Goal: Task Accomplishment & Management: Complete application form

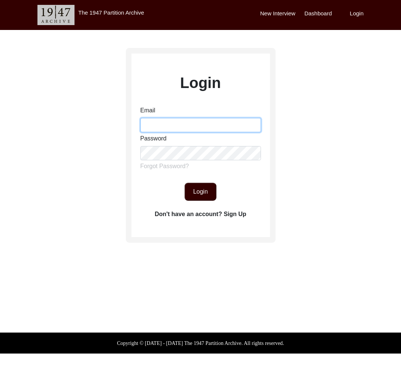
click at [204, 130] on input "Email" at bounding box center [200, 125] width 121 height 14
type input "tborg@berkeley.edu"
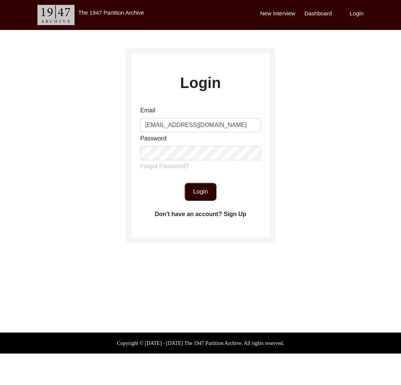
click at [192, 197] on button "Login" at bounding box center [201, 192] width 32 height 18
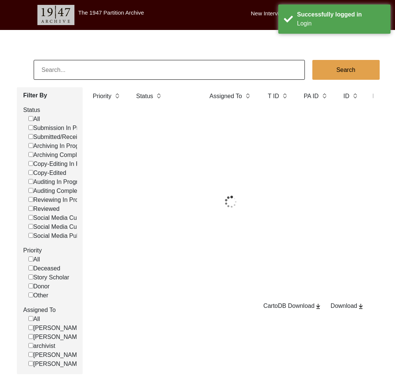
click at [85, 73] on input at bounding box center [169, 70] width 271 height 20
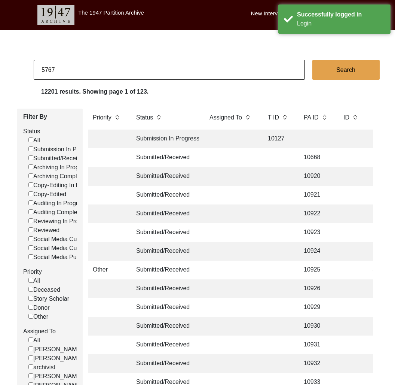
type input "5767"
checkbox input "false"
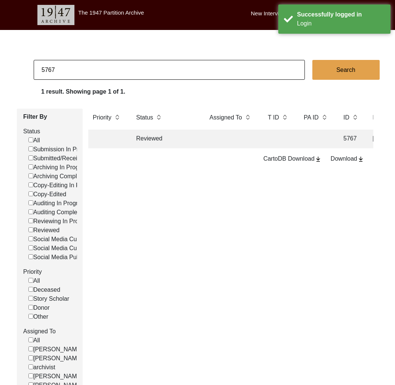
click at [144, 141] on td "Reviewed" at bounding box center [165, 139] width 67 height 19
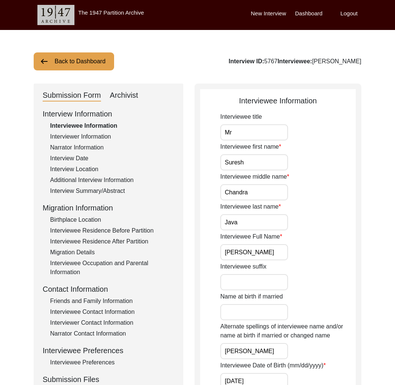
drag, startPoint x: 305, startPoint y: 60, endPoint x: 399, endPoint y: 70, distance: 94.9
copy div "Suresh Chandra Java"
click at [139, 95] on div "Submission Form Archivist" at bounding box center [109, 95] width 132 height 12
click at [131, 94] on div "Archivist" at bounding box center [124, 95] width 28 height 12
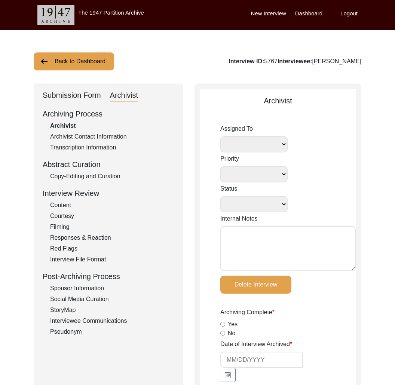
select select
select select "Reviewed"
type input "1/17/19"
type input "08/03/2021"
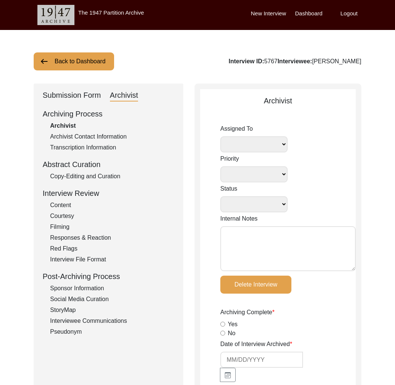
type input "08/03/2021"
radio input "true"
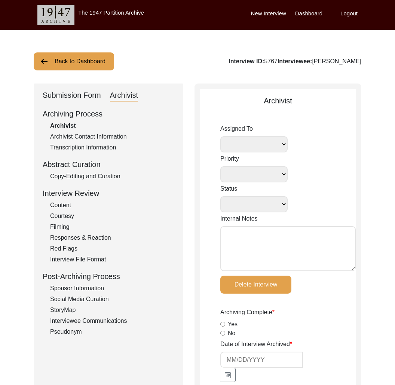
radio input "true"
type input "1:43:51"
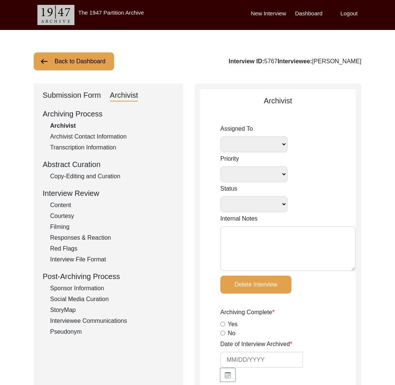
radio input "true"
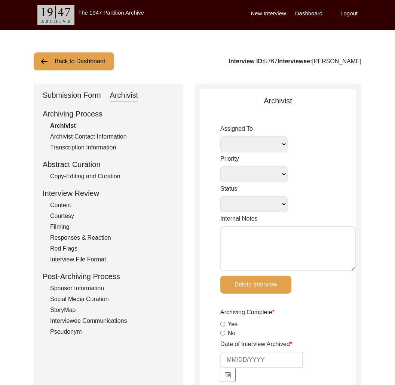
type input "15"
radio input "true"
type textarea "-REQUEST by interviewee: “Pls make sure that"
select select
click at [260, 62] on div "Interview ID: 5767 Interviewee: Suresh Chandra Java" at bounding box center [295, 61] width 133 height 9
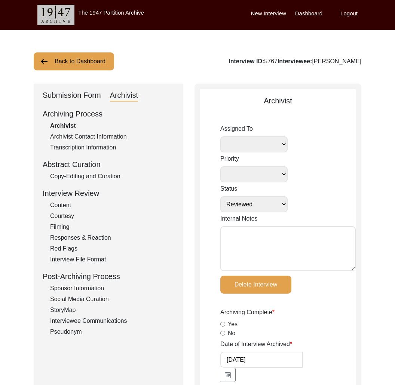
click at [260, 62] on div "Interview ID: 5767 Interviewee: Suresh Chandra Java" at bounding box center [295, 61] width 133 height 9
copy div "5767"
drag, startPoint x: 348, startPoint y: 61, endPoint x: 360, endPoint y: 63, distance: 12.5
click at [352, 61] on div "Interview ID: 5767 Interviewee: Suresh Chandra Java" at bounding box center [295, 61] width 133 height 9
drag, startPoint x: 364, startPoint y: 63, endPoint x: 303, endPoint y: 63, distance: 61.0
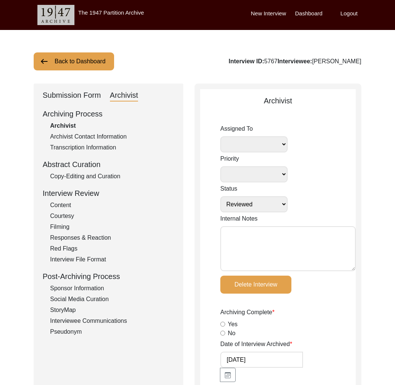
copy div "Suresh Chandra Java"
click at [93, 65] on button "Back to Dashboard" at bounding box center [74, 61] width 80 height 18
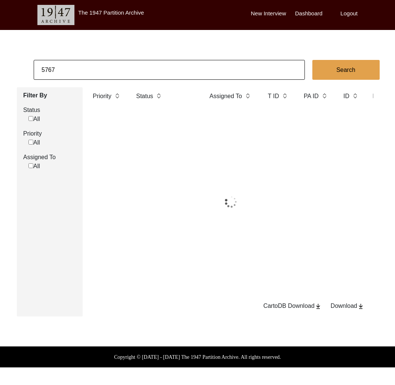
click at [118, 71] on input "5767" at bounding box center [169, 70] width 271 height 20
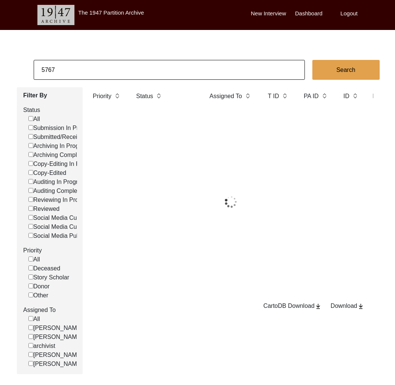
click at [118, 71] on input "5767" at bounding box center [169, 70] width 271 height 20
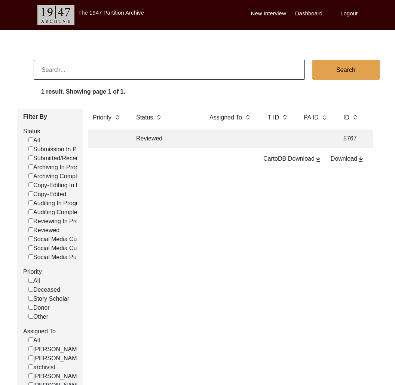
checkbox input "false"
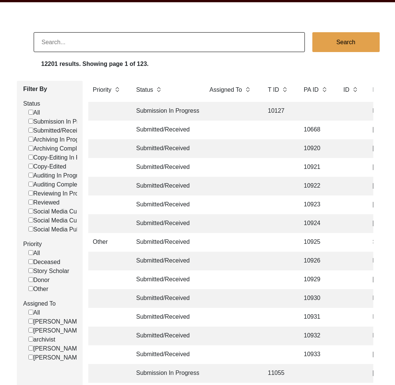
scroll to position [48, 0]
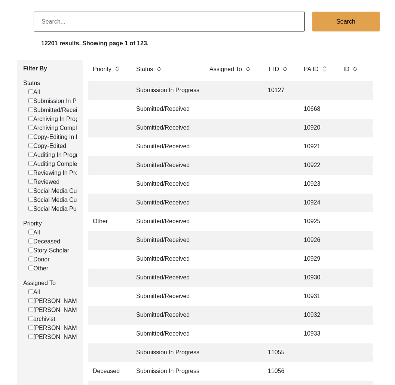
click at [54, 110] on label "Submitted/Received" at bounding box center [57, 110] width 58 height 9
click at [33, 110] on input "Submitted/Received" at bounding box center [30, 109] width 5 height 5
checkbox input "false"
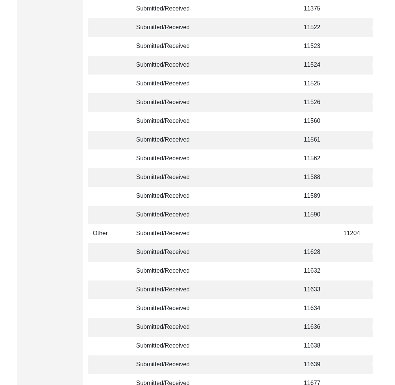
scroll to position [1710, 0]
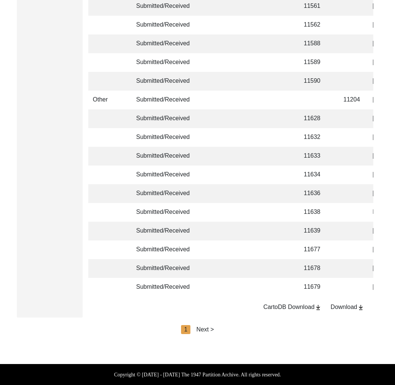
click at [211, 332] on div "Next >" at bounding box center [206, 329] width 18 height 9
click at [222, 331] on div "Next >" at bounding box center [223, 329] width 18 height 9
click at [226, 330] on div "Next >" at bounding box center [223, 329] width 18 height 9
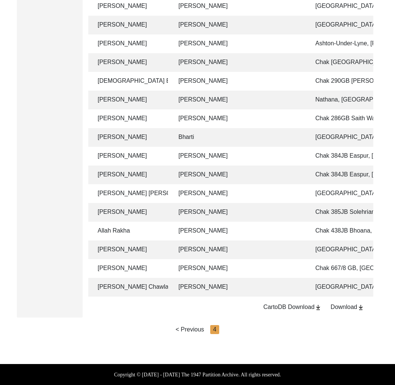
scroll to position [0, 276]
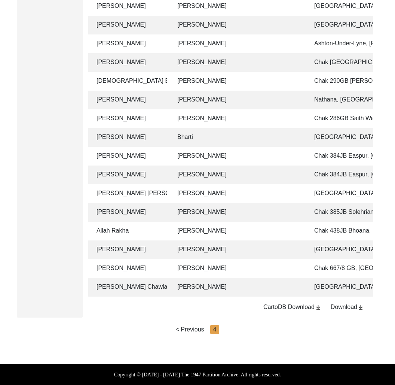
click at [236, 261] on td "Muhammad Sarfraz" at bounding box center [238, 268] width 131 height 19
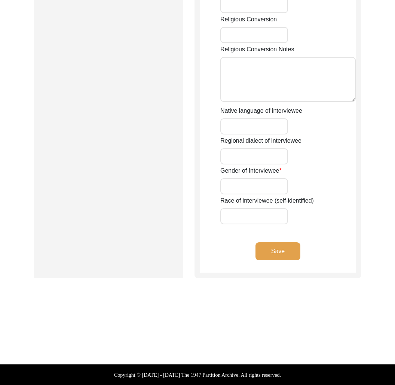
type input "Mr"
type input "Khushnood"
type input "Khan"
type input "N/A"
type input "Khushnood Khan"
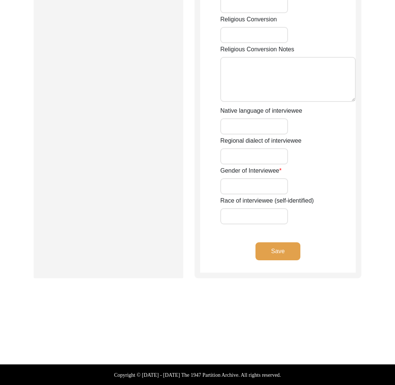
type input "N/A"
type input "Khushnood Khan"
type input "1941"
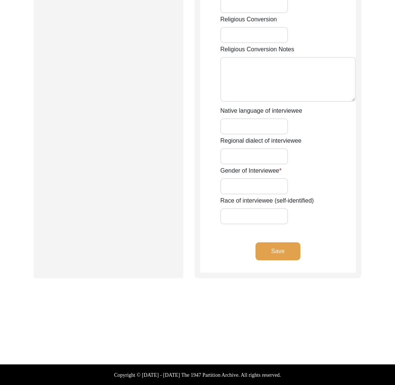
type input "84 Years"
type input "Islam"
type input "N/A"
type textarea "N/A"
type input "Punjabi"
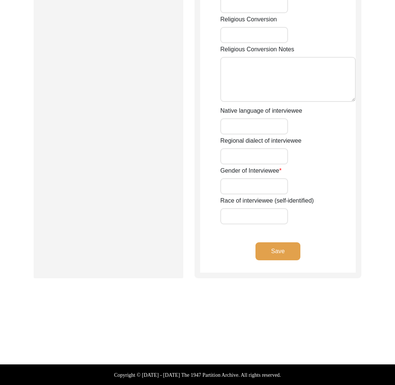
type input "Malwai"
type input "[DEMOGRAPHIC_DATA]"
type input "Pathan ( Yousaf Zai)"
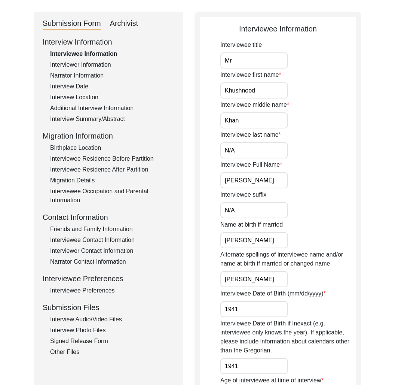
scroll to position [14, 0]
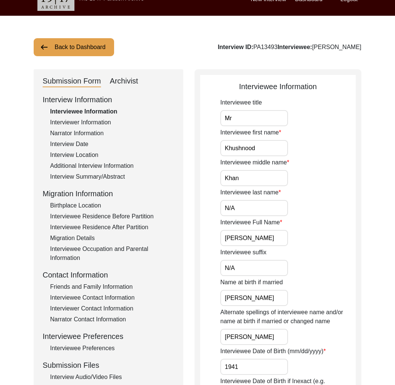
click at [83, 119] on div "Interviewer Information" at bounding box center [112, 122] width 124 height 9
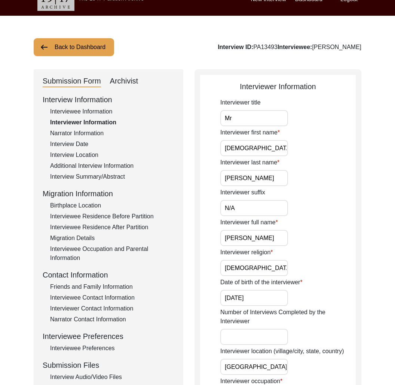
click at [87, 133] on div "Narrator Information" at bounding box center [112, 133] width 124 height 9
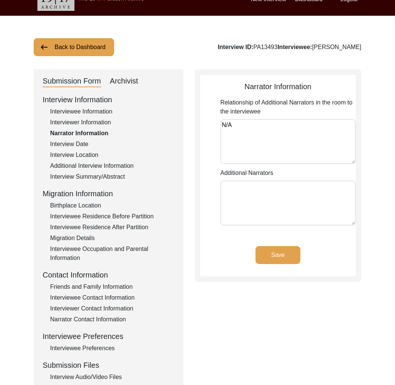
click at [84, 144] on div "Interview Date" at bounding box center [112, 144] width 124 height 9
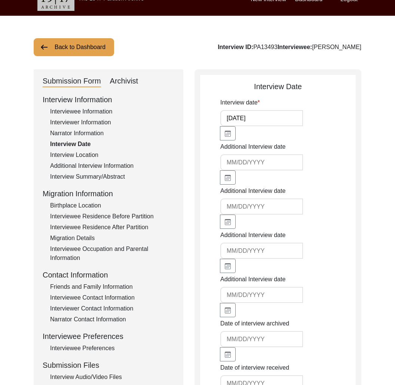
click at [84, 155] on div "Interview Location" at bounding box center [112, 154] width 124 height 9
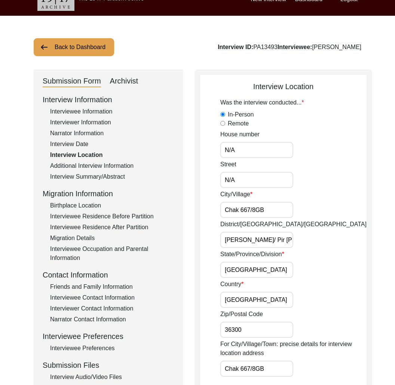
click at [91, 167] on div "Additional Interview Information" at bounding box center [112, 165] width 124 height 9
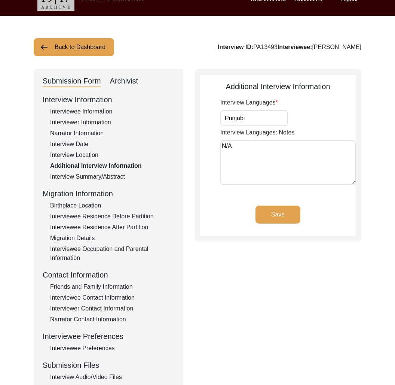
click at [98, 175] on div "Interview Summary/Abstract" at bounding box center [112, 176] width 124 height 9
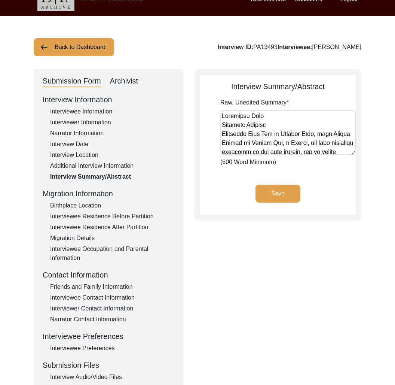
click at [103, 205] on div "Birthplace Location" at bounding box center [112, 205] width 124 height 9
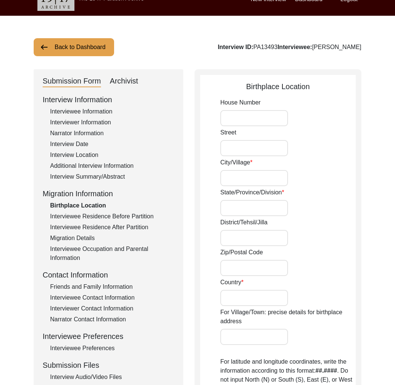
type input "N/A"
type input "Dojana"
type input "Haryana"
type input "Rohtek"
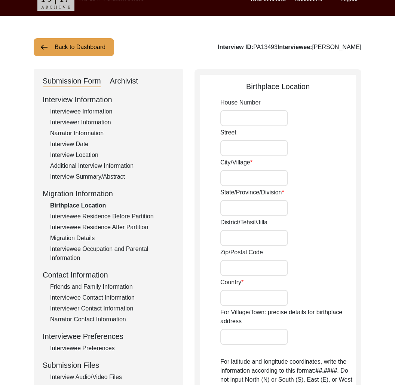
type input "124001"
type input "India"
type input "Dujana"
type input "Dujana. Punjab, India"
type input "N/A"
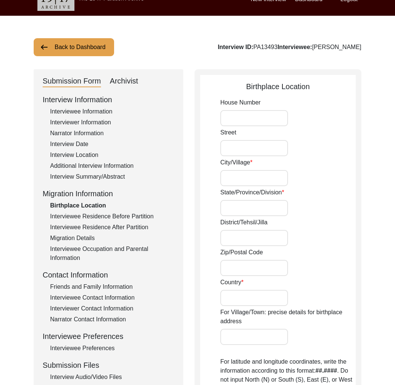
type input "N/A"
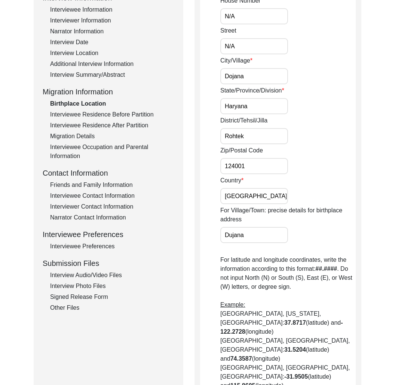
scroll to position [0, 0]
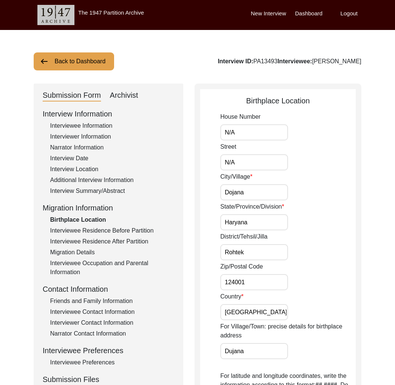
click at [109, 232] on div "Interviewee Residence Before Partition" at bounding box center [112, 230] width 124 height 9
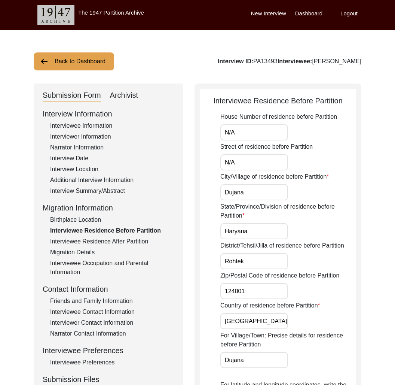
drag, startPoint x: 111, startPoint y: 241, endPoint x: 104, endPoint y: 246, distance: 8.3
click at [110, 241] on div "Interviewee Residence After Partition" at bounding box center [112, 241] width 124 height 9
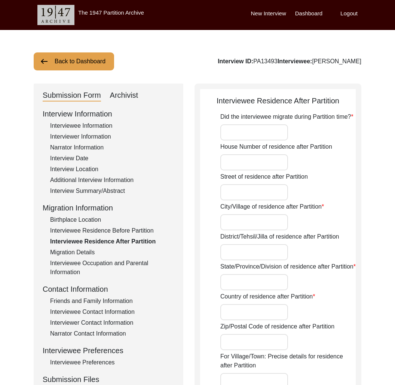
type input "Yes"
type input "N/A"
type input "Chak 667/8GB"
type input "Toba Tek Singh/ Pir Mahal"
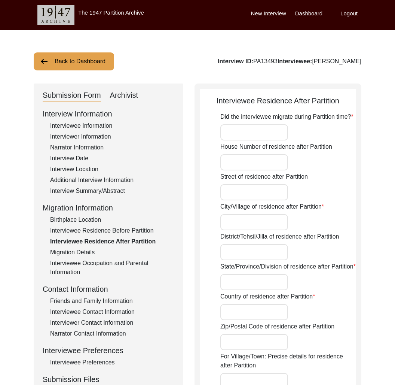
type input "Punjab"
type input "Pakistan"
type input "36300"
type input "Chak 667/8GB"
type input "Chak 667/8 GB, Punjab, Pakistan"
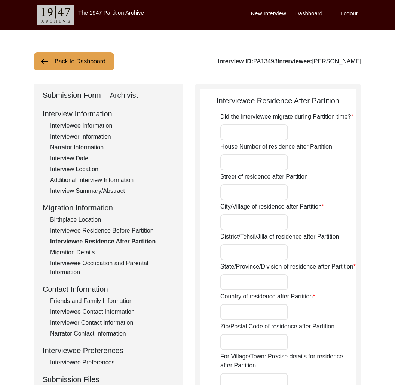
type input "N/A"
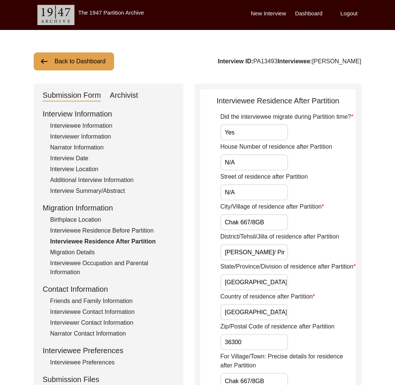
drag, startPoint x: 78, startPoint y: 250, endPoint x: 79, endPoint y: 265, distance: 15.4
click at [78, 256] on div "Migration Details" at bounding box center [112, 252] width 124 height 9
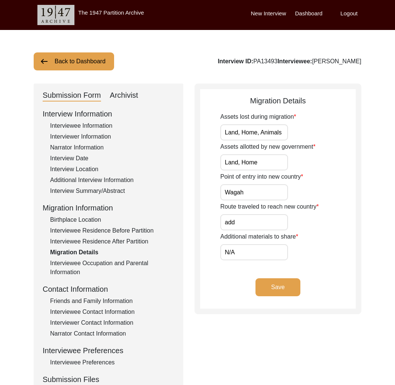
click at [79, 265] on div "Interviewee Occupation and Parental Information" at bounding box center [112, 268] width 124 height 18
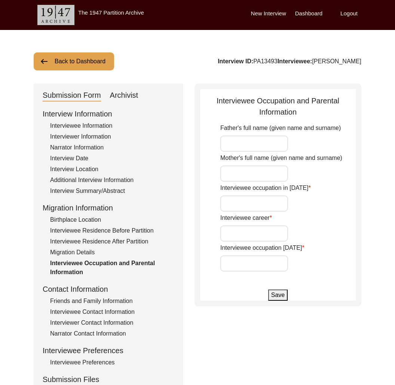
type input "Mehfooz Khan"
type input "Kaniz Bibi"
type input "House Boy"
type input "Farmer"
type input "Dont work any more."
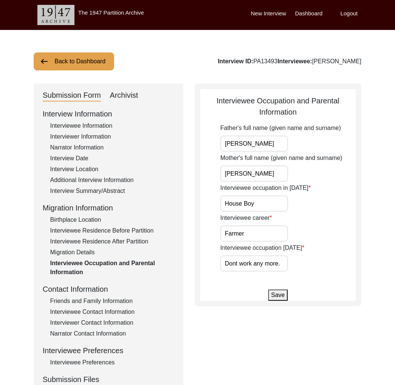
click at [101, 301] on div "Friends and Family Information" at bounding box center [112, 300] width 124 height 9
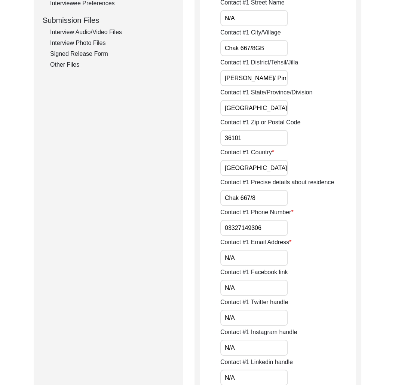
scroll to position [107, 0]
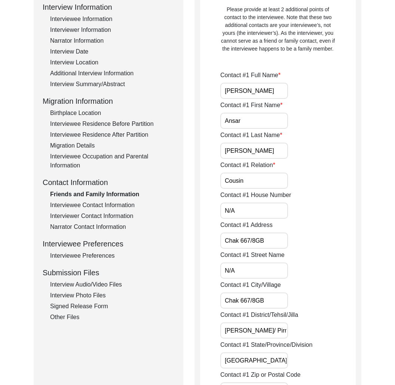
click at [97, 211] on div "Interviewer Contact Information" at bounding box center [112, 215] width 124 height 9
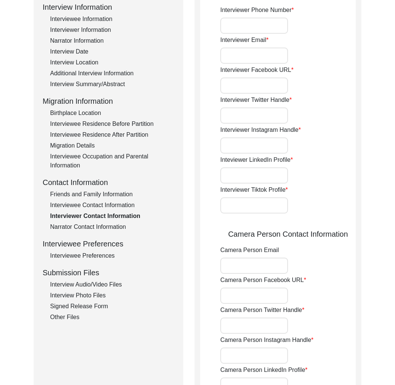
type input "03337682214"
type input "bhutta.sarfraz733@gmail.com"
type input "N/A"
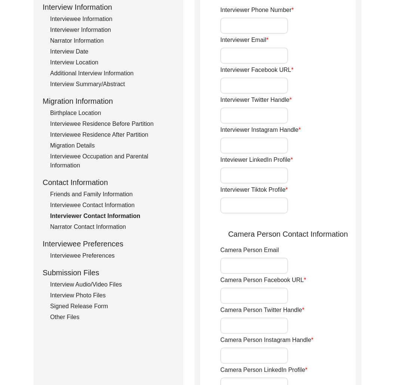
type input "N/A"
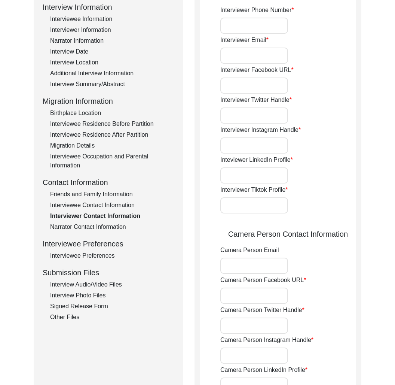
type input "N/A"
click at [95, 207] on div "Interviewee Contact Information" at bounding box center [112, 205] width 124 height 9
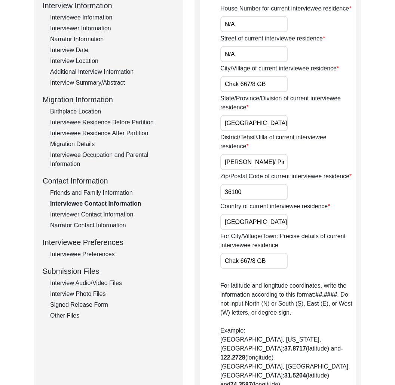
scroll to position [118, 0]
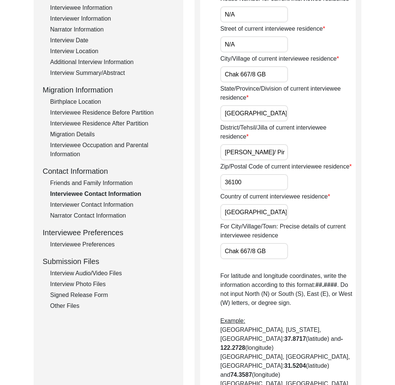
click at [94, 204] on div "Interviewer Contact Information" at bounding box center [112, 204] width 124 height 9
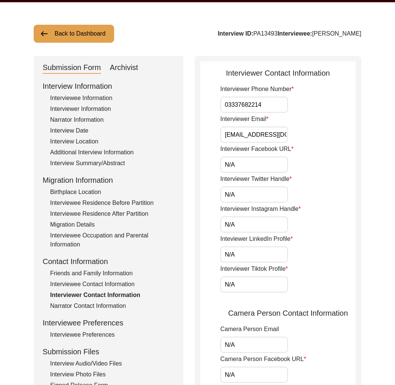
scroll to position [0, 0]
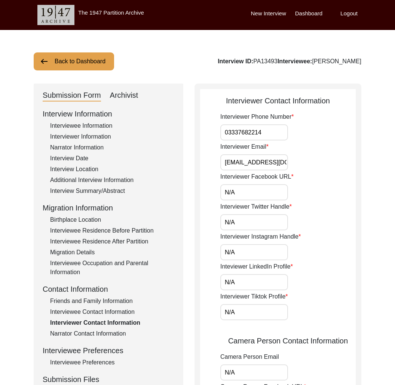
click at [93, 130] on div "Interviewee Information" at bounding box center [112, 125] width 124 height 9
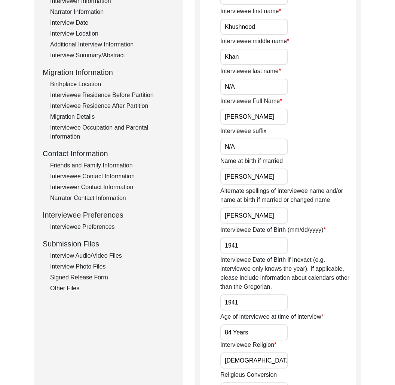
scroll to position [256, 0]
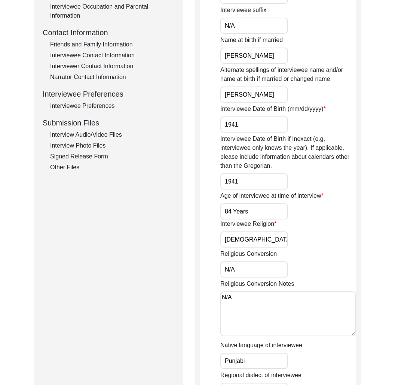
click at [95, 136] on div "Interview Audio/Video Files" at bounding box center [112, 134] width 124 height 9
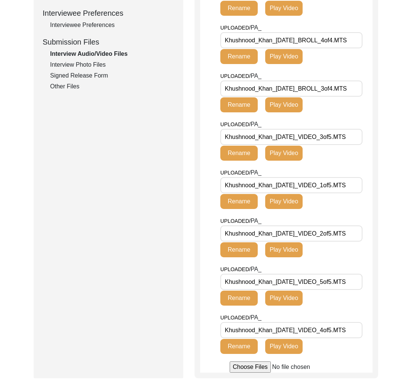
scroll to position [313, 0]
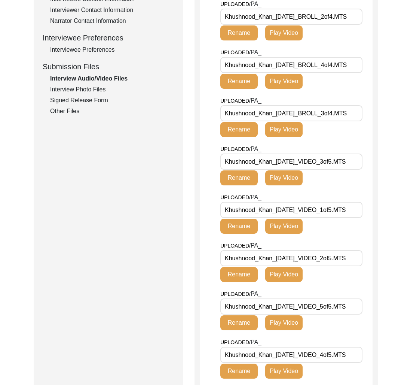
click at [74, 87] on div "Interview Photo Files" at bounding box center [112, 89] width 124 height 9
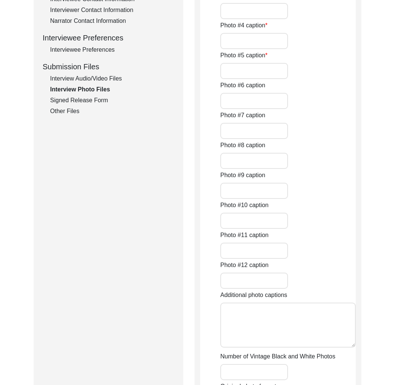
type input "Khushnood Khan"
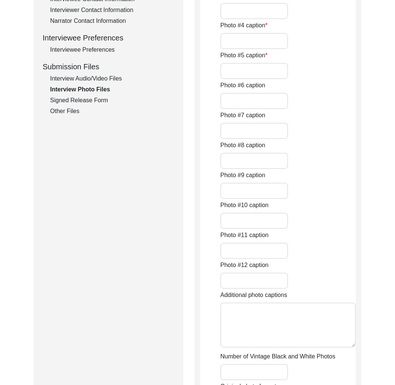
type input "Khushnood Khan"
type input "N/A"
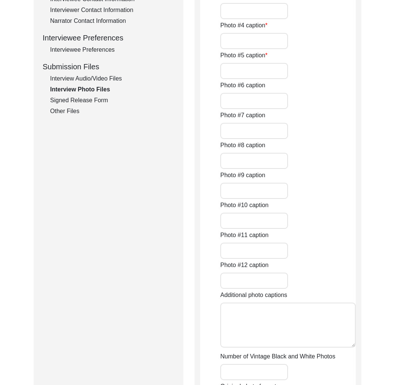
type input "N/A"
type textarea "N/A"
type input "N/A"
type input "JPG"
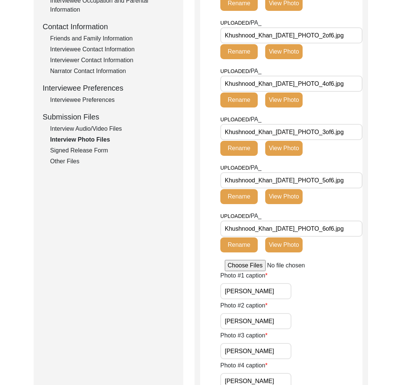
scroll to position [195, 0]
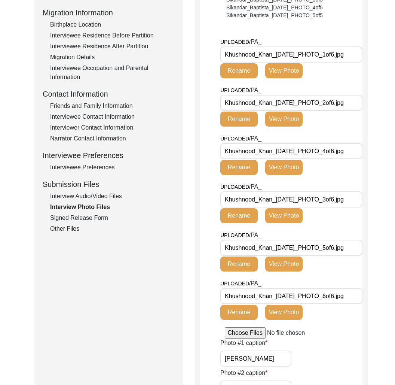
click at [96, 218] on div "Signed Release Form" at bounding box center [112, 217] width 124 height 9
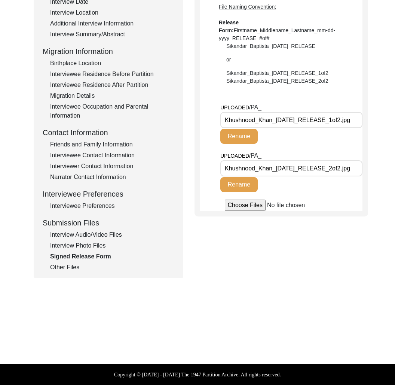
click at [66, 265] on div "Other Files" at bounding box center [112, 267] width 124 height 9
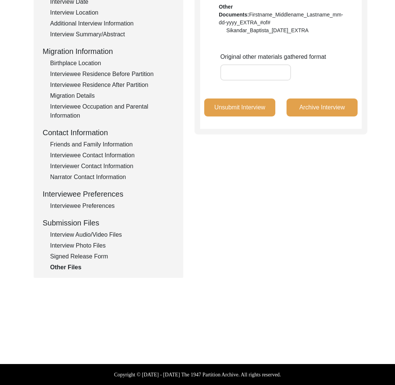
scroll to position [0, 0]
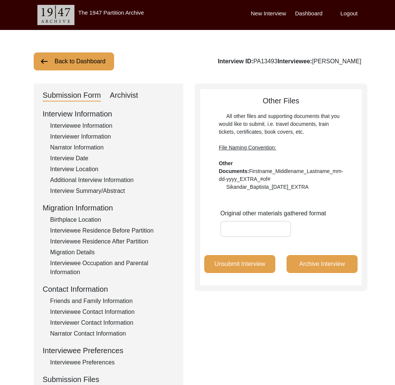
click at [59, 63] on button "Back to Dashboard" at bounding box center [74, 61] width 80 height 18
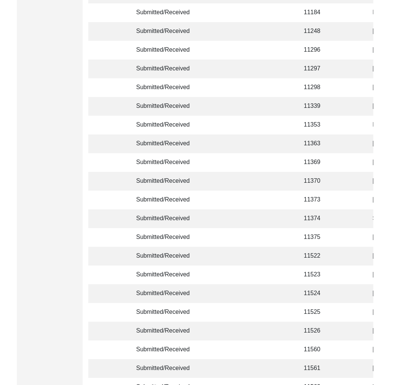
scroll to position [1710, 0]
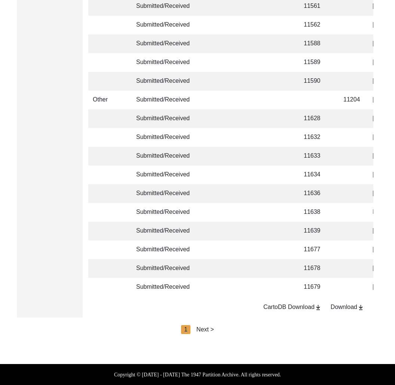
click at [212, 325] on div "Next >" at bounding box center [206, 329] width 18 height 9
click at [212, 328] on div "< Previous 2 Next >" at bounding box center [197, 329] width 67 height 9
click at [222, 328] on div "Next >" at bounding box center [223, 329] width 18 height 9
click at [225, 330] on div "Next >" at bounding box center [223, 329] width 18 height 9
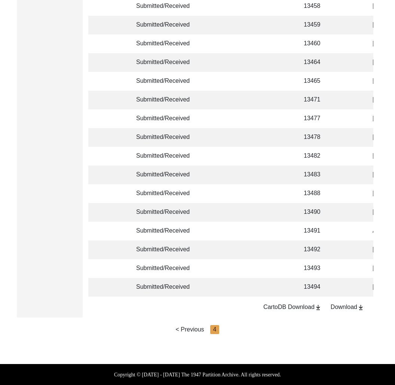
scroll to position [0, 103]
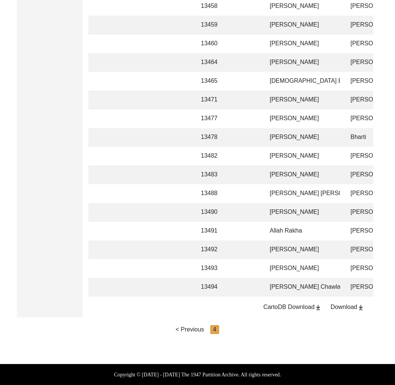
click at [250, 280] on td at bounding box center [247, 287] width 23 height 19
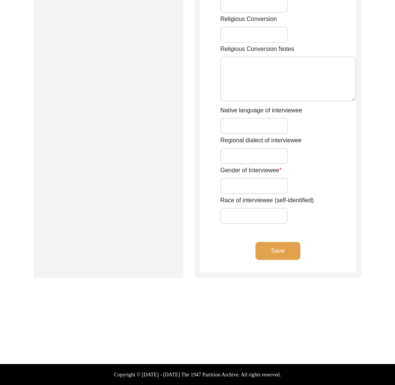
scroll to position [491, 0]
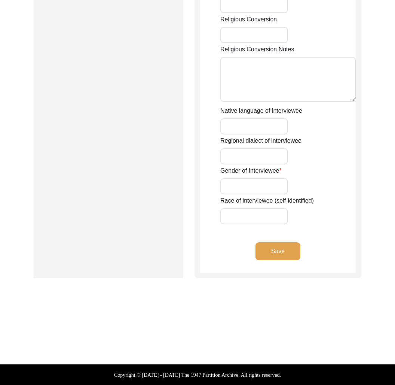
type input "NIL"
type input "Kuldip"
type input "Kaur"
type input "Chawla"
type input "Kuldip Kaur Chawla"
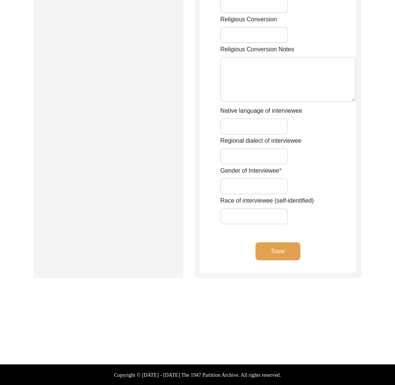
type input "1943"
type input "82"
type input "[DEMOGRAPHIC_DATA]"
type input "Punjabi"
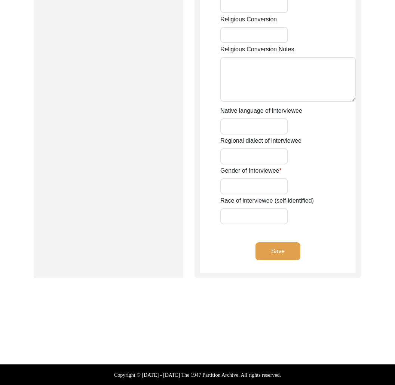
type input "[DEMOGRAPHIC_DATA]"
type input "Sardar"
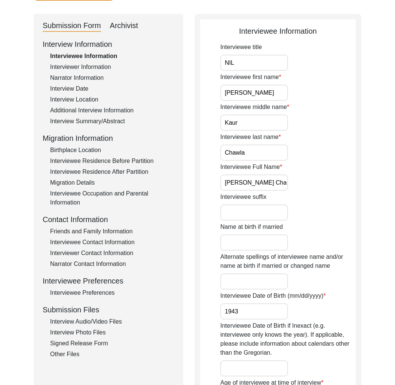
scroll to position [139, 0]
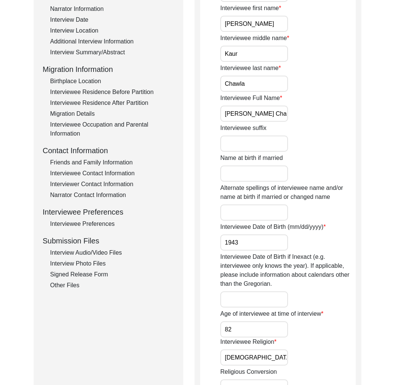
click at [98, 263] on div "Interview Photo Files" at bounding box center [112, 263] width 124 height 9
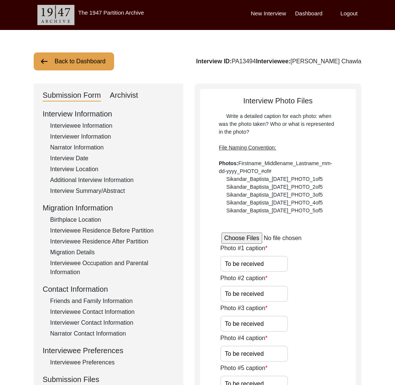
scroll to position [0, 0]
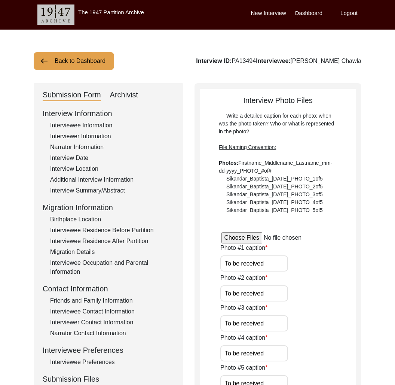
click at [86, 65] on button "Back to Dashboard" at bounding box center [74, 61] width 80 height 18
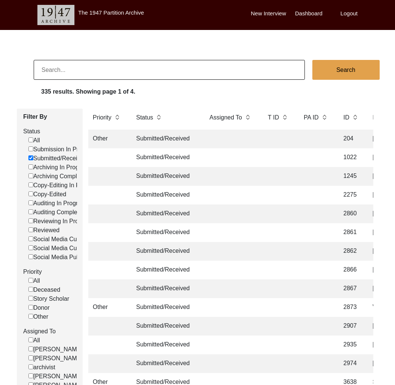
click at [112, 73] on input at bounding box center [169, 70] width 271 height 20
click at [32, 156] on input "Submitted/Received" at bounding box center [30, 157] width 5 height 5
checkbox input "false"
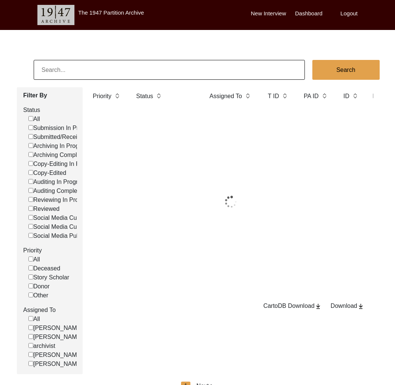
click at [90, 63] on input at bounding box center [169, 70] width 271 height 20
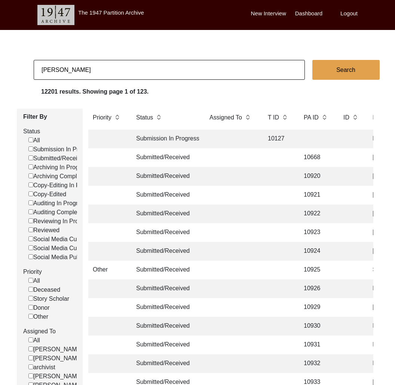
type input "Ballav"
checkbox input "false"
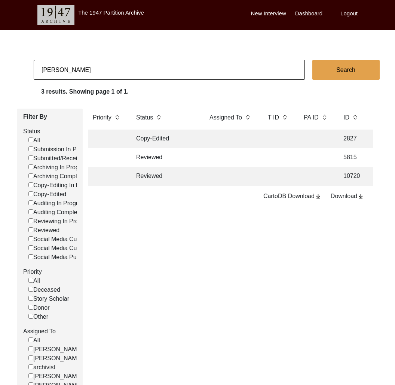
click at [70, 74] on input "Ballav" at bounding box center [169, 70] width 271 height 20
checkbox input "false"
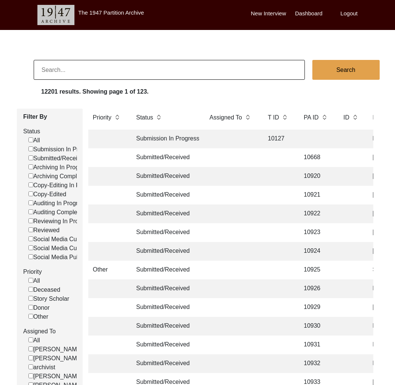
click at [128, 65] on input at bounding box center [169, 70] width 271 height 20
type input "Aridhman Ghulati"
checkbox input "false"
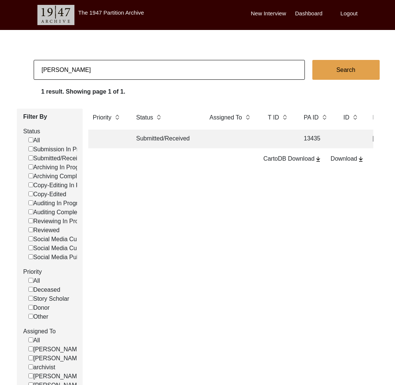
click at [144, 143] on td "Submitted/Received" at bounding box center [165, 139] width 67 height 19
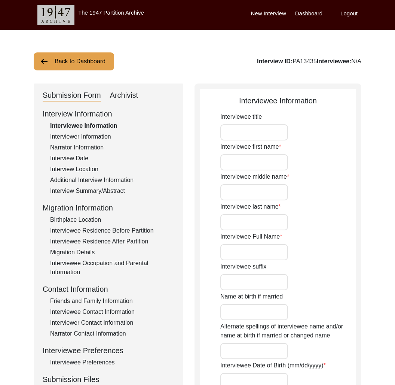
type input "Mrs. Surinder Sikand"
type input "Surinder"
type input "Kaur"
type input "Sikand"
type input "Mrs. Surinder Sikand"
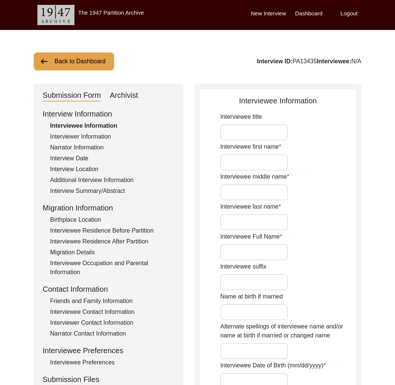
type input "Surinder Rikhy"
type input "05/10/1925"
type input "99"
type input "Sikh"
type input "Punjabi"
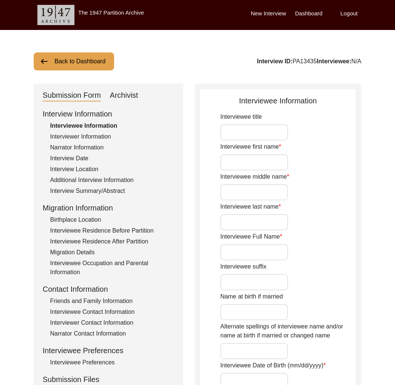
type input "[DEMOGRAPHIC_DATA]"
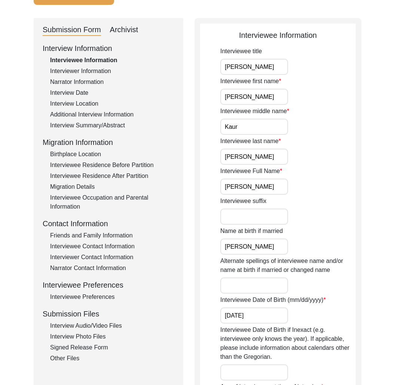
scroll to position [128, 0]
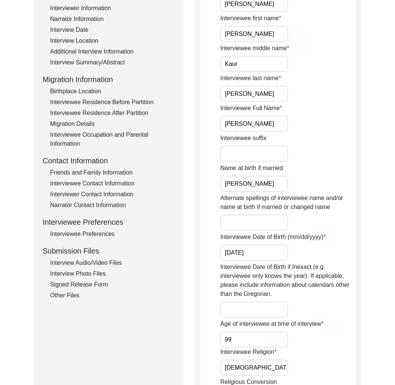
click at [112, 261] on div "Interview Audio/Video Files" at bounding box center [112, 262] width 124 height 9
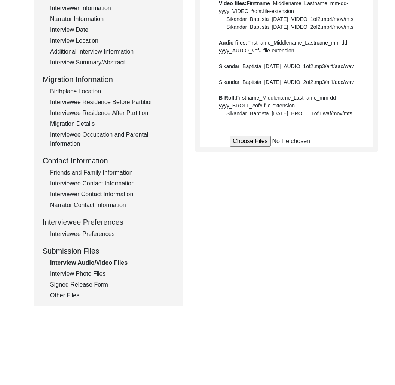
click at [110, 262] on div "Interview Audio/Video Files" at bounding box center [112, 262] width 124 height 9
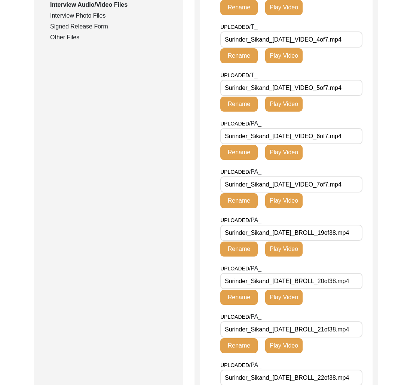
scroll to position [360, 0]
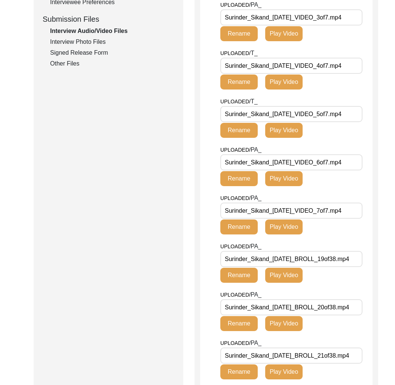
click at [281, 283] on button "Play Video" at bounding box center [283, 275] width 37 height 15
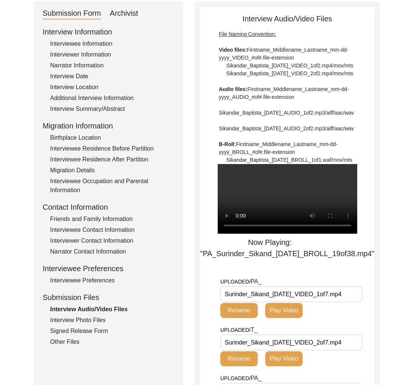
scroll to position [189, 0]
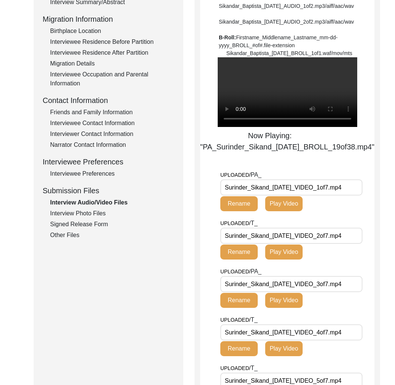
click at [100, 215] on div "Interview Photo Files" at bounding box center [112, 213] width 124 height 9
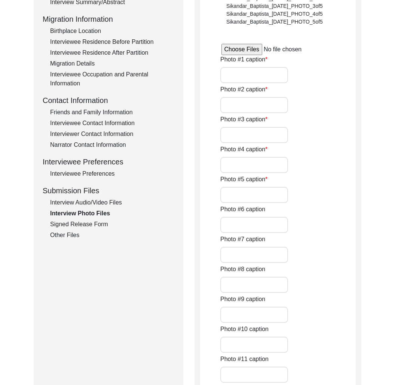
type input "NA"
type input "Mrs Surinder Sikand with her daughter Anjli Ghulati at her residence"
type input "Mrs Surinder Sikand at the her residence 1"
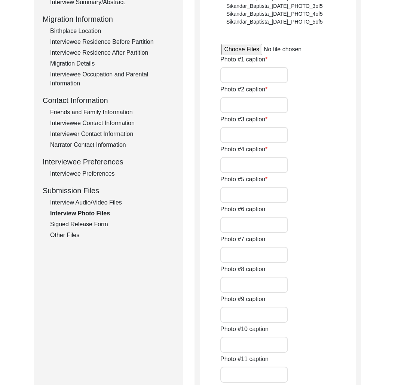
type input "Mrs Surinder Sikand at the her residence 2"
type input "Mrs Surinder Sikand with her husnad Mr Satnam Singh Sikand in 1997"
type input "Mrs Surinder Sikand during the interview with her grandson Aridhman Ghulati"
type input "Mrs Surinder Sikand during the interview"
type input "Mrs Surinder Sikand with her degree of BT in 1946"
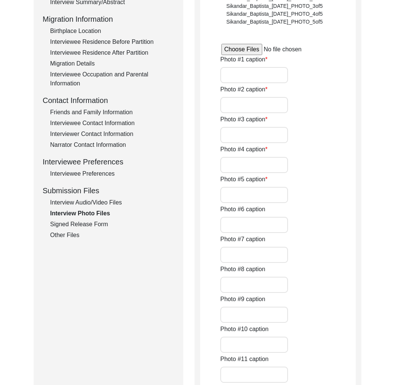
type input "Mrs Surinder Sikand during her wedding with Mr Satnam Singh Sikand 1946 (1)"
type input "Mrs Surinder Sikand during her wedding with Mr Satnam Singh Sikand 1946 (2)"
type textarea "Photo #13 - Mrs Surinder Sikand with Mr Satnam Singh Sikand in 1980 Photo #14 -…"
type input "5"
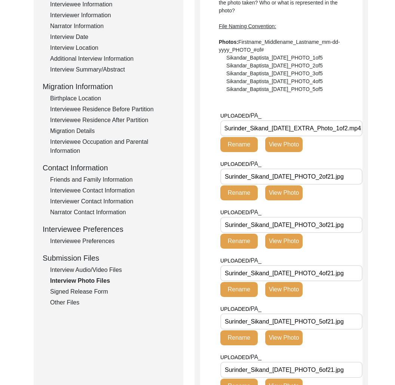
scroll to position [0, 0]
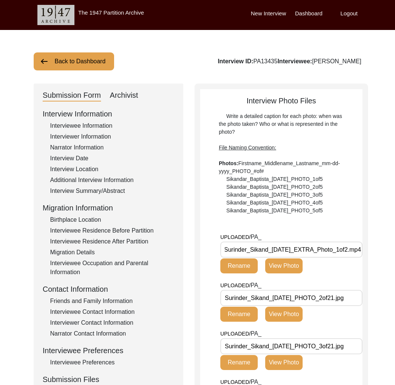
drag, startPoint x: 120, startPoint y: 91, endPoint x: 158, endPoint y: 105, distance: 40.6
click at [122, 92] on div "Archivist" at bounding box center [124, 95] width 28 height 12
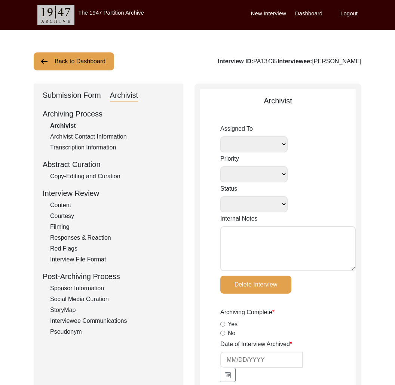
select select
select select "Submitted/Received"
radio input "true"
select select
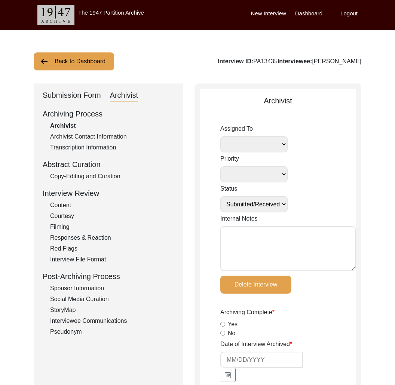
click at [304, 249] on textarea "Internal Notes" at bounding box center [288, 248] width 136 height 45
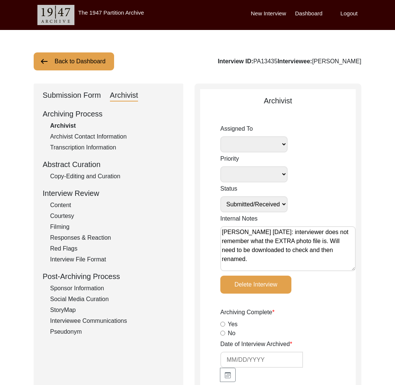
type textarea "Tori Borges August 20, 2025: interviewer does not remember what the EXTRA photo…"
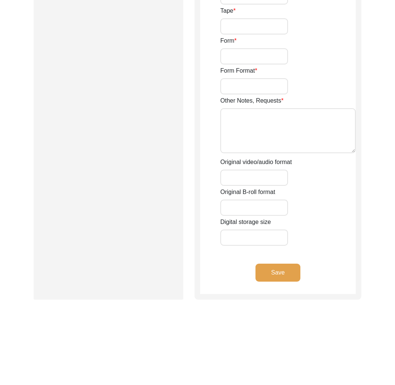
click at [279, 271] on button "Save" at bounding box center [278, 273] width 45 height 18
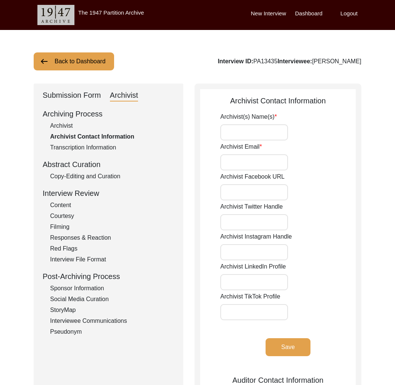
click at [252, 58] on div "Interview ID: PA13435 Interviewee: Mrs. Surinder Sikand" at bounding box center [290, 61] width 144 height 9
copy div "PA13435"
click at [91, 69] on button "Back to Dashboard" at bounding box center [74, 61] width 80 height 18
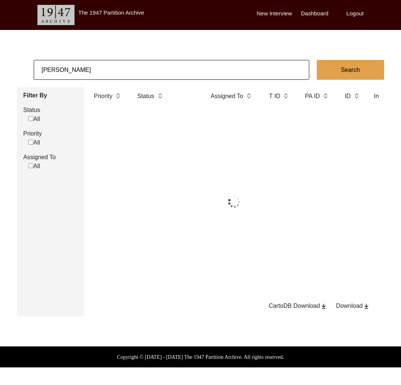
click at [101, 71] on input "Aridhman Ghulati" at bounding box center [172, 70] width 276 height 20
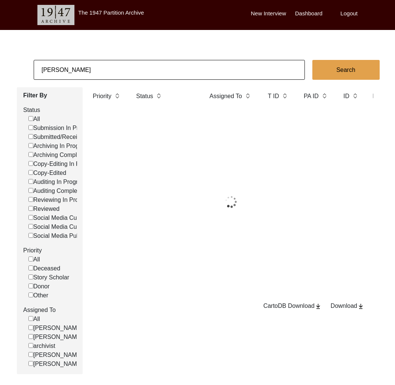
paste input "Meher Pannu"
type input "Meher Pannu"
checkbox input "false"
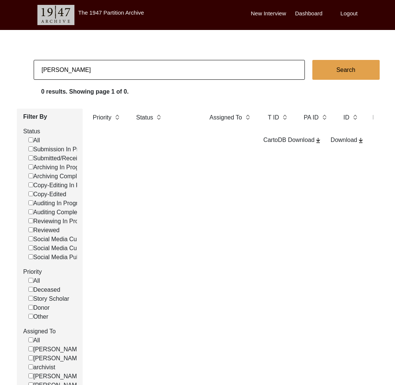
click at [119, 65] on input "Meher Pannu" at bounding box center [169, 70] width 271 height 20
paste input "Rai"
type input "Meher Rai"
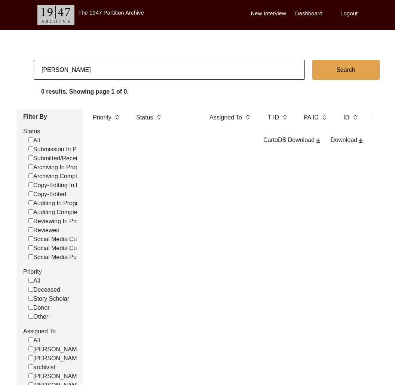
checkbox input "false"
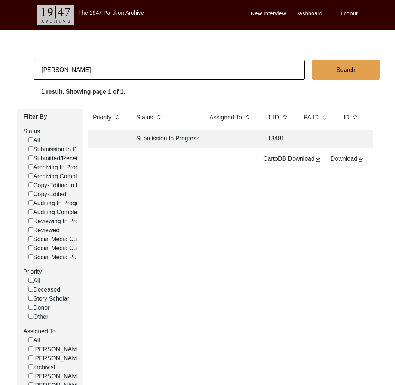
click at [139, 67] on input "Meher Rai" at bounding box center [169, 70] width 271 height 20
paste input "Himanshi Miglani:"
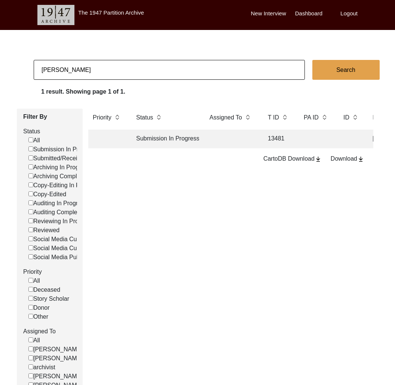
type input "Himanshi Miglani"
checkbox input "false"
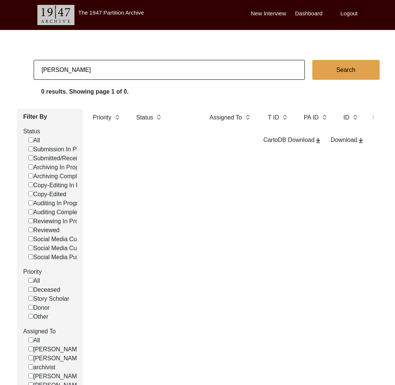
drag, startPoint x: 43, startPoint y: 67, endPoint x: 28, endPoint y: 67, distance: 15.3
click at [28, 67] on app-records-search "Himanshi Miglani Search 0 results. Showing page 1 of 0. Filter By Status All Su…" at bounding box center [197, 227] width 395 height 335
click at [71, 68] on input "Himanshi Miglani" at bounding box center [169, 70] width 271 height 20
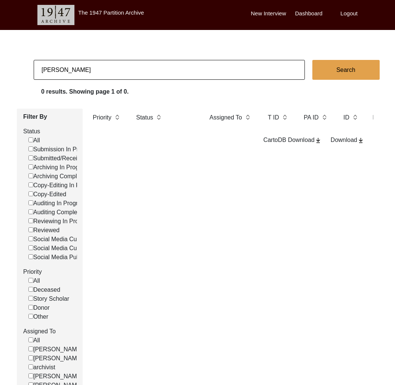
paste input "Bhart"
type input "Bharti"
checkbox input "false"
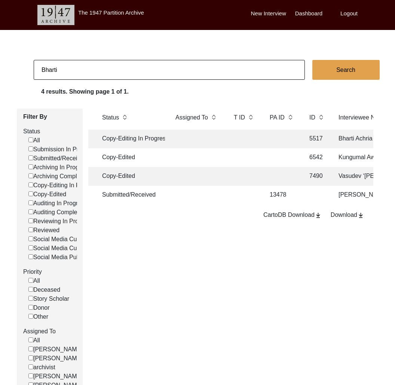
scroll to position [0, 37]
click at [240, 196] on td at bounding box center [241, 195] width 30 height 19
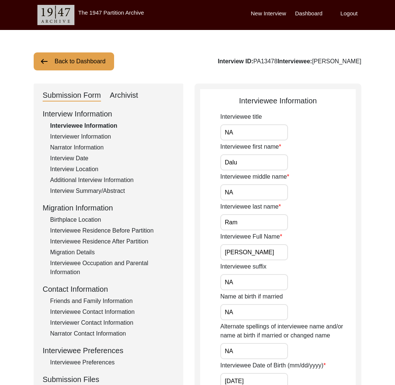
click at [102, 190] on div "Interview Summary/Abstract" at bounding box center [112, 190] width 124 height 9
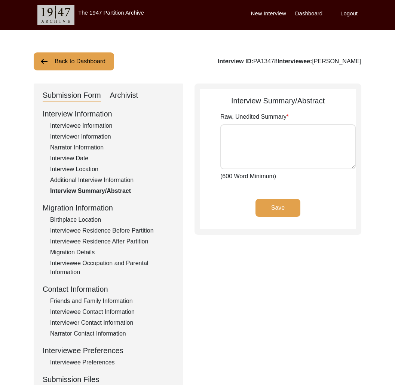
type textarea "Dalu Ram was born on August 5, 1943, in the village of Ramsinghpura, near Kotpu…"
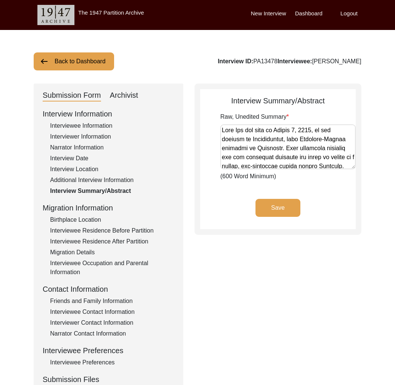
click at [96, 57] on button "Back to Dashboard" at bounding box center [74, 61] width 80 height 18
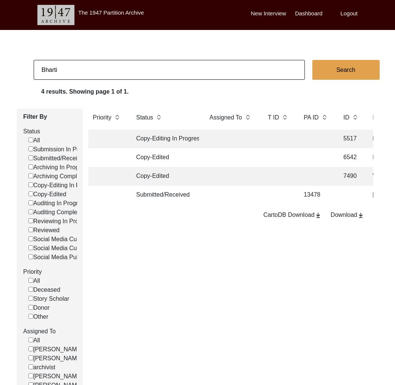
click at [152, 74] on input "Bharti" at bounding box center [169, 70] width 271 height 20
type input "Chirantan Banik"
checkbox input "false"
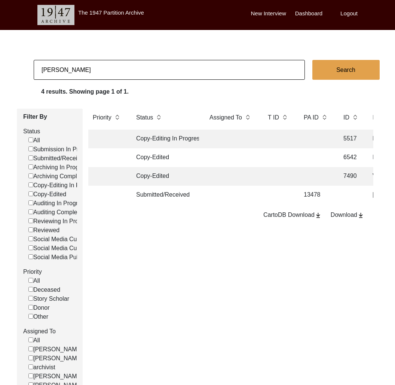
checkbox input "false"
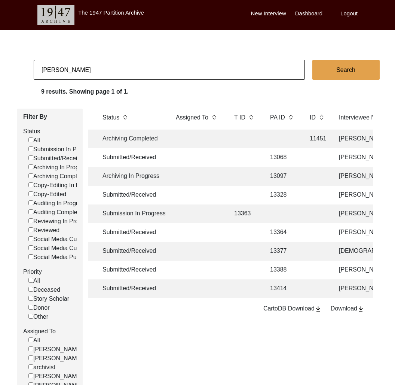
scroll to position [0, 36]
click at [121, 69] on input "Chirantan Banik" at bounding box center [169, 70] width 271 height 20
paste input "13195"
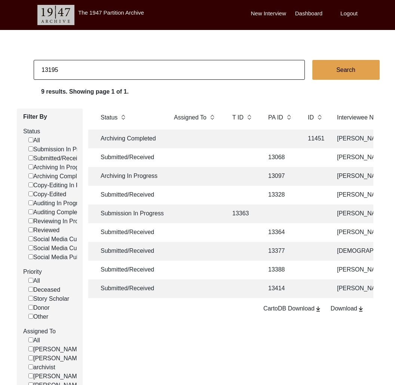
type input "13195"
checkbox input "false"
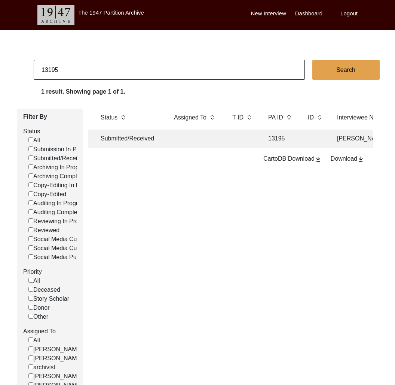
click at [183, 146] on td at bounding box center [196, 139] width 52 height 19
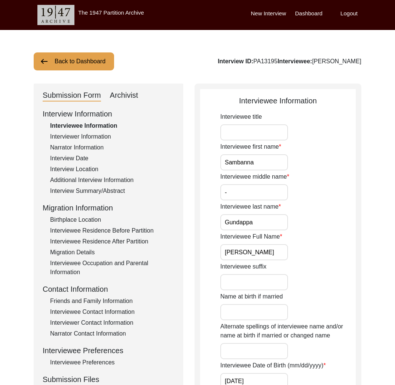
click at [130, 93] on div "Archivist" at bounding box center [124, 95] width 28 height 12
select select "Submitted/Received"
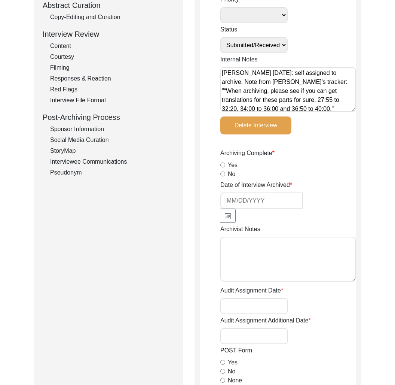
scroll to position [168, 0]
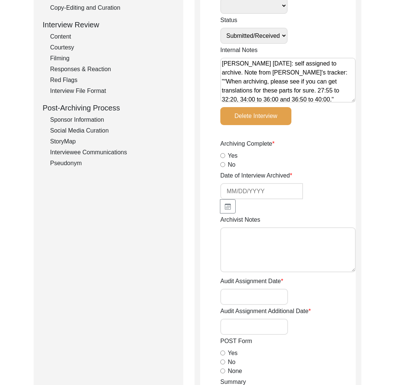
click at [274, 250] on textarea "Archivist Notes" at bounding box center [288, 249] width 136 height 45
paste textarea "13195"
paste textarea "I think I put the name on his Aadhar card as the name in the interview form sin…"
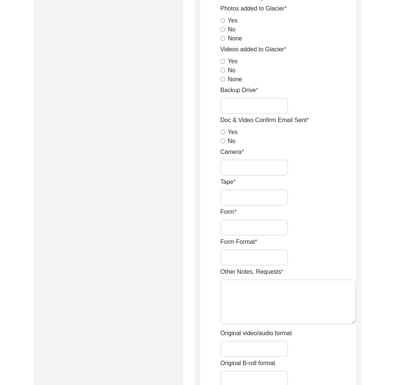
scroll to position [1260, 0]
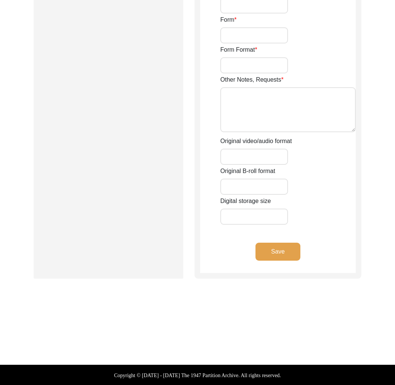
type textarea "Tori Borges August 20, 2025: from Medha "I think I put the name on his Aadhar c…"
click at [269, 253] on button "Save" at bounding box center [278, 252] width 45 height 18
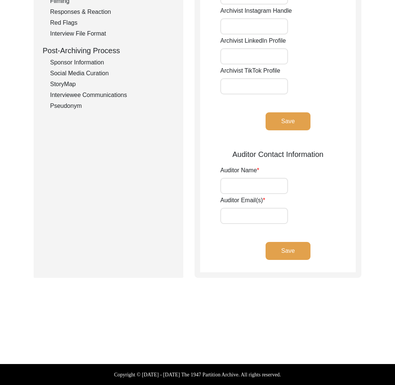
scroll to position [0, 0]
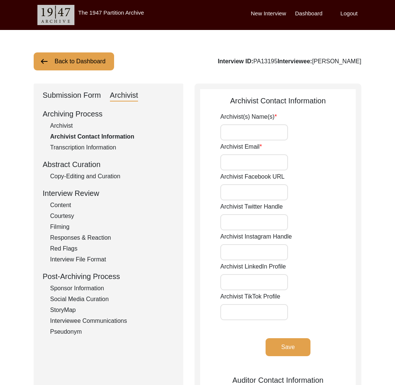
click at [84, 98] on div "Submission Form" at bounding box center [72, 95] width 58 height 12
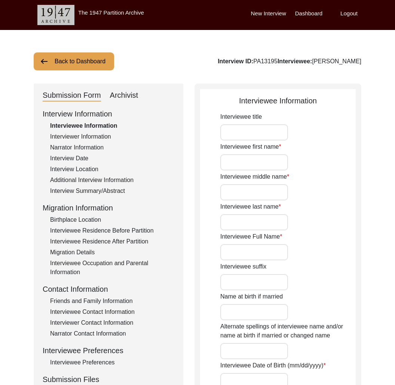
type input "Sambanna"
type input "-"
type input "Gundappa"
type input "Sambanna Gundappa"
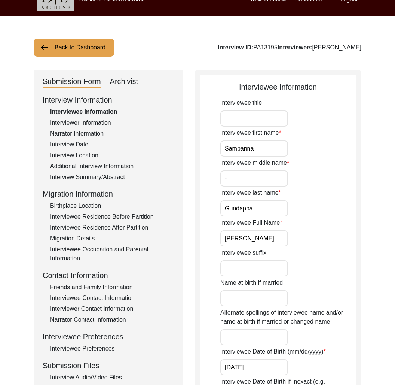
click at [107, 176] on div "Interview Summary/Abstract" at bounding box center [112, 177] width 124 height 9
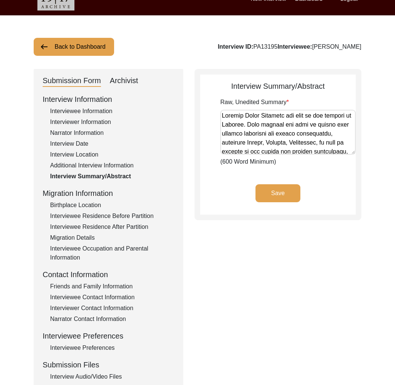
click at [60, 45] on button "Back to Dashboard" at bounding box center [74, 47] width 80 height 18
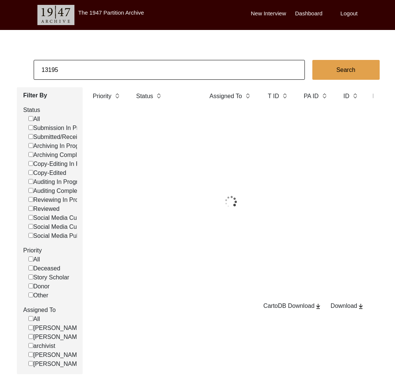
click at [91, 67] on input "13195" at bounding box center [169, 70] width 271 height 20
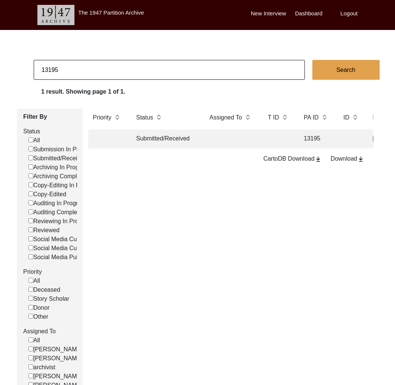
paste input "1443"
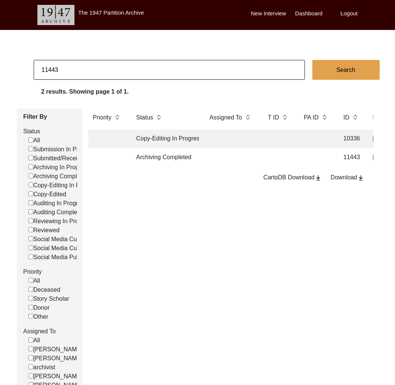
click at [187, 157] on td "Archiving Completed" at bounding box center [165, 157] width 67 height 19
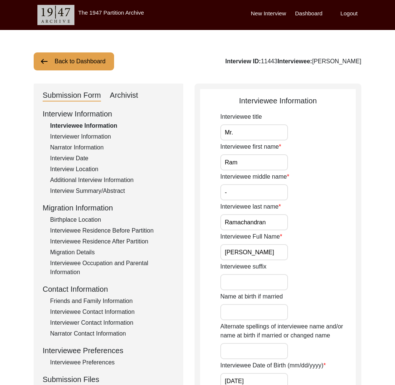
click at [77, 58] on button "Back to Dashboard" at bounding box center [74, 61] width 80 height 18
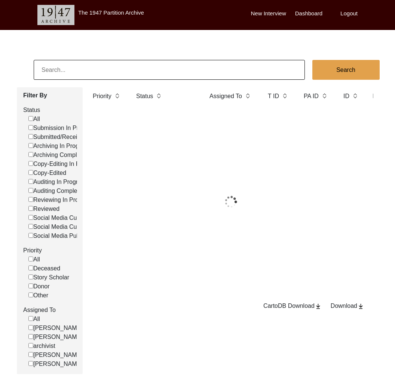
click at [89, 69] on input at bounding box center [169, 70] width 271 height 20
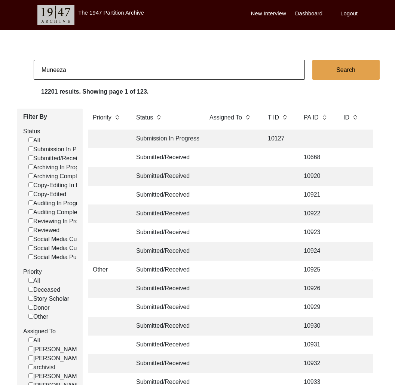
type input "Muneeza"
checkbox input "false"
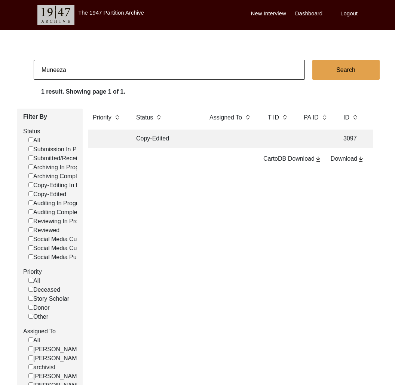
click at [158, 140] on td "Copy-Edited" at bounding box center [165, 139] width 67 height 19
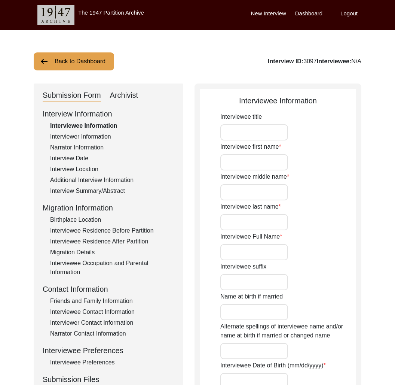
type input "Muneeza Shamsie"
type input "1/17/1944"
type input "[DEMOGRAPHIC_DATA]"
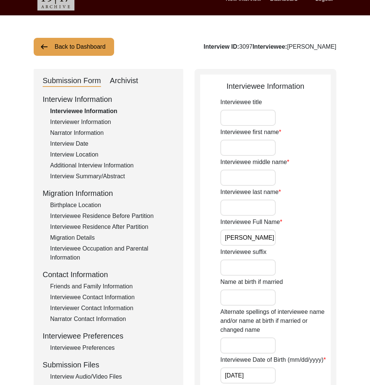
scroll to position [139, 0]
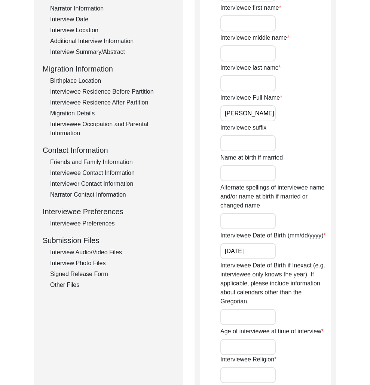
click at [99, 251] on div "Interview Audio/Video Files" at bounding box center [112, 252] width 124 height 9
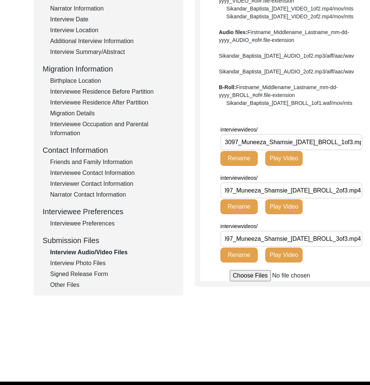
scroll to position [0, 0]
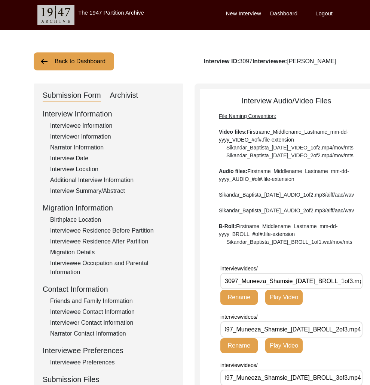
drag, startPoint x: 90, startPoint y: 171, endPoint x: 94, endPoint y: 178, distance: 8.1
click at [90, 171] on div "Interview Location" at bounding box center [112, 169] width 124 height 9
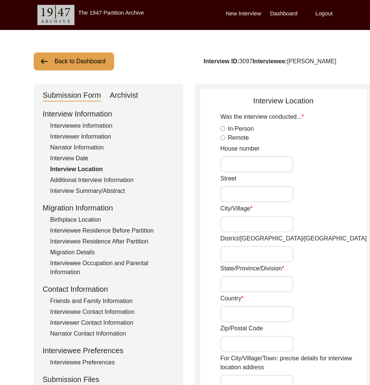
click at [94, 178] on div "Additional Interview Information" at bounding box center [112, 180] width 124 height 9
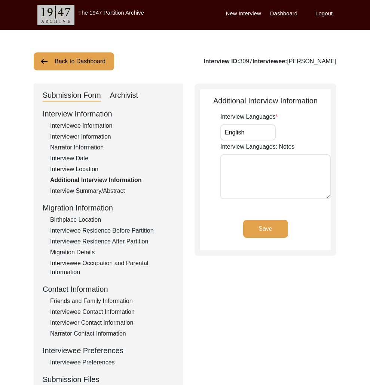
click at [83, 168] on div "Interview Location" at bounding box center [112, 169] width 124 height 9
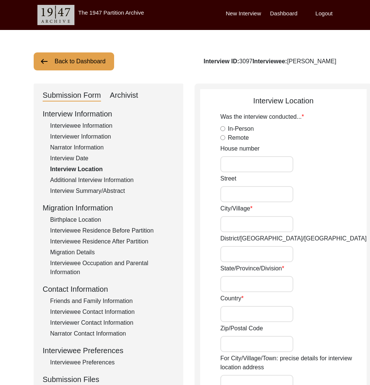
type input "Karachi, Sindh, Pakistan"
type input "24.8607"
type input "67.0011"
click at [81, 161] on div "Interview Date" at bounding box center [112, 158] width 124 height 9
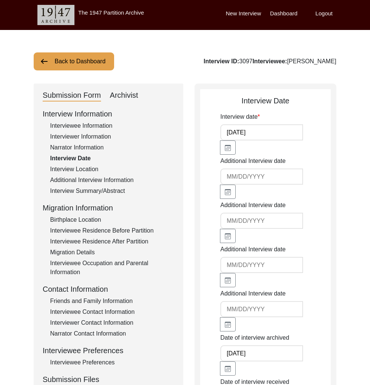
click at [122, 96] on div "Archivist" at bounding box center [124, 95] width 28 height 12
select select "Copy-Edited"
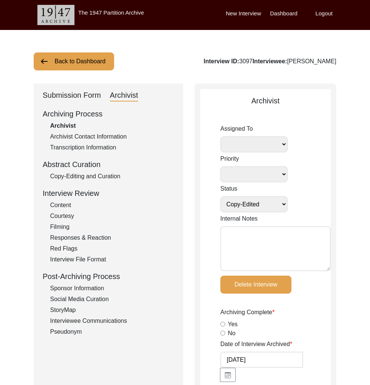
select select
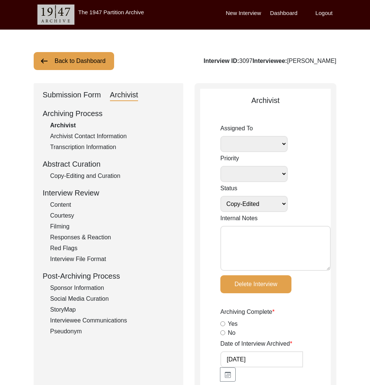
click at [253, 233] on textarea "Internal Notes" at bounding box center [275, 248] width 110 height 45
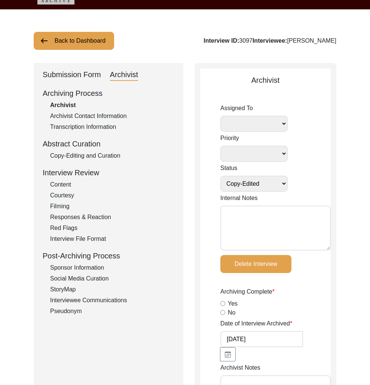
scroll to position [19, 0]
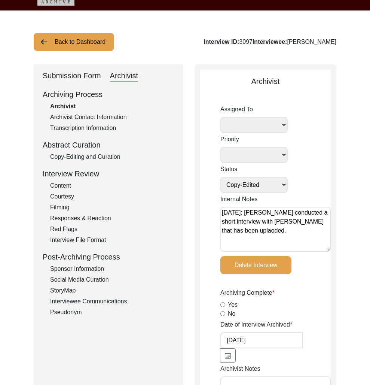
click at [238, 238] on textarea "August 20, 2025: Fakhra Hassan conducted a short interview with Muneeza Shamsie…" at bounding box center [275, 229] width 110 height 45
type textarea "August 20, 2025: Fakhra Hassan conducted a short interview with Muneeza Shamsie…"
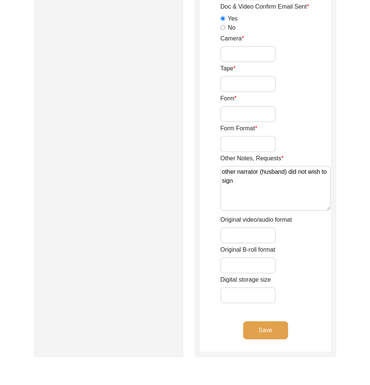
scroll to position [1269, 0]
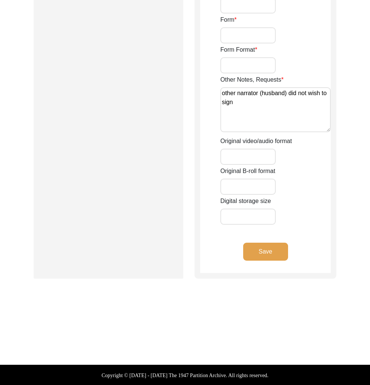
click at [267, 257] on button "Save" at bounding box center [265, 252] width 45 height 18
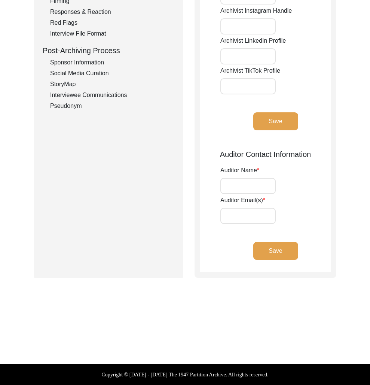
type input "Anais Walsdorf"
type input "anaiswalsdorf@gmail.com"
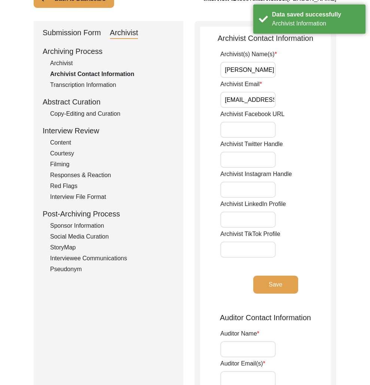
scroll to position [0, 0]
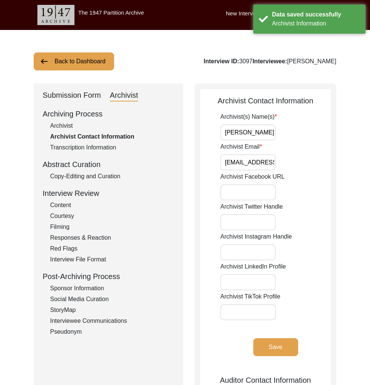
click at [68, 128] on div "Archivist" at bounding box center [112, 125] width 124 height 9
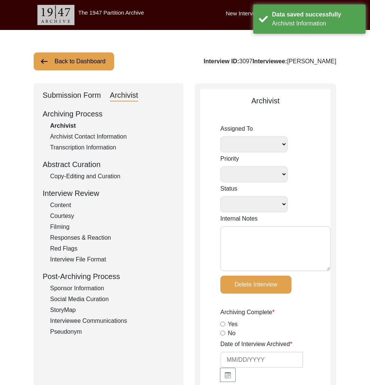
select select
select select "Copy-Edited"
type textarea "August 20, 2025: Fakhra Hassan conducted a short interview with Muneeza Shamsie…"
type input "4/27/2017"
radio input "true"
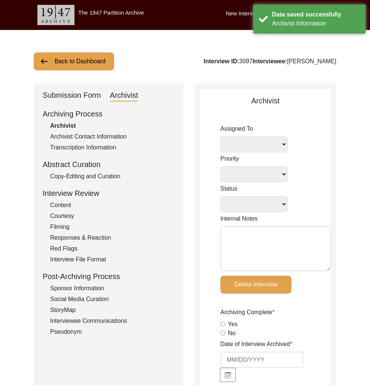
radio input "true"
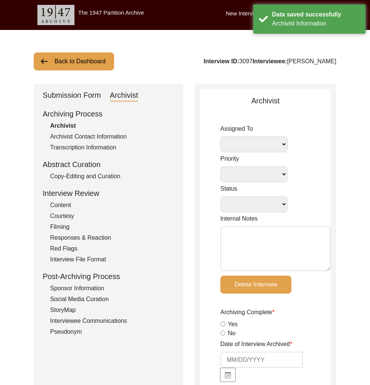
radio input "true"
type input "1h 40m"
radio input "true"
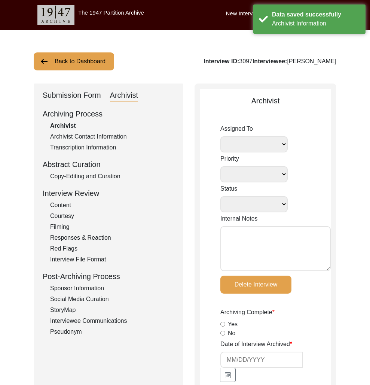
radio input "true"
type input "9"
radio input "true"
type textarea "other narrator (husband) did not wish to sign"
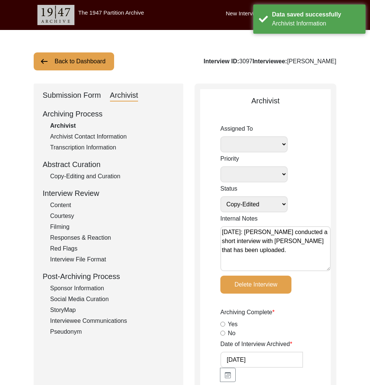
select select
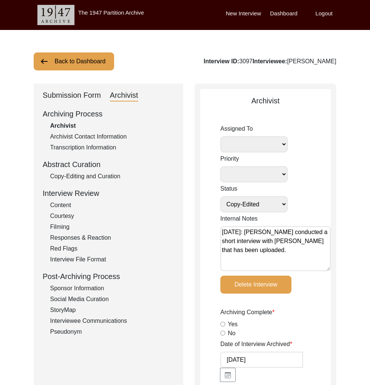
click at [71, 97] on div "Submission Form" at bounding box center [72, 95] width 58 height 12
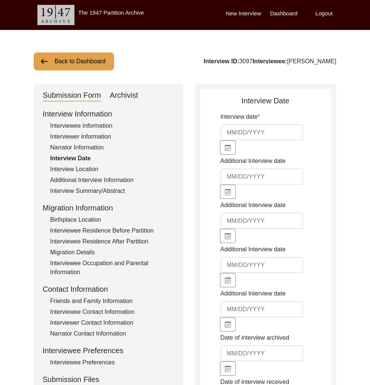
type input "11/12/2016"
type input "4/27/2017"
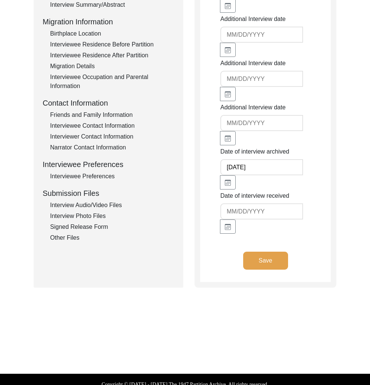
scroll to position [196, 0]
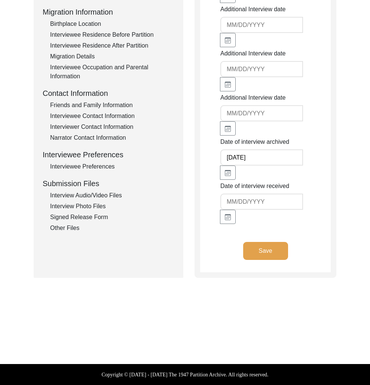
click at [89, 216] on div "Signed Release Form" at bounding box center [112, 217] width 124 height 9
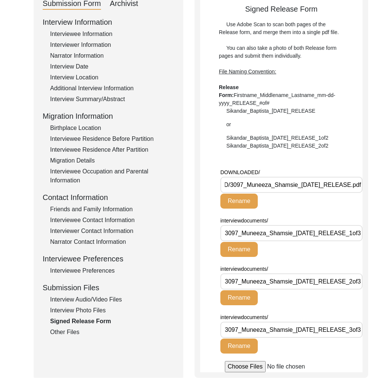
scroll to position [0, 0]
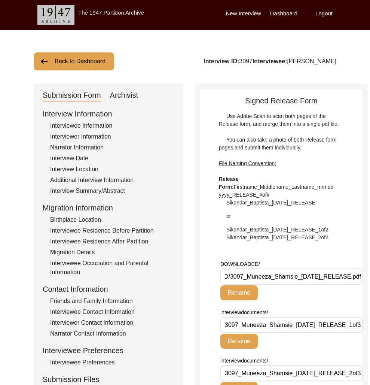
click at [83, 66] on button "Back to Dashboard" at bounding box center [74, 61] width 80 height 18
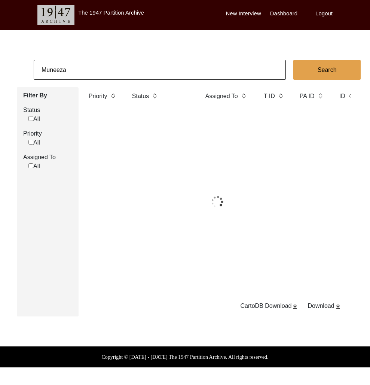
click at [82, 67] on input "Muneeza" at bounding box center [160, 70] width 252 height 20
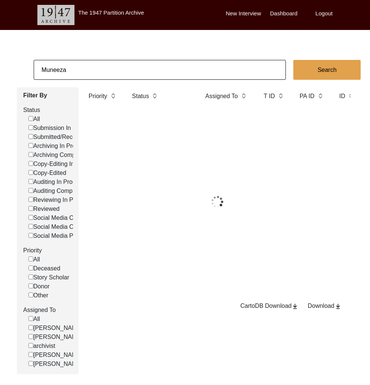
click at [82, 67] on input "Muneeza" at bounding box center [160, 70] width 252 height 20
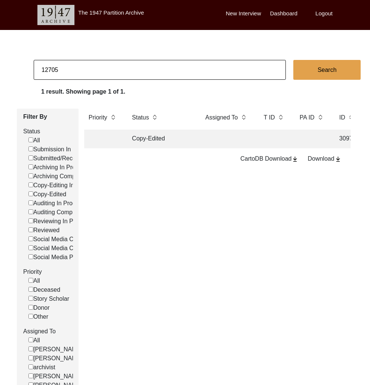
type input "12705"
checkbox input "false"
click at [154, 139] on td "Archiving In Progress" at bounding box center [161, 139] width 67 height 19
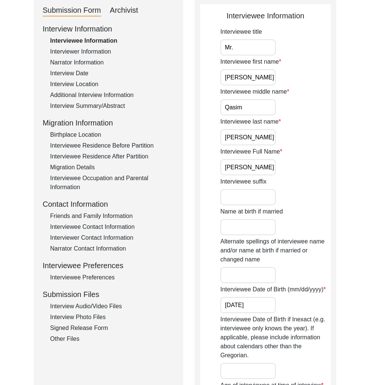
scroll to position [171, 0]
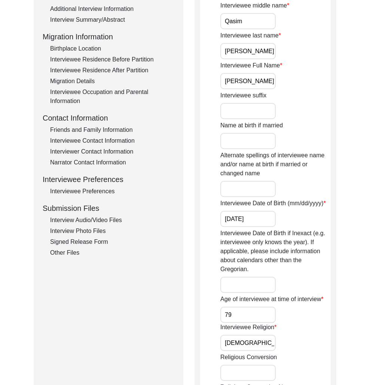
click at [93, 231] on div "Interview Photo Files" at bounding box center [112, 230] width 124 height 9
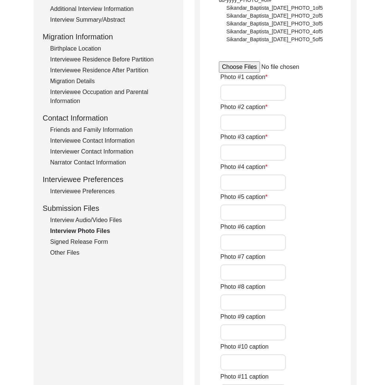
type input "Mr. Mohammad Qasim Bajran"
type input "N/A"
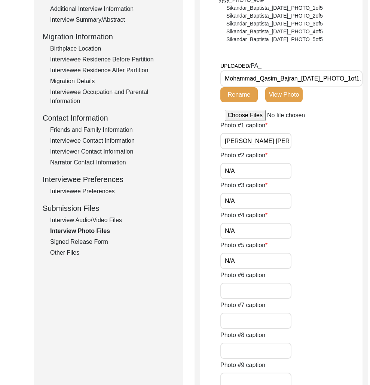
scroll to position [0, 22]
click at [284, 98] on button "View Photo" at bounding box center [283, 94] width 37 height 15
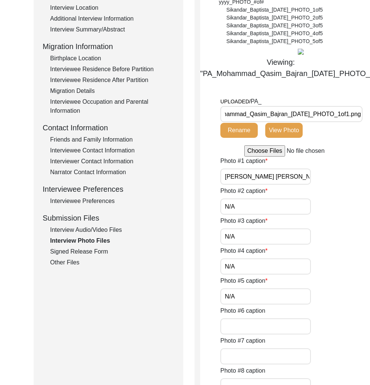
scroll to position [0, 0]
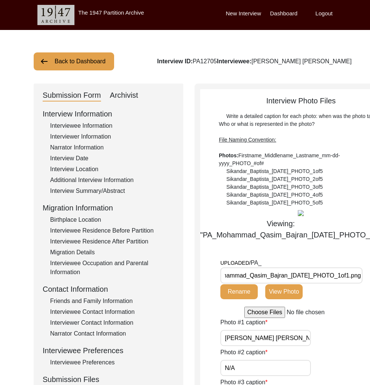
click at [127, 91] on div "Archivist" at bounding box center [124, 95] width 28 height 12
select select "442"
select select "Archiving In Progress"
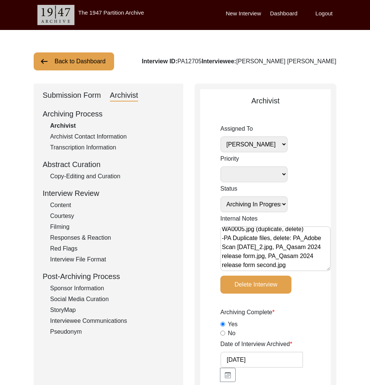
click at [221, 64] on div "Interview ID: PA12705 Interviewee: Mohammad Qasim Bajran" at bounding box center [239, 61] width 195 height 9
copy div "PA12705"
click at [98, 55] on button "Back to Dashboard" at bounding box center [74, 61] width 80 height 18
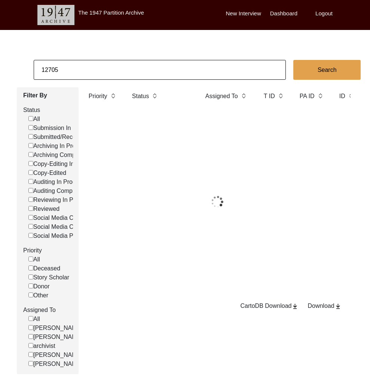
click at [110, 64] on input "12705" at bounding box center [160, 70] width 252 height 20
click at [110, 63] on input "12705" at bounding box center [160, 70] width 252 height 20
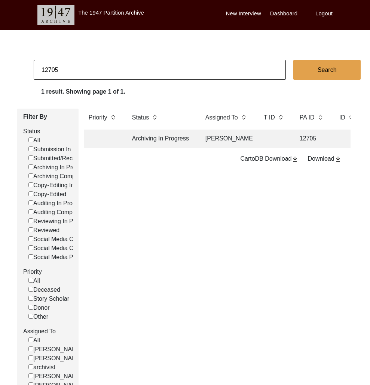
paste input "3338"
type input "13338"
checkbox input "false"
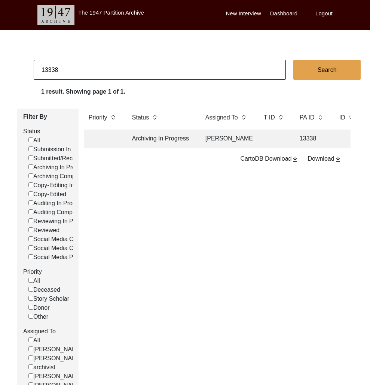
click at [167, 143] on td "Archiving In Progress" at bounding box center [161, 139] width 67 height 19
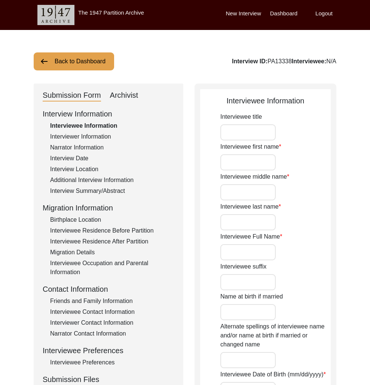
type input "Mrs."
type input "Sova"
type input "n/a"
type input "Majumder"
type input "Sova Majumder"
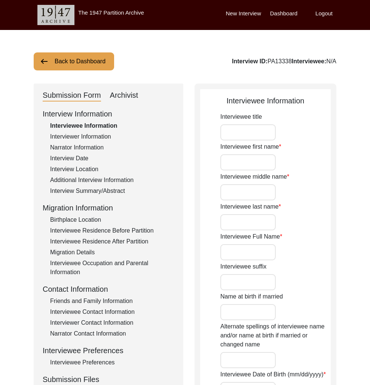
type input "09/07/1941"
type input "84"
type input "[DEMOGRAPHIC_DATA]"
type input "Bengali"
type input "[DEMOGRAPHIC_DATA]"
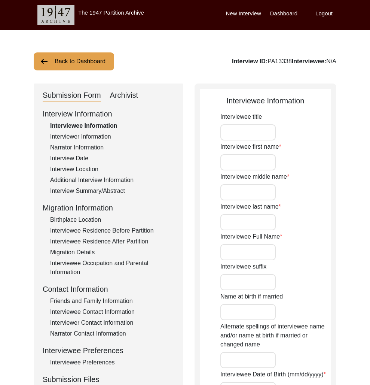
type input "Bengali"
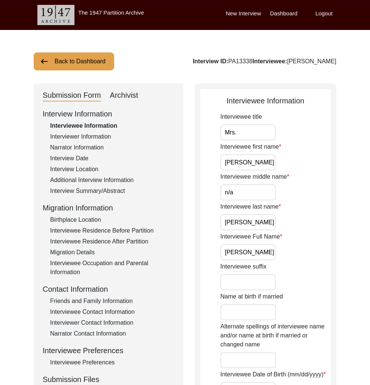
drag, startPoint x: 99, startPoint y: 137, endPoint x: 87, endPoint y: 153, distance: 19.2
click at [99, 138] on div "Interviewer Information" at bounding box center [112, 136] width 124 height 9
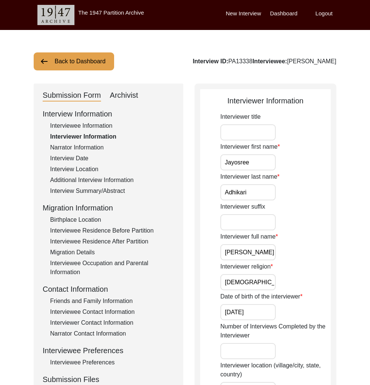
click at [87, 152] on div "Interview Information Interviewee Information Interviewer Information Narrator …" at bounding box center [109, 268] width 132 height 320
click at [80, 156] on div "Interview Date" at bounding box center [112, 158] width 124 height 9
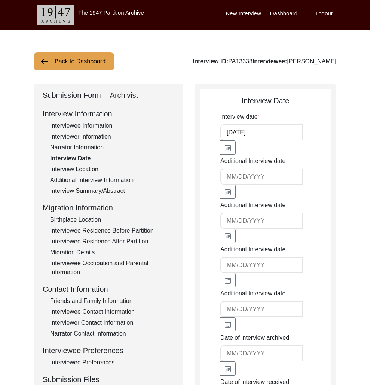
click at [79, 146] on div "Narrator Information" at bounding box center [112, 147] width 124 height 9
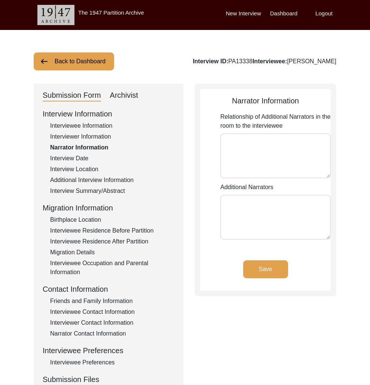
click at [84, 164] on div "Interview Information Interviewee Information Interviewer Information Narrator …" at bounding box center [109, 268] width 132 height 320
click at [87, 171] on div "Interview Location" at bounding box center [112, 169] width 124 height 9
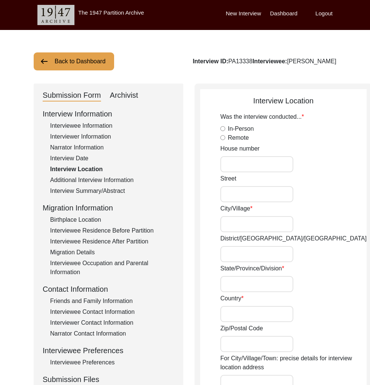
radio input "true"
type input "Rishi Aurobindo Road, Sodepur Road"
type input "Madhyamgram"
type input "West Bengal"
type input "India"
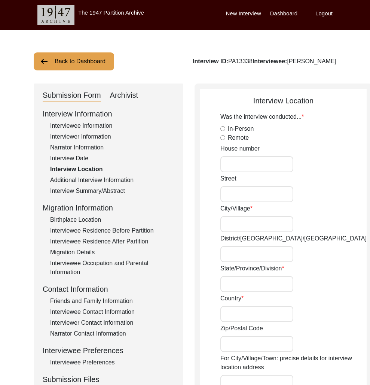
type input "700130"
type input "Madhyamgram, West Bengal, India"
type input "22.6924"
type input "88.4653"
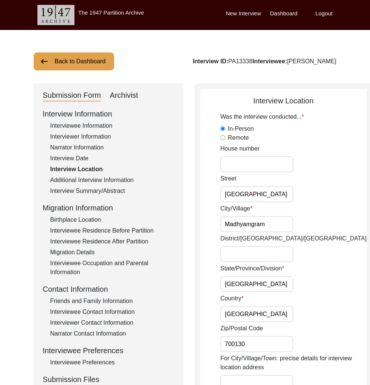
click at [93, 176] on div "Additional Interview Information" at bounding box center [112, 180] width 124 height 9
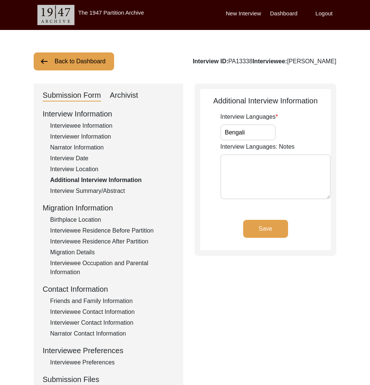
click at [100, 189] on div "Interview Summary/Abstract" at bounding box center [112, 190] width 124 height 9
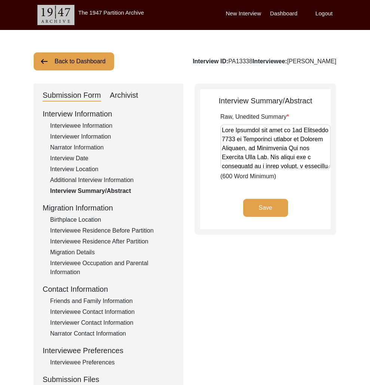
click at [104, 222] on div "Birthplace Location" at bounding box center [112, 219] width 124 height 9
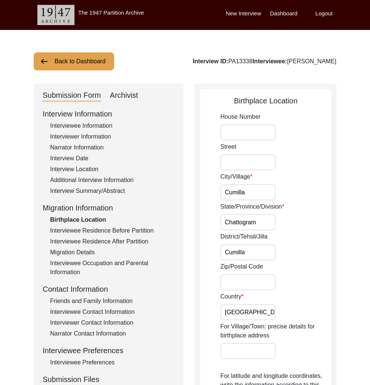
click at [110, 229] on div "Interviewee Residence Before Partition" at bounding box center [112, 230] width 124 height 9
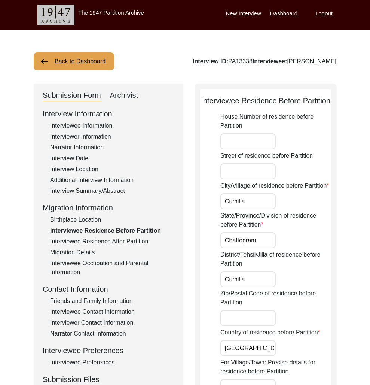
click at [110, 238] on div "Interviewee Residence After Partition" at bounding box center [112, 241] width 124 height 9
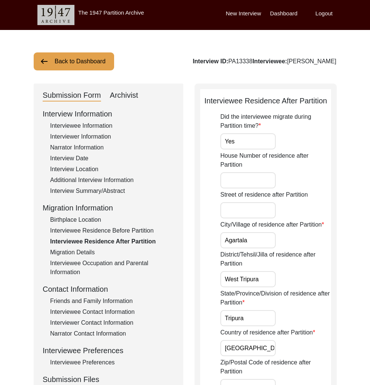
click at [105, 255] on div "Migration Details" at bounding box center [112, 252] width 124 height 9
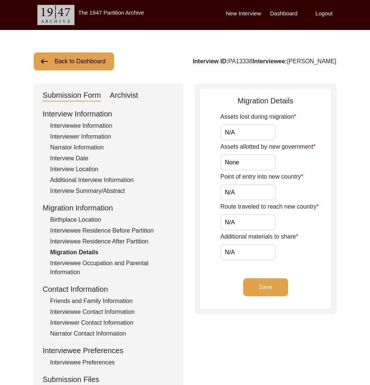
click at [105, 261] on div "Interviewee Occupation and Parental Information" at bounding box center [112, 268] width 124 height 18
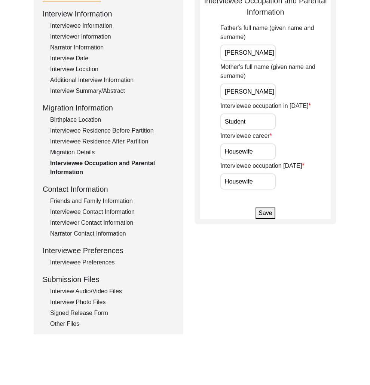
scroll to position [108, 0]
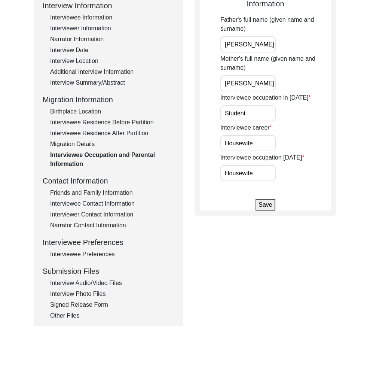
click at [98, 195] on div "Friends and Family Information" at bounding box center [112, 192] width 124 height 9
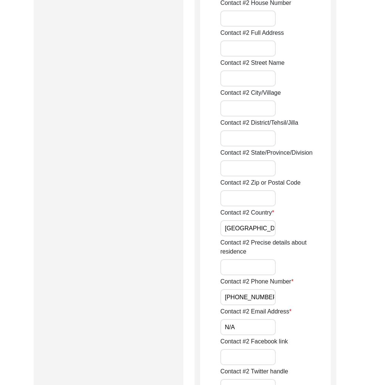
scroll to position [0, 0]
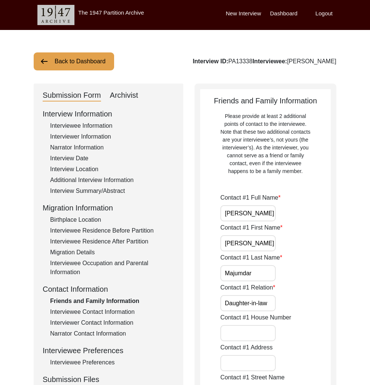
click at [101, 311] on div "Interviewee Contact Information" at bounding box center [112, 311] width 124 height 9
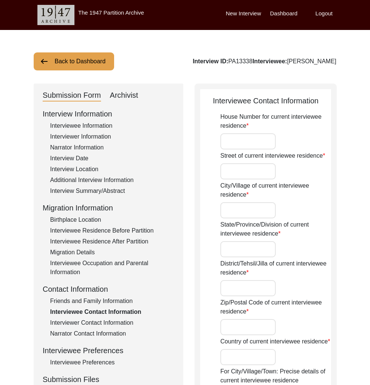
type input "N/A"
type input "Rishi Aurobindo Road, Sodepur Road"
type input "Madhyamgram"
type input "West Bengal"
type input "North 24 Parganas"
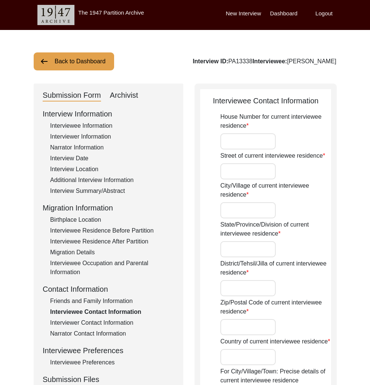
type input "700130"
type input "India"
type input "Madhyamgram, West Bengal, India"
type input "22.6924"
type input "88.4653"
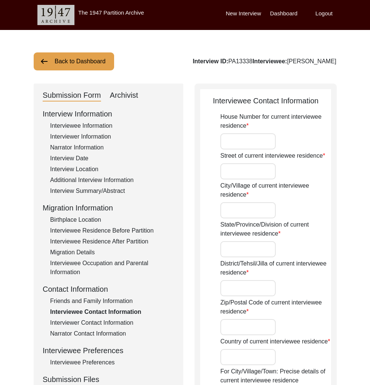
type input "+91 9007383454"
type input "n/a"
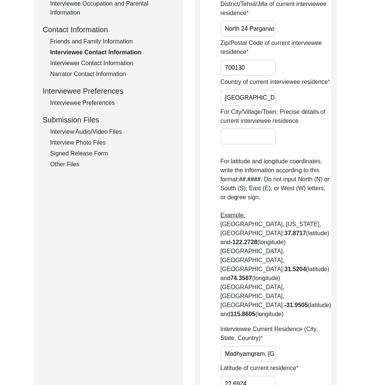
scroll to position [88, 0]
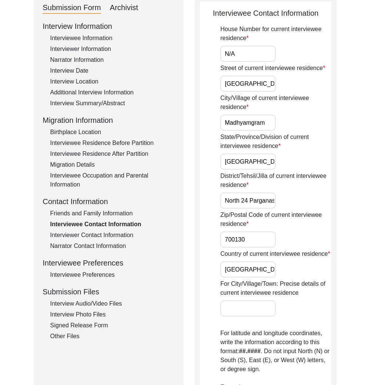
click at [103, 235] on div "Interviewer Contact Information" at bounding box center [112, 235] width 124 height 9
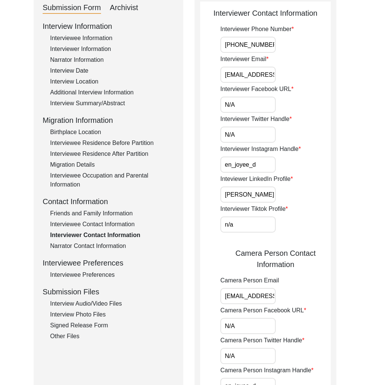
click at [108, 248] on div "Narrator Contact Information" at bounding box center [112, 245] width 124 height 9
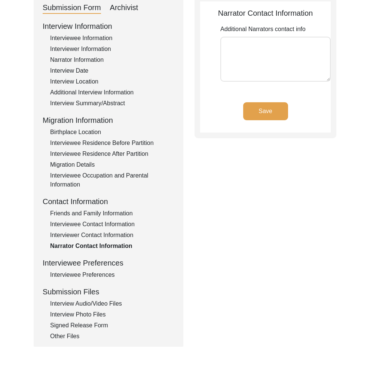
click at [107, 275] on div "Interviewee Preferences" at bounding box center [112, 274] width 124 height 9
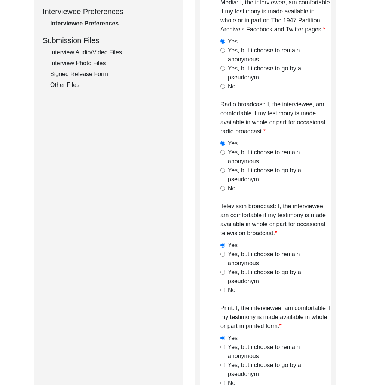
scroll to position [314, 0]
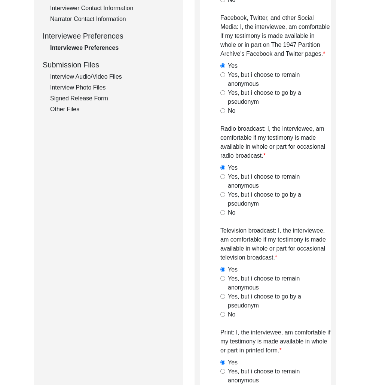
click at [103, 79] on div "Interview Audio/Video Files" at bounding box center [112, 76] width 124 height 9
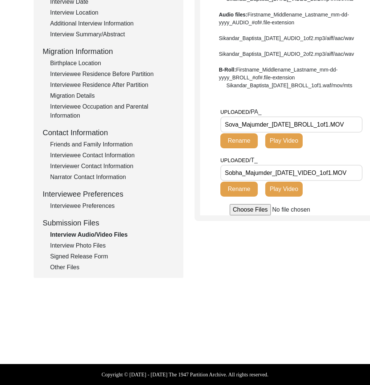
click at [94, 245] on div "Interview Photo Files" at bounding box center [112, 245] width 124 height 9
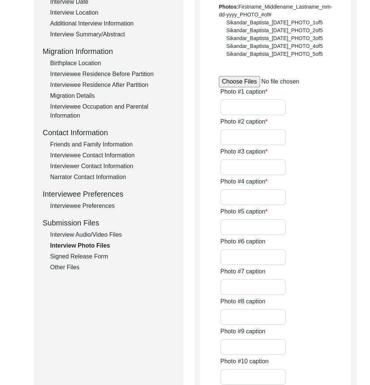
scroll to position [314, 0]
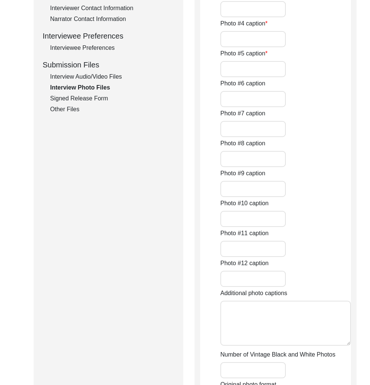
type input "Mrs. Sova Majumdar before the interview"
type input "Mrs. Majumdar before the interview"
type input "Young Mrs. Majumdar with her sisters"
type input "Television counter"
type input "Mrs. Majumdar after the interview"
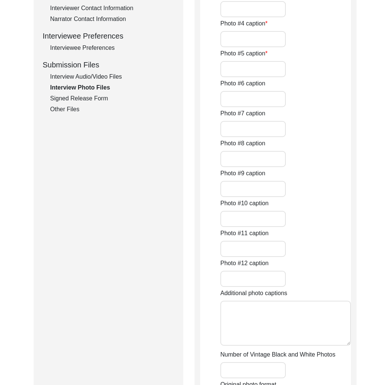
type input "1"
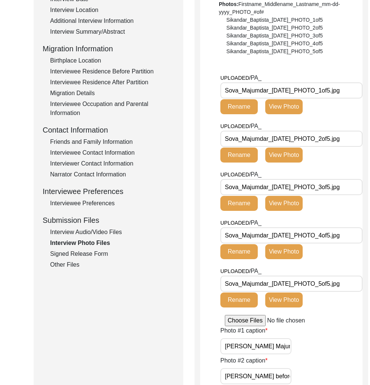
scroll to position [157, 0]
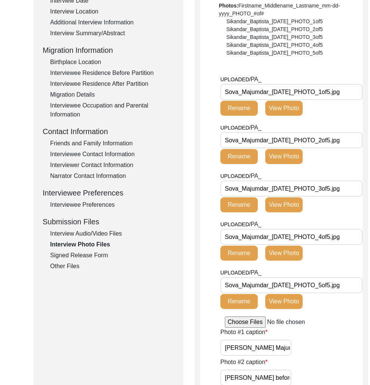
click at [95, 254] on div "Signed Release Form" at bounding box center [112, 255] width 124 height 9
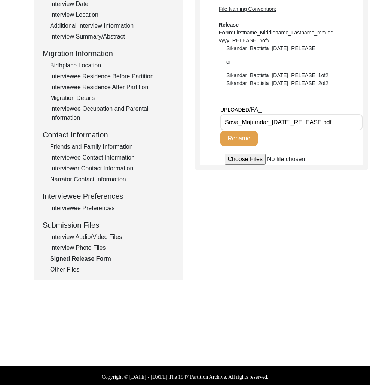
scroll to position [153, 0]
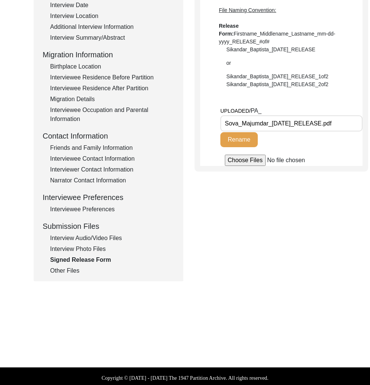
click at [76, 267] on div "Other Files" at bounding box center [112, 270] width 124 height 9
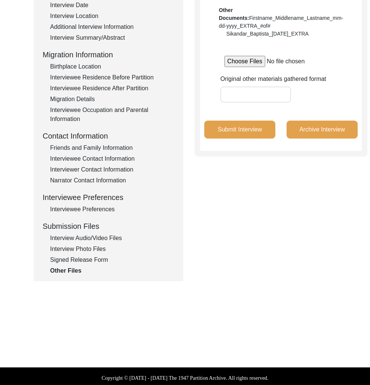
click at [82, 263] on div "Signed Release Form" at bounding box center [112, 259] width 124 height 9
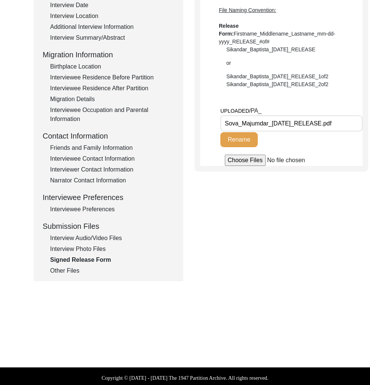
click at [87, 247] on div "Interview Photo Files" at bounding box center [112, 248] width 124 height 9
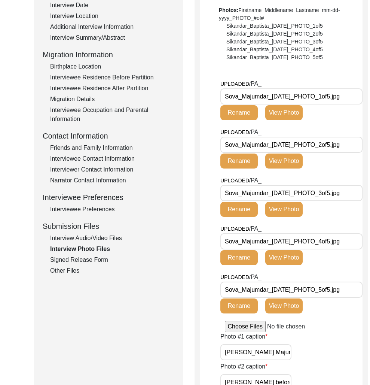
click at [89, 239] on div "Interview Audio/Video Files" at bounding box center [112, 238] width 124 height 9
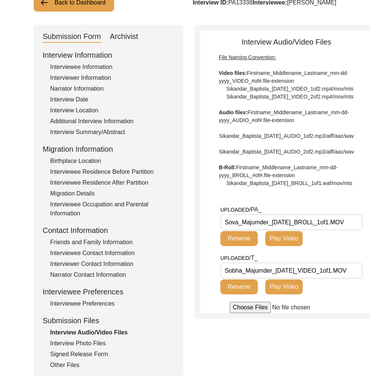
scroll to position [0, 0]
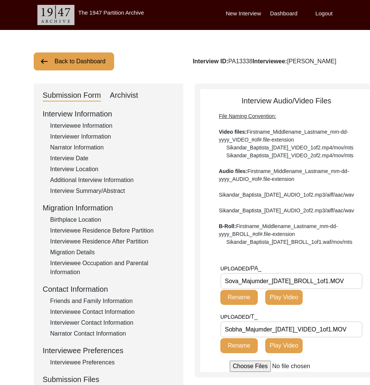
click at [82, 158] on div "Interview Date" at bounding box center [112, 158] width 124 height 9
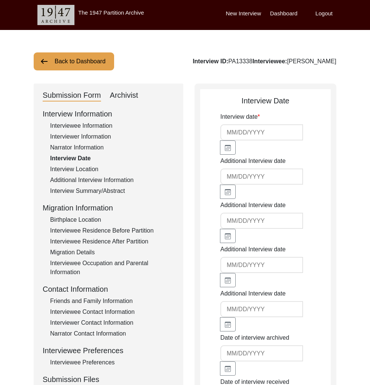
type input "5/7/2025"
click at [244, 60] on div "Interview ID: PA13338 Interviewee: Sova Majumder" at bounding box center [265, 61] width 144 height 9
copy div "PA13338"
click at [107, 57] on button "Back to Dashboard" at bounding box center [74, 61] width 80 height 18
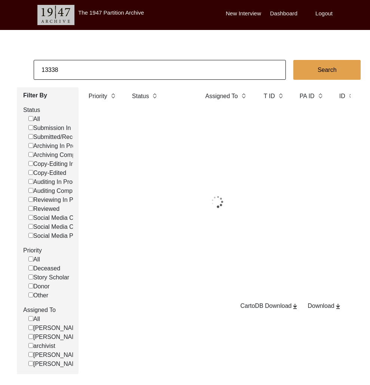
click at [113, 64] on input "13338" at bounding box center [160, 70] width 252 height 20
click at [114, 63] on input "13338" at bounding box center [160, 70] width 252 height 20
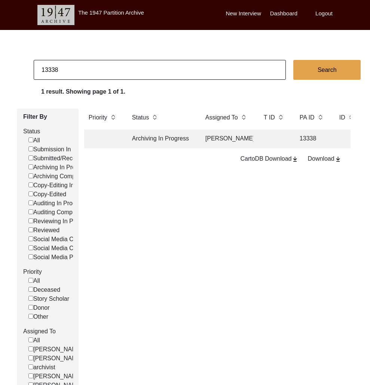
type input "4"
type input "3097"
checkbox input "false"
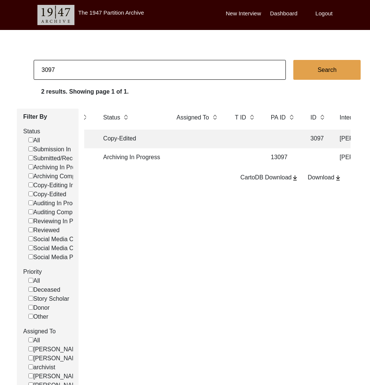
scroll to position [0, 49]
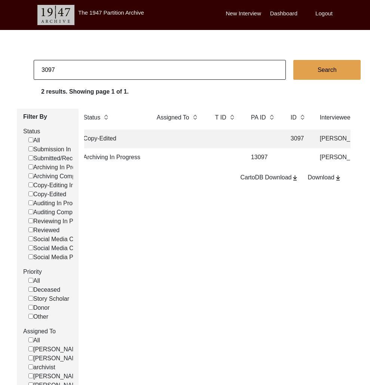
click at [213, 140] on td at bounding box center [226, 139] width 30 height 19
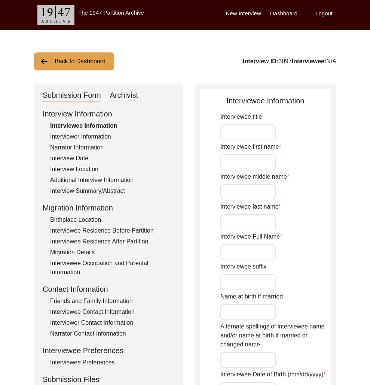
type input "Muneeza Shamsie"
type input "1/17/1944"
type input "[DEMOGRAPHIC_DATA]"
click at [131, 97] on div "Archivist" at bounding box center [124, 95] width 28 height 12
select select "Copy-Edited"
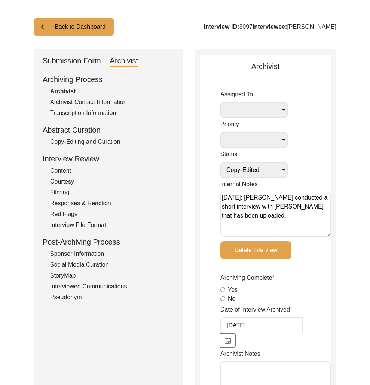
scroll to position [113, 0]
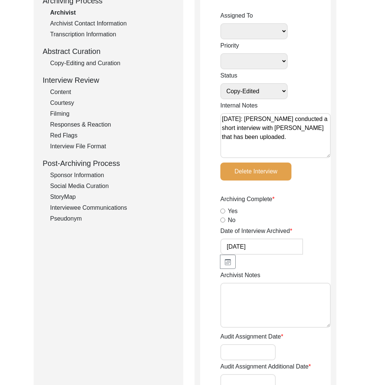
click at [272, 147] on textarea "August 20, 2025: Fakhra Hassan conducted a short interview with Muneeza Shamsie…" at bounding box center [275, 135] width 110 height 45
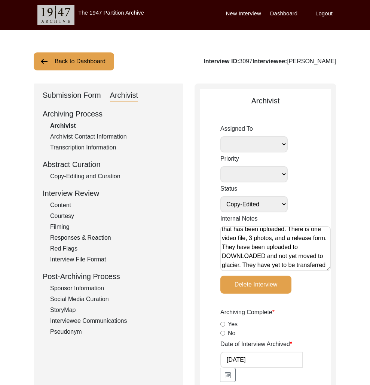
scroll to position [37, 0]
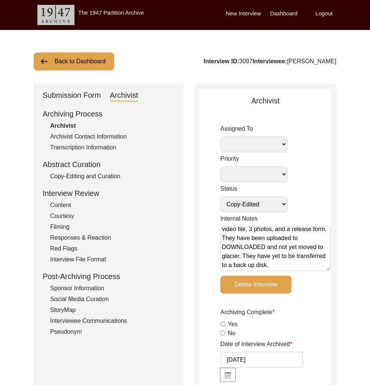
type textarea "August 20, 2025: Fakhra Hassan conducted a short interview with Muneeza Shamsie…"
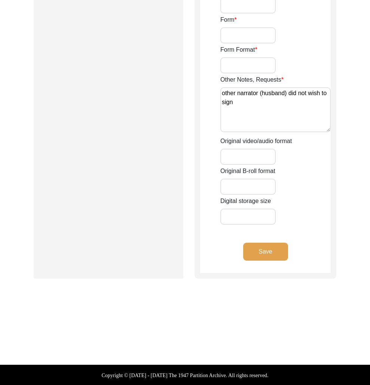
click at [257, 252] on button "Save" at bounding box center [265, 252] width 45 height 18
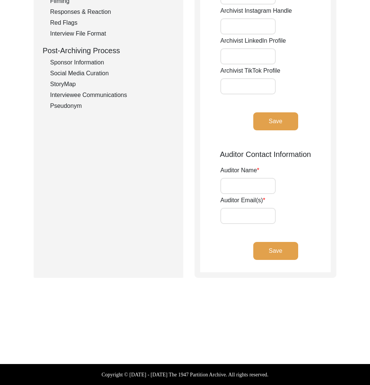
scroll to position [0, 0]
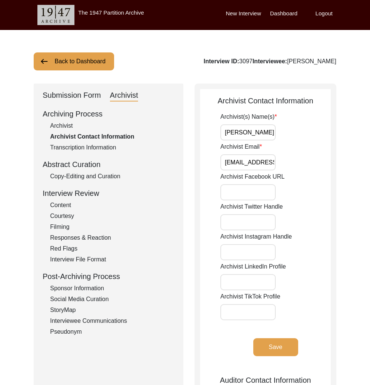
click at [83, 64] on button "Back to Dashboard" at bounding box center [74, 61] width 80 height 18
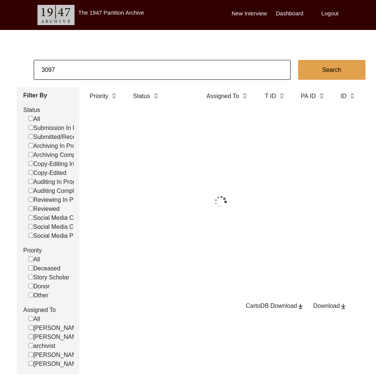
click at [93, 74] on input "3097" at bounding box center [162, 70] width 257 height 20
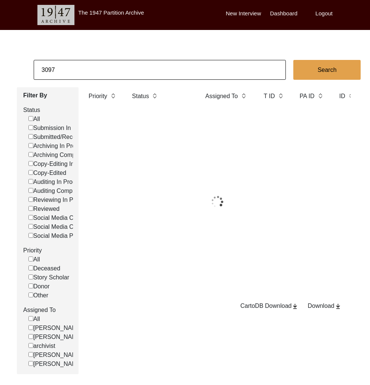
click at [93, 74] on input "3097" at bounding box center [160, 70] width 252 height 20
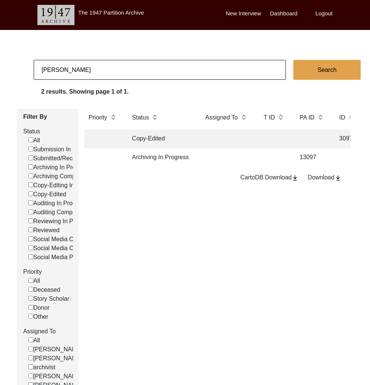
type input "Meher Kabraji"
checkbox input "false"
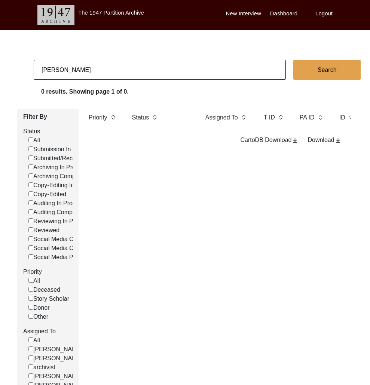
type input "Meher Kabraji"
checkbox input "false"
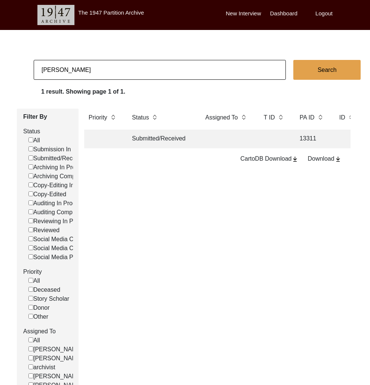
click at [170, 141] on td "Submitted/Received" at bounding box center [161, 139] width 67 height 19
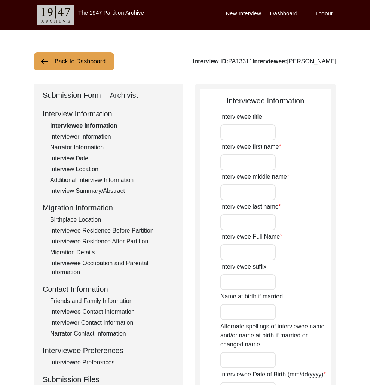
type input "Mrs."
type input "Meher"
type input "Dinshaw"
type input "Kabraji"
type input "Meher Kabraji"
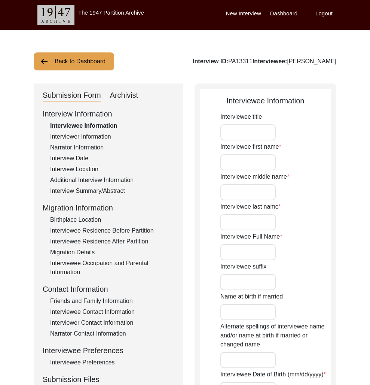
type input "Mrs."
type input "Meher Daruwala"
type input "10/25/1932"
type input "92"
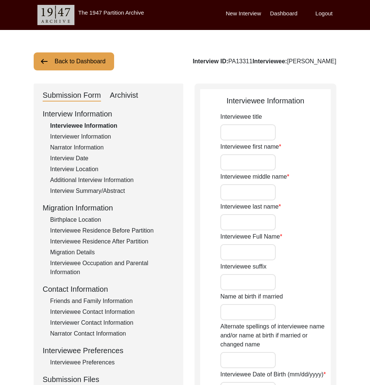
type input "Zoroastrian"
type input "Gujarati/English"
type input "[DEMOGRAPHIC_DATA]"
type input "Parsi"
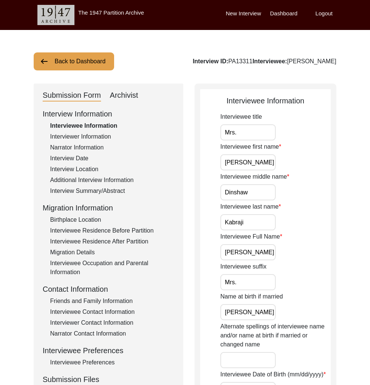
click at [254, 58] on div "Interview ID: PA13311 Interviewee: Meher Kabraji" at bounding box center [265, 61] width 144 height 9
copy div "PA13311"
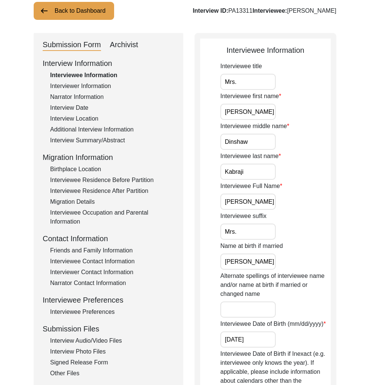
scroll to position [75, 0]
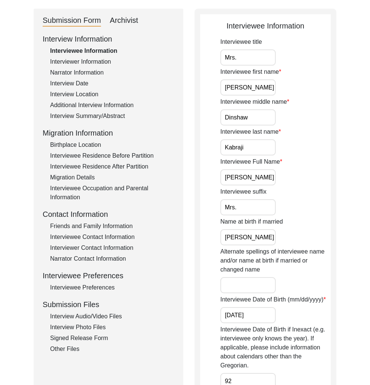
click at [96, 319] on div "Interview Audio/Video Files" at bounding box center [112, 316] width 124 height 9
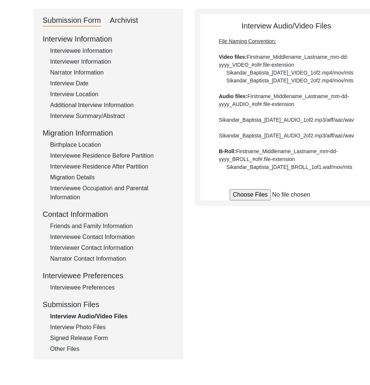
click at [94, 325] on div "Interview Photo Files" at bounding box center [112, 327] width 124 height 9
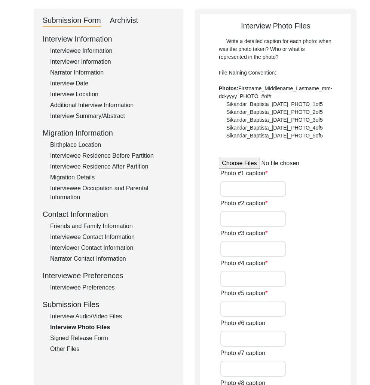
type input "Mrs. Meher Kabraji at her current home in Karachi, built by her father, Mr. Din…"
type input "Mrs. Meher Kabraji recalling her fond family memories"
type input "Meher Kabraji"
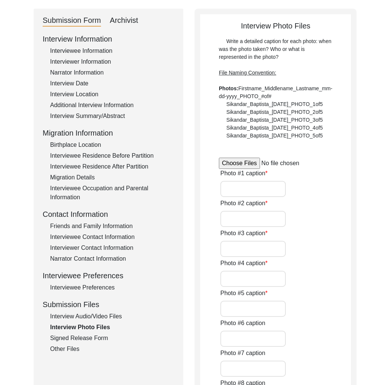
type input "Meher Kabraji"
type input "Meher Kabraji sharing her life's experiences with Fakhra Hassan"
type input "Meher Kabraji, 2nd from Right."
type input "Dinshaw Daruwala and Frani Master Daruwala (Left)"
type input "Meher Kabraji with a friend on a Parsi Girl Scout excursion in Malir, Karachi"
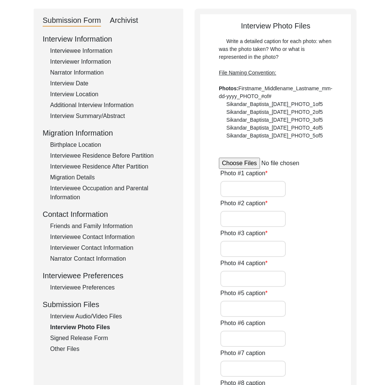
type input "Meher Kabraji's niece's Navjot ceremony in Bombay"
type input "Meher Kabraji's nephew's Navjot ceremony in Bombay"
type textarea "#13: Mrs. Kabraji (in green shirt) at the Clifton beach, Karachi #14: Meher Kab…"
type input "12"
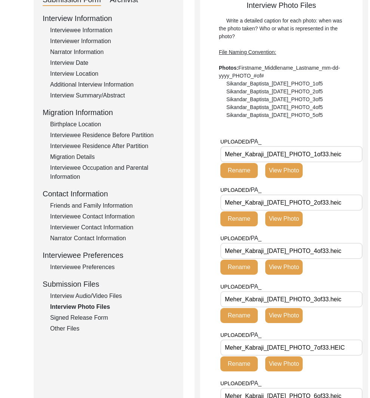
scroll to position [0, 0]
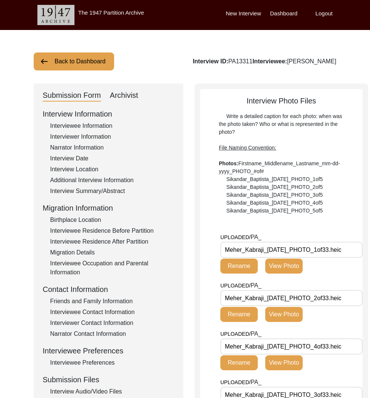
click at [82, 69] on button "Back to Dashboard" at bounding box center [74, 61] width 80 height 18
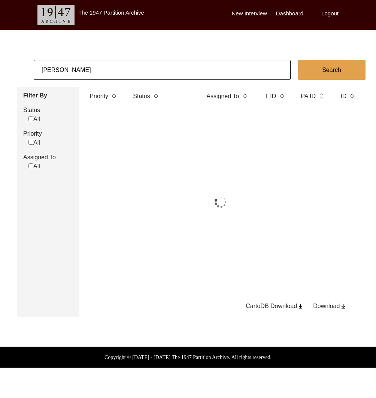
click at [85, 70] on input "Meher Kabraji" at bounding box center [162, 70] width 257 height 20
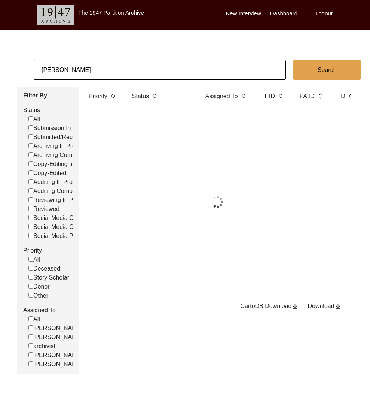
click at [85, 70] on input "Meher Kabraji" at bounding box center [160, 70] width 252 height 20
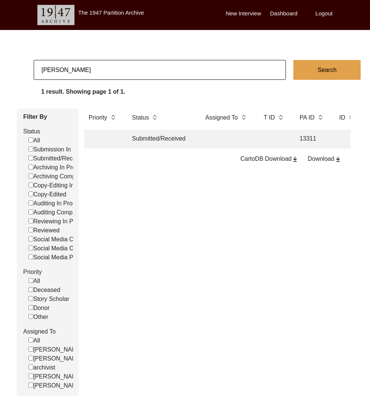
click at [85, 70] on input "Meher Kabraji" at bounding box center [160, 70] width 252 height 20
paste input "Nipun Sengupta"
type input "Nipun Sengupta"
checkbox input "false"
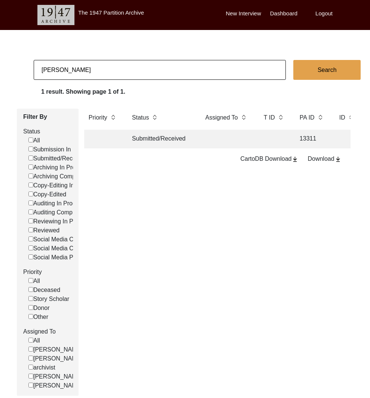
checkbox input "false"
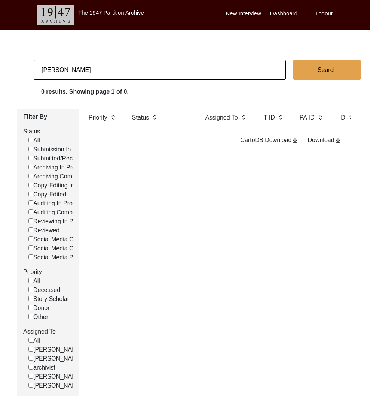
drag, startPoint x: 60, startPoint y: 70, endPoint x: 29, endPoint y: 73, distance: 31.6
click at [29, 73] on app-records-search "Nipun Sengupta Search 0 results. Showing page 1 of 0. Filter By Status All Subm…" at bounding box center [185, 227] width 370 height 335
type input "Sengupta"
checkbox input "false"
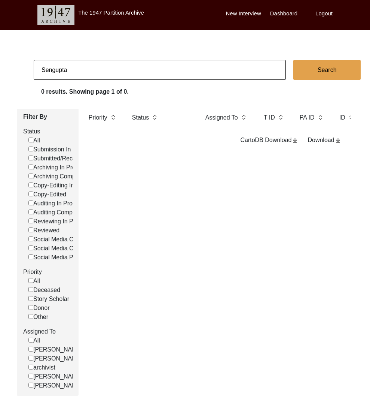
checkbox input "false"
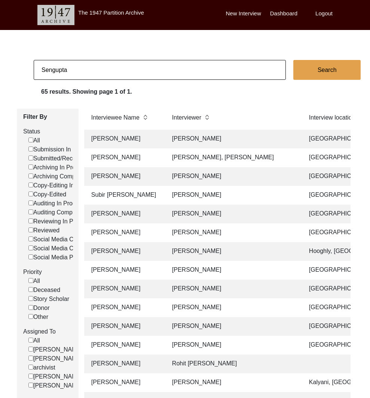
click at [105, 76] on input "Sengupta" at bounding box center [160, 70] width 252 height 20
type input "6/24/2018"
checkbox input "false"
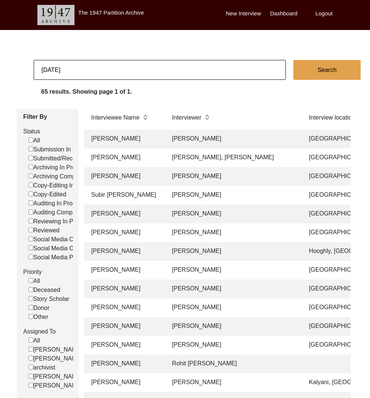
checkbox input "false"
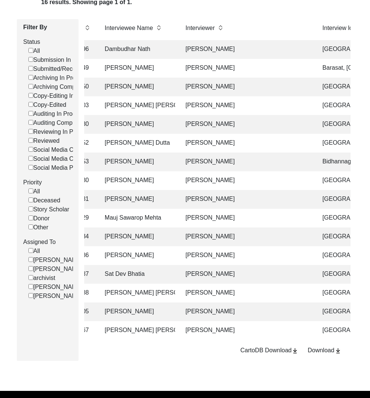
scroll to position [109, 0]
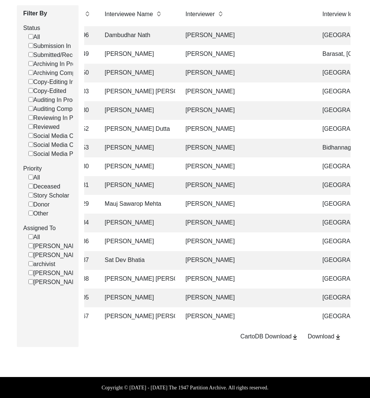
click at [156, 182] on td "Nipun Kumar Sengupta" at bounding box center [137, 185] width 75 height 19
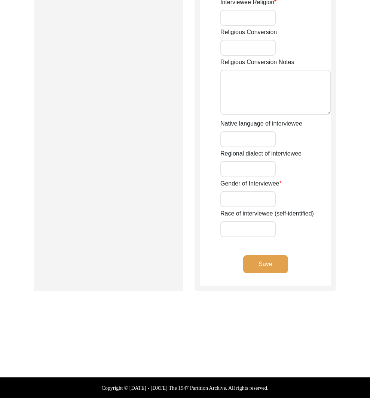
type input "Mr."
type input "Nipun"
type input "Kumar"
type input "Sengupta"
type input "Nipun Kumar Sengupta"
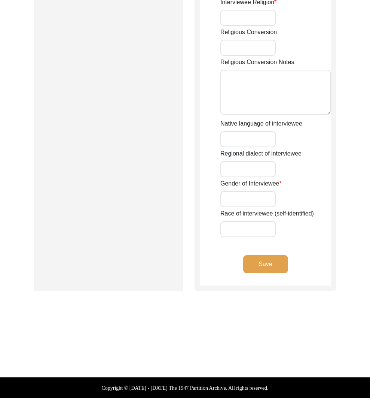
type input "8/6/1947"
type input "70"
type input "[DEMOGRAPHIC_DATA]"
type input "no"
type input "Bengali"
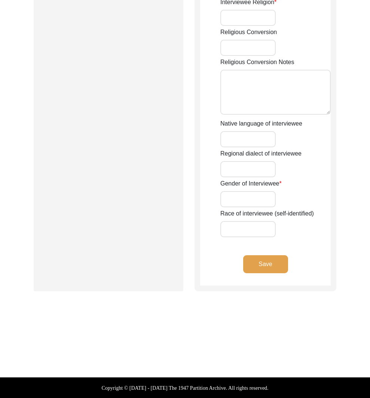
type input "[DEMOGRAPHIC_DATA]"
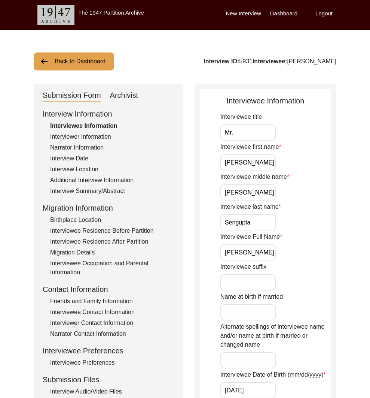
click at [106, 299] on div "Friends and Family Information" at bounding box center [112, 300] width 124 height 9
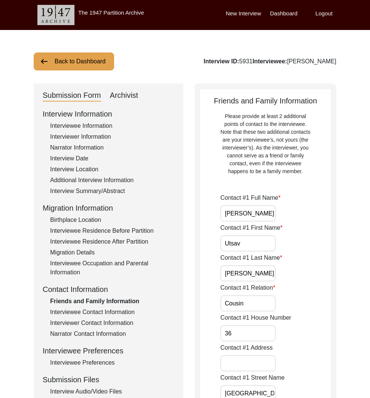
click at [92, 311] on div "Interviewee Contact Information" at bounding box center [112, 311] width 124 height 9
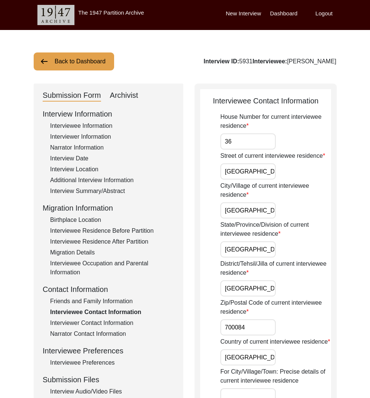
click at [80, 65] on button "Back to Dashboard" at bounding box center [74, 61] width 80 height 18
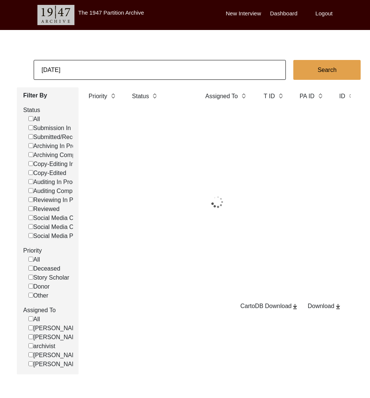
click at [97, 70] on input "6/24/2018" at bounding box center [160, 70] width 252 height 20
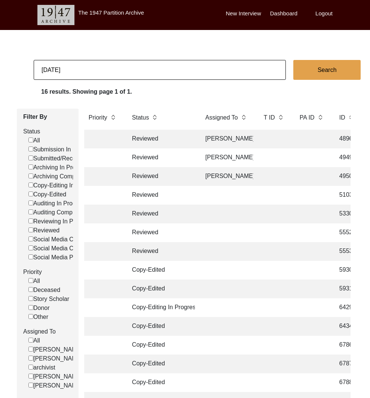
click at [97, 70] on input "6/24/2018" at bounding box center [160, 70] width 252 height 20
click at [101, 69] on input "6/24/2018" at bounding box center [160, 70] width 252 height 20
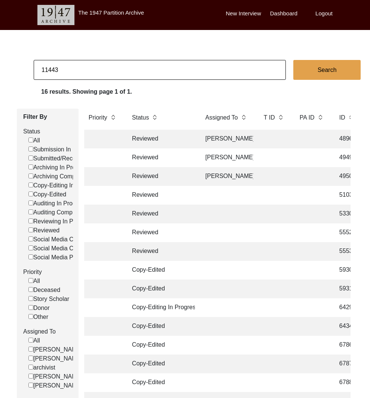
type input "11443"
checkbox input "false"
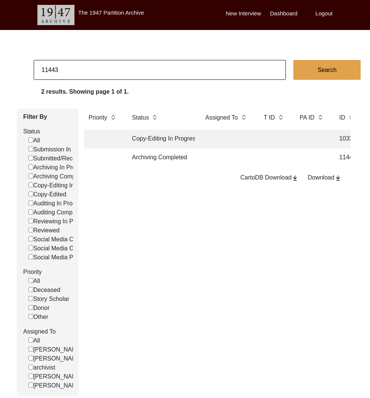
click at [219, 160] on td at bounding box center [227, 157] width 52 height 19
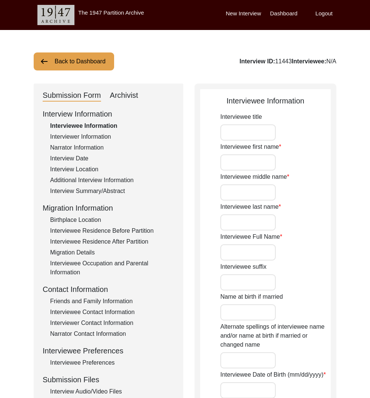
type input "Mr."
type input "Ram"
type input "-"
type input "Ramachandran"
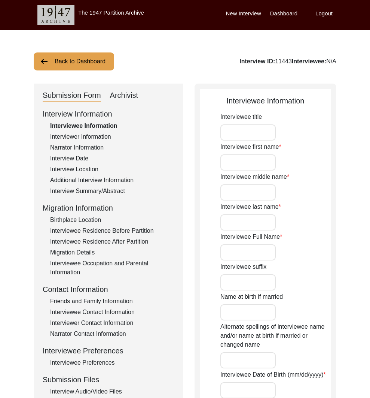
type input "Ram Ramachandran"
type input "10/12/1939"
type input "86"
type input "[DEMOGRAPHIC_DATA]"
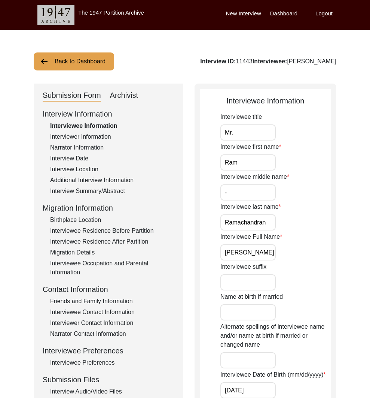
click at [313, 62] on div "Interview ID: 11443 Interviewee: Ram Ramachandran" at bounding box center [268, 61] width 136 height 9
drag, startPoint x: 313, startPoint y: 61, endPoint x: 318, endPoint y: 66, distance: 6.6
click at [313, 61] on div "Interview ID: 11443 Interviewee: Ram Ramachandran" at bounding box center [268, 61] width 136 height 9
copy div "Ramachandran"
click at [95, 313] on div "Interviewee Contact Information" at bounding box center [112, 311] width 124 height 9
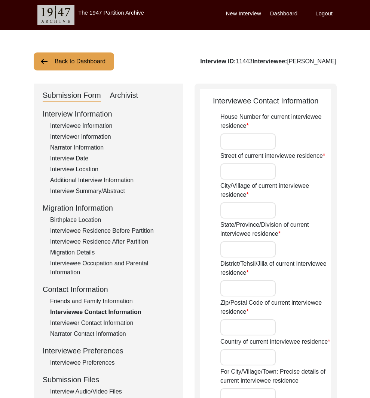
type input "9650, E"
type input "Peregrine Place"
type input "Scottsdale"
type input "Arizona"
type input "-"
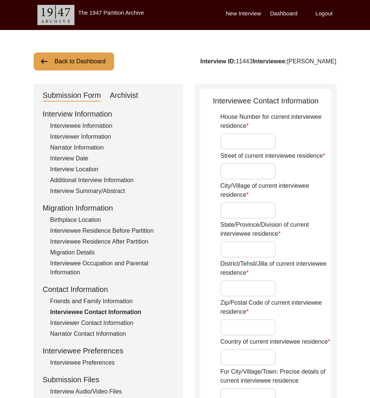
type input "85262"
type input "USA"
type input "Scottsdale, Arizona, USA"
type input "33.4949"
type input "-111.9217"
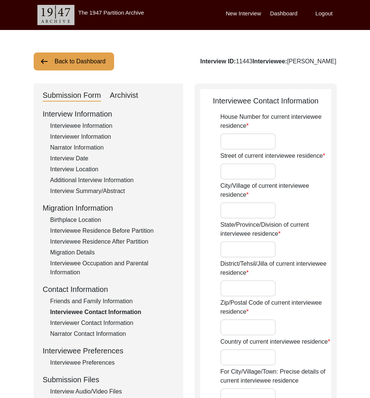
type input "+1 480-363-8218"
type input "vrramvasanti18@gmail.com"
click at [80, 65] on button "Back to Dashboard" at bounding box center [74, 61] width 80 height 18
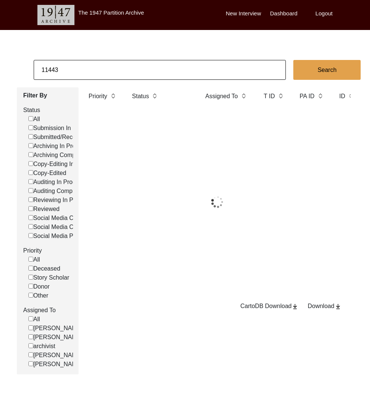
click at [71, 74] on input "11443" at bounding box center [160, 70] width 252 height 20
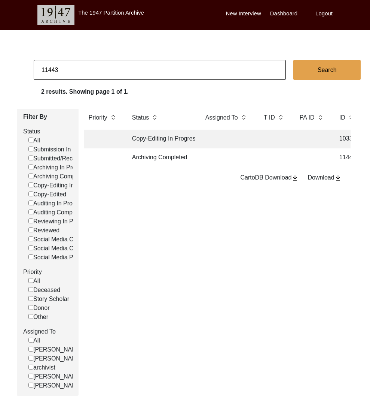
click at [71, 74] on input "11443" at bounding box center [160, 70] width 252 height 20
type input "11486"
checkbox input "false"
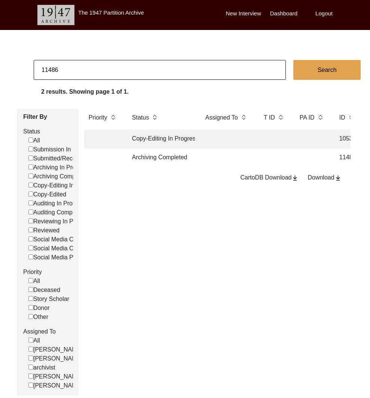
click at [175, 158] on td "Archiving Completed" at bounding box center [161, 157] width 67 height 19
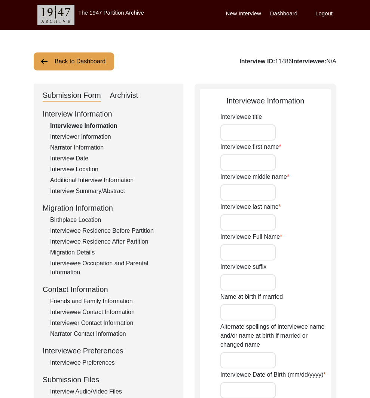
type input "Mrs."
type input "Surraiya"
type input "Bano"
type input "Naqvi"
type input "Surraiya Bano Naqvi"
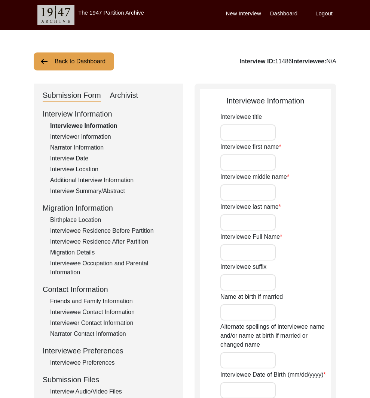
type input "1937"
type input "88"
type input "Islam"
type input "[DEMOGRAPHIC_DATA]"
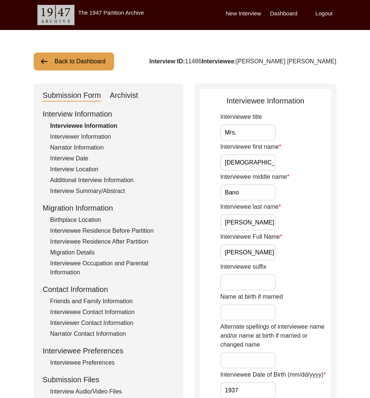
click at [130, 97] on div "Archivist" at bounding box center [124, 95] width 28 height 12
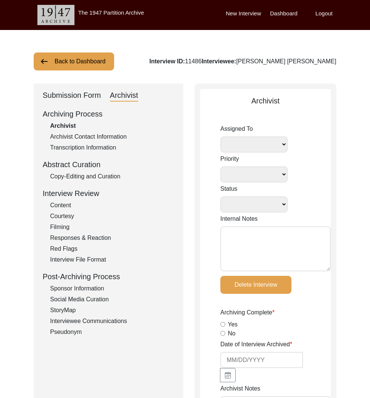
select select
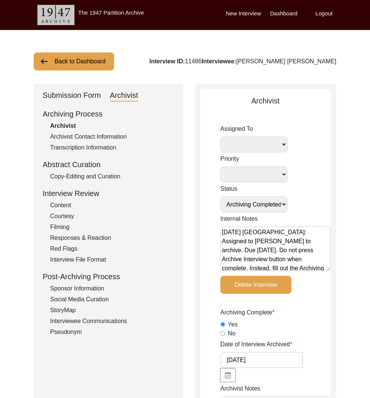
scroll to position [66, 0]
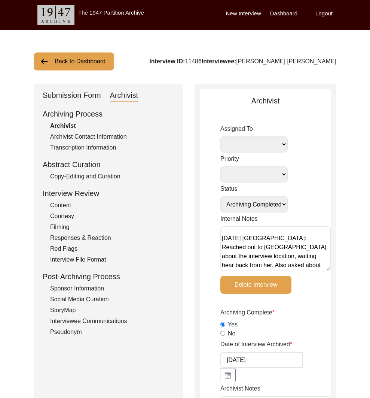
click at [87, 60] on button "Back to Dashboard" at bounding box center [74, 61] width 80 height 18
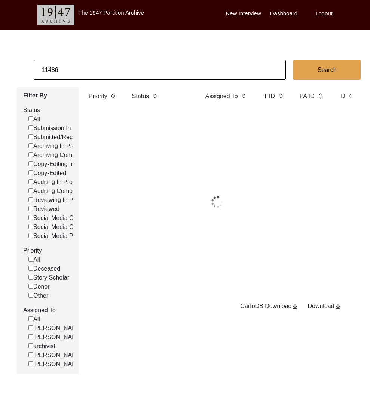
click at [94, 74] on input "11486" at bounding box center [160, 70] width 252 height 20
paste input "503"
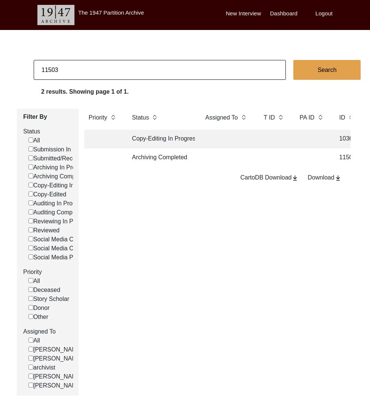
click at [179, 161] on td "Archiving Completed" at bounding box center [161, 157] width 67 height 19
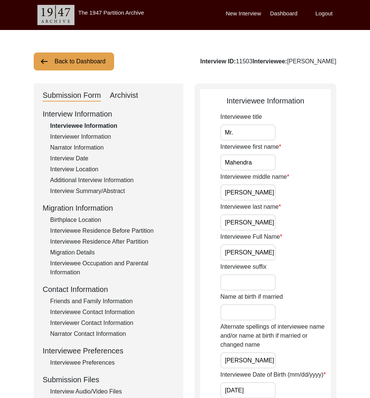
drag, startPoint x: 123, startPoint y: 89, endPoint x: 157, endPoint y: 139, distance: 60.9
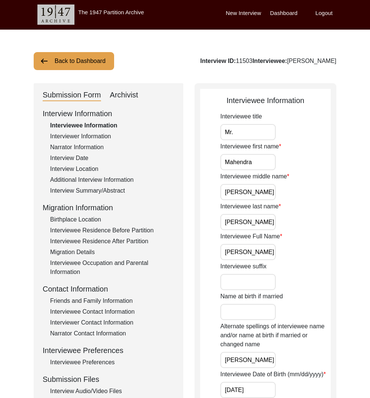
click at [131, 94] on div "Archivist" at bounding box center [124, 95] width 28 height 12
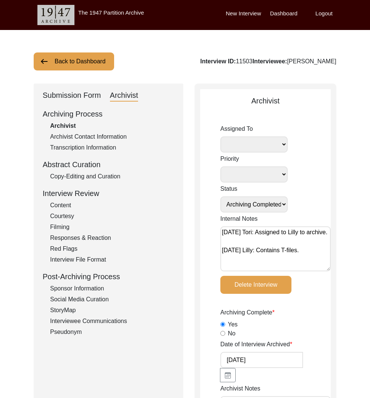
click at [88, 69] on button "Back to Dashboard" at bounding box center [74, 61] width 80 height 18
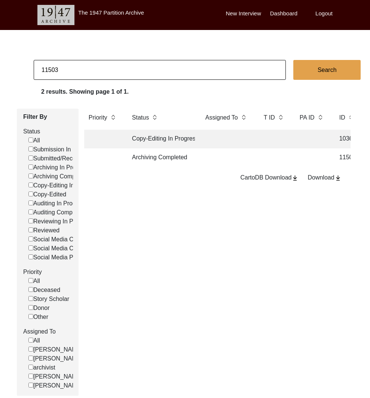
click at [92, 73] on input "11503" at bounding box center [160, 70] width 252 height 20
click at [188, 140] on td "Copy-Edited" at bounding box center [161, 139] width 67 height 19
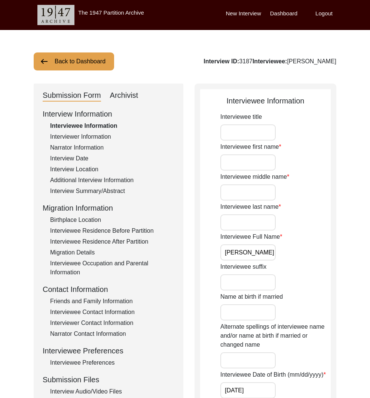
click at [130, 92] on div "Archivist" at bounding box center [124, 95] width 28 height 12
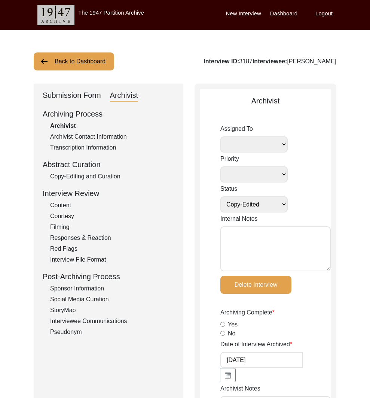
click at [97, 63] on button "Back to Dashboard" at bounding box center [74, 61] width 80 height 18
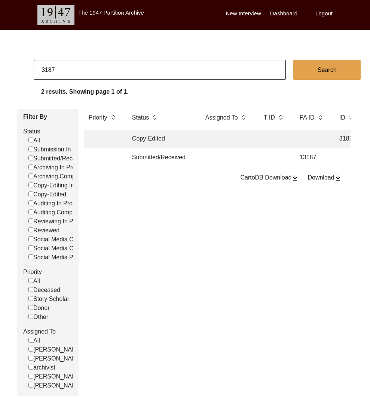
drag, startPoint x: 53, startPoint y: 70, endPoint x: 68, endPoint y: 71, distance: 15.0
click at [68, 71] on input "3187" at bounding box center [160, 70] width 252 height 20
drag, startPoint x: 53, startPoint y: 71, endPoint x: 63, endPoint y: 72, distance: 10.5
click at [63, 72] on input "3187" at bounding box center [160, 70] width 252 height 20
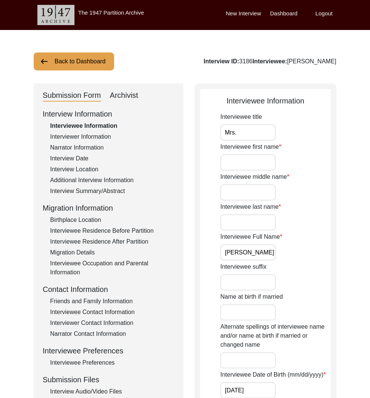
click at [129, 94] on div "Archivist" at bounding box center [124, 95] width 28 height 12
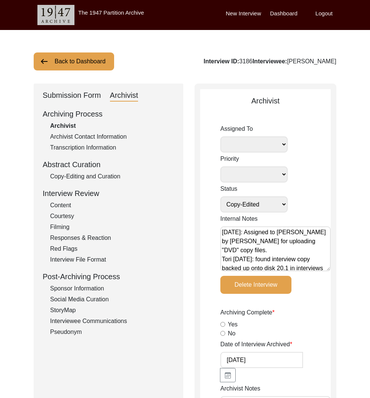
click at [77, 92] on div "Submission Form" at bounding box center [72, 95] width 58 height 12
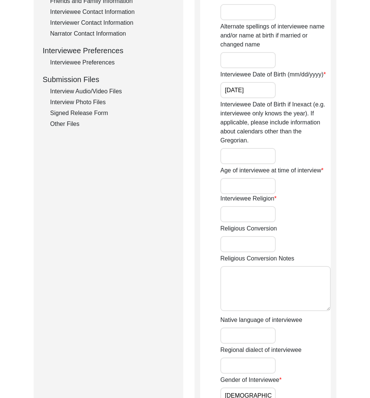
click at [66, 120] on div "Other Files" at bounding box center [112, 123] width 124 height 9
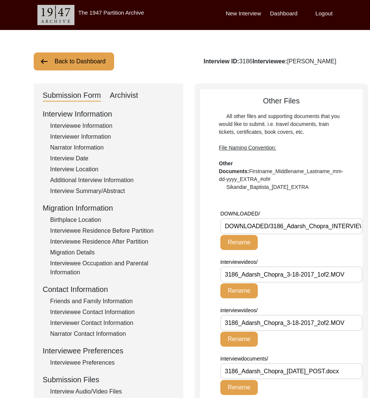
drag, startPoint x: 60, startPoint y: 75, endPoint x: 59, endPoint y: 66, distance: 9.8
click at [60, 75] on div "Back to Dashboard Interview ID: 3186 Interviewee: Adarsh Chopra Submission Form…" at bounding box center [185, 343] width 370 height 626
click at [58, 58] on button "Back to Dashboard" at bounding box center [74, 61] width 80 height 18
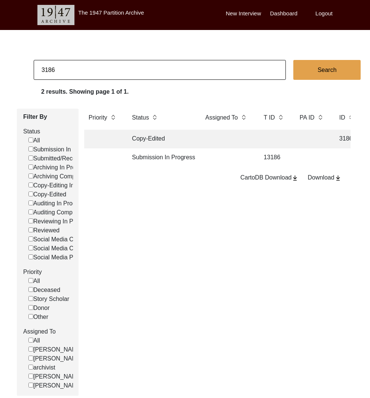
drag, startPoint x: 52, startPoint y: 72, endPoint x: 77, endPoint y: 72, distance: 24.7
click at [77, 72] on input "3186" at bounding box center [160, 70] width 252 height 20
click at [161, 139] on td "Copy-Edited" at bounding box center [161, 139] width 67 height 19
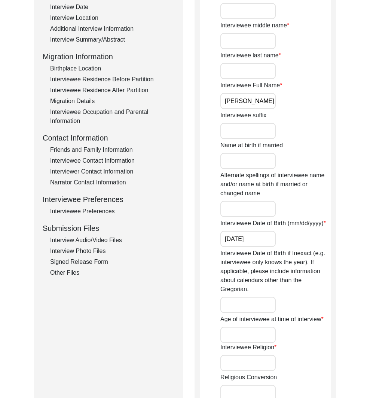
click at [69, 276] on div "Other Files" at bounding box center [112, 272] width 124 height 9
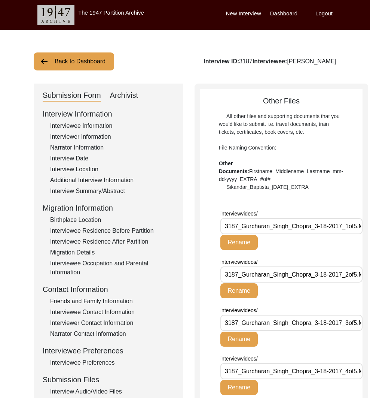
click at [54, 65] on button "Back to Dashboard" at bounding box center [74, 61] width 80 height 18
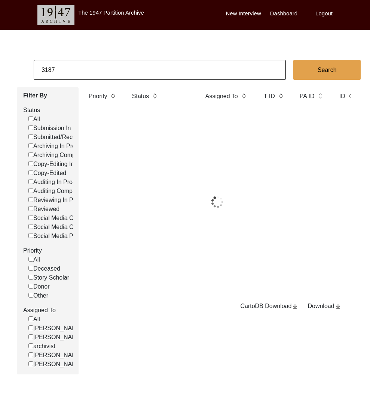
click at [58, 66] on input "3187" at bounding box center [160, 70] width 252 height 20
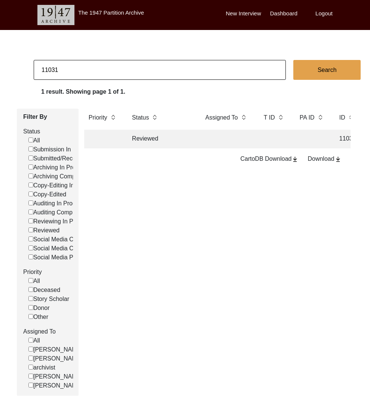
click at [143, 135] on td "Reviewed" at bounding box center [161, 139] width 67 height 19
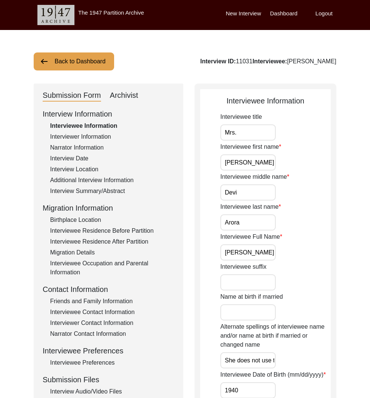
click at [126, 97] on div "Archivist" at bounding box center [124, 95] width 28 height 12
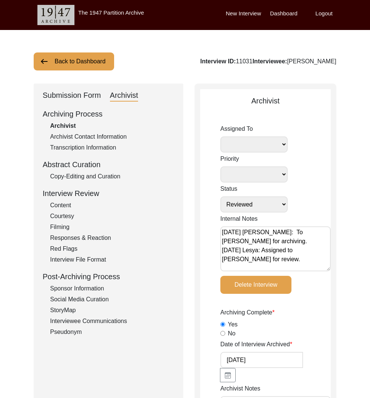
click at [239, 61] on div "Interview ID: 11031 Interviewee: Sheela Devi Arora" at bounding box center [268, 61] width 136 height 9
copy div "11031"
drag, startPoint x: 94, startPoint y: 51, endPoint x: 95, endPoint y: 66, distance: 14.6
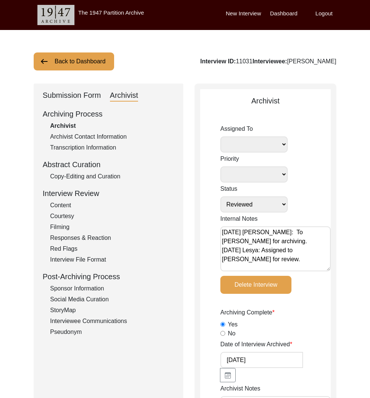
click at [95, 66] on button "Back to Dashboard" at bounding box center [74, 61] width 80 height 18
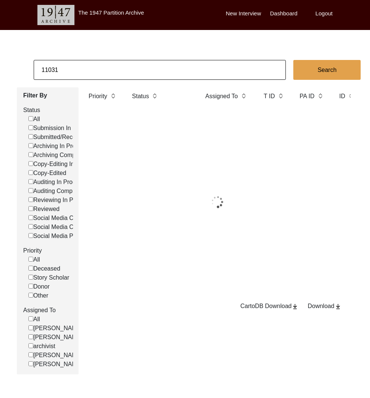
click at [101, 70] on input "11031" at bounding box center [160, 70] width 252 height 20
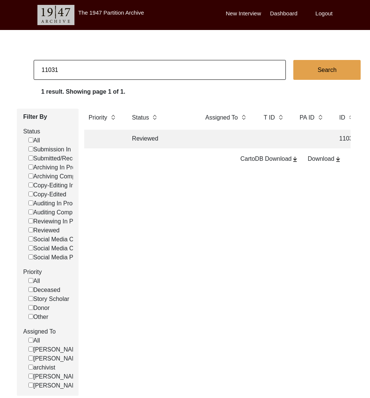
click at [101, 70] on input "11031" at bounding box center [160, 70] width 252 height 20
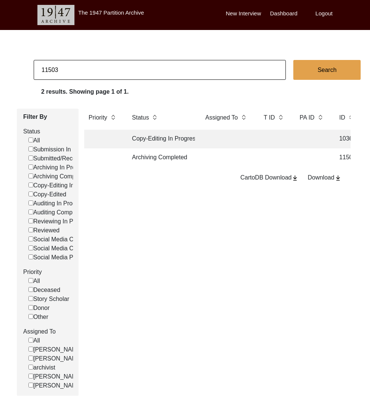
click at [144, 158] on td "Archiving Completed" at bounding box center [161, 157] width 67 height 19
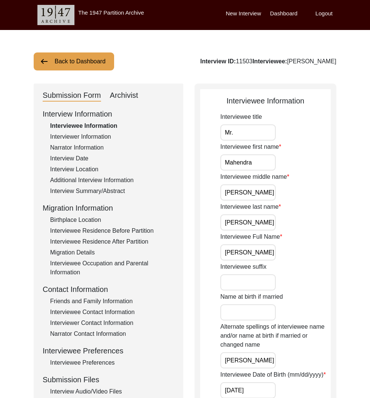
drag, startPoint x: 331, startPoint y: 61, endPoint x: 341, endPoint y: 63, distance: 10.2
click at [331, 61] on div "Interview ID: 11503 Interviewee: Mahendra Narain Gupta" at bounding box center [268, 61] width 136 height 9
drag, startPoint x: 341, startPoint y: 63, endPoint x: 274, endPoint y: 64, distance: 66.3
copy div "Mahendra Narain Gupta"
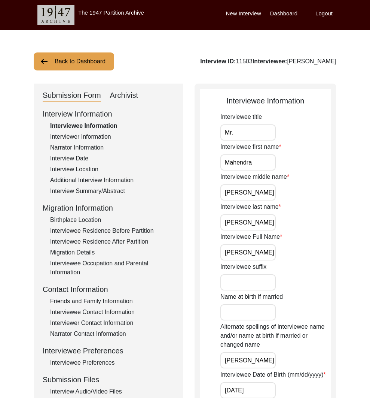
click at [67, 62] on button "Back to Dashboard" at bounding box center [74, 61] width 80 height 18
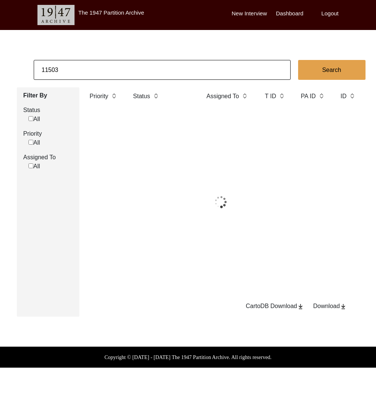
click at [71, 63] on input "11503" at bounding box center [162, 70] width 257 height 20
click at [70, 63] on input "11503" at bounding box center [162, 70] width 257 height 20
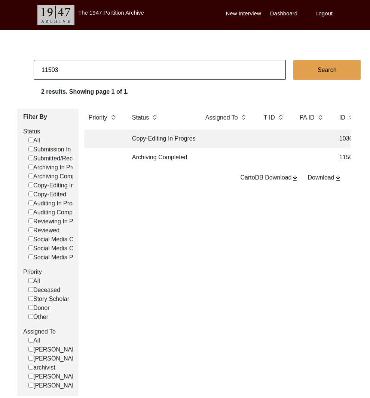
click at [71, 66] on input "11503" at bounding box center [160, 70] width 252 height 20
click at [142, 71] on input "11503" at bounding box center [160, 70] width 252 height 20
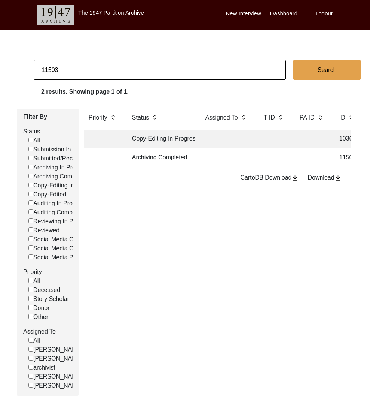
click at [108, 70] on input "11503" at bounding box center [160, 70] width 252 height 20
click at [107, 70] on input "11503" at bounding box center [160, 70] width 252 height 20
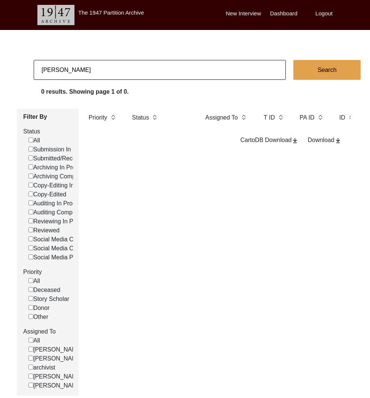
drag, startPoint x: 58, startPoint y: 71, endPoint x: 37, endPoint y: 72, distance: 21.4
click at [37, 72] on input "manjit kaul" at bounding box center [160, 70] width 252 height 20
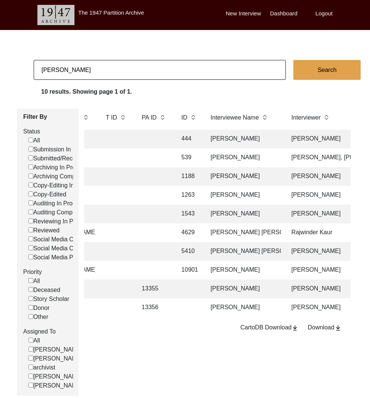
scroll to position [0, 156]
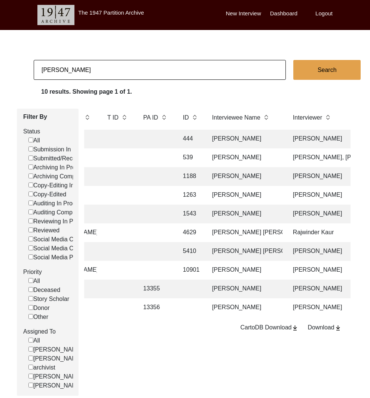
click at [262, 252] on td "Manjit Kaur Kaul" at bounding box center [245, 251] width 75 height 19
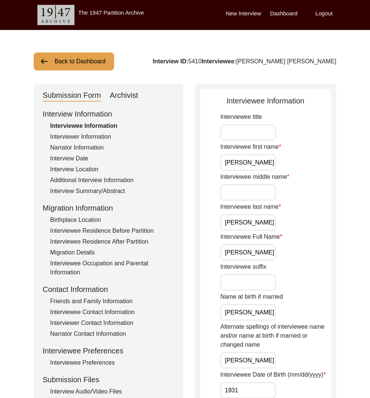
click at [135, 100] on div "Archivist" at bounding box center [124, 95] width 28 height 12
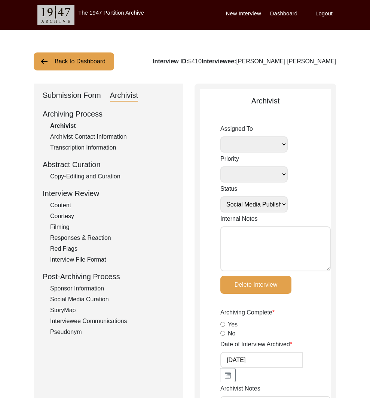
click at [103, 60] on button "Back to Dashboard" at bounding box center [74, 61] width 80 height 18
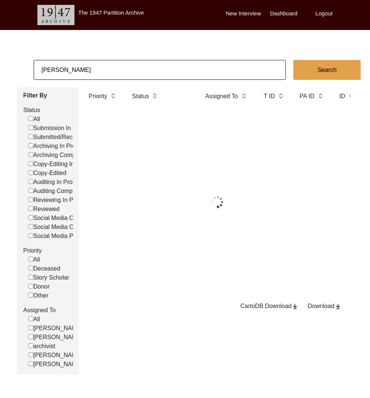
click at [104, 67] on input "kaul" at bounding box center [160, 70] width 252 height 20
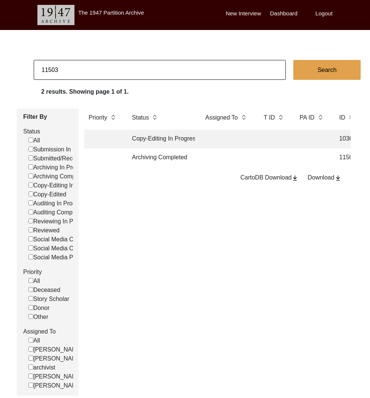
click at [220, 163] on td at bounding box center [227, 157] width 52 height 19
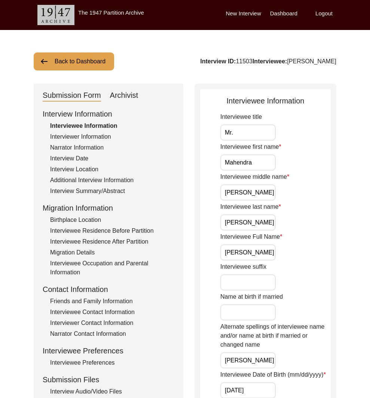
click at [266, 253] on input "Mahendra Narain Gupta" at bounding box center [247, 252] width 55 height 16
click at [109, 191] on div "Interview Summary/Abstract" at bounding box center [112, 190] width 124 height 9
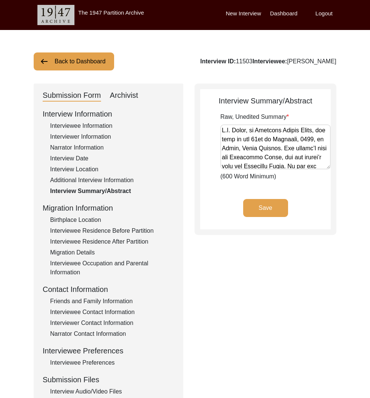
click at [104, 218] on div "Birthplace Location" at bounding box center [112, 219] width 124 height 9
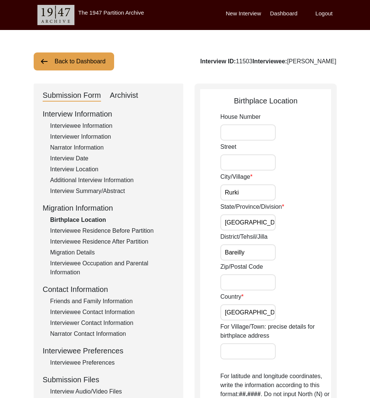
click at [115, 230] on div "Interviewee Residence Before Partition" at bounding box center [112, 230] width 124 height 9
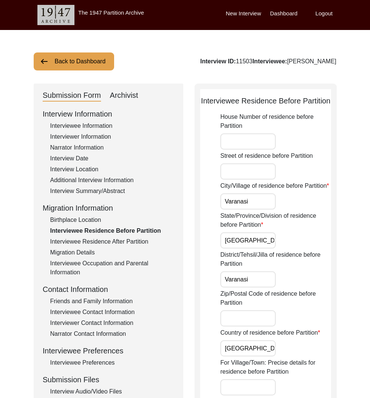
click at [95, 189] on div "Interview Summary/Abstract" at bounding box center [112, 190] width 124 height 9
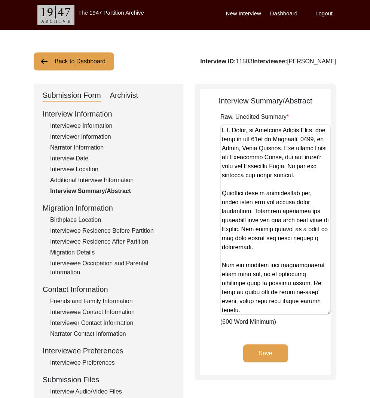
drag, startPoint x: 328, startPoint y: 165, endPoint x: 325, endPoint y: 323, distance: 158.7
click at [326, 314] on textarea "Raw, Unedited Summary" at bounding box center [275, 219] width 110 height 190
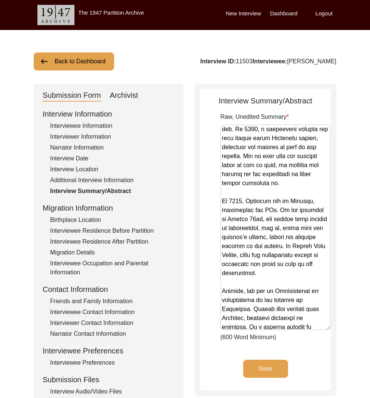
scroll to position [922, 0]
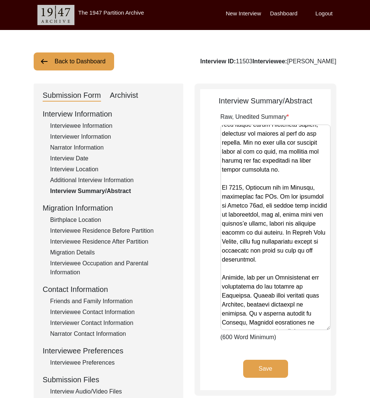
click at [91, 231] on div "Interviewee Residence Before Partition" at bounding box center [112, 230] width 124 height 9
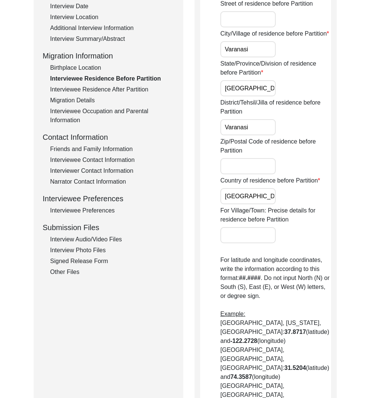
scroll to position [0, 0]
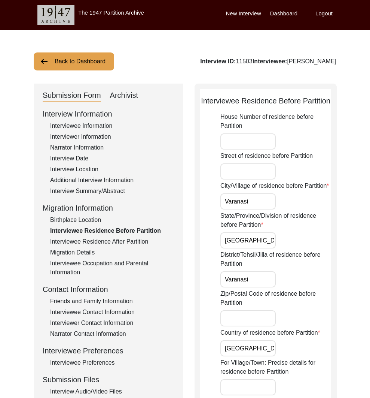
click at [100, 188] on div "Interview Summary/Abstract" at bounding box center [112, 190] width 124 height 9
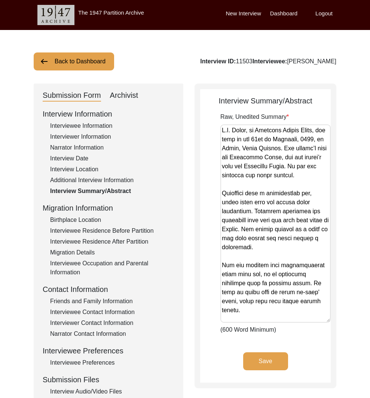
drag, startPoint x: 327, startPoint y: 166, endPoint x: 309, endPoint y: 319, distance: 154.5
click at [309, 319] on textarea "Raw, Unedited Summary" at bounding box center [275, 223] width 110 height 198
click at [99, 224] on div "Interview Information Interviewee Information Interviewer Information Narrator …" at bounding box center [109, 268] width 132 height 320
click at [92, 220] on div "Birthplace Location" at bounding box center [112, 219] width 124 height 9
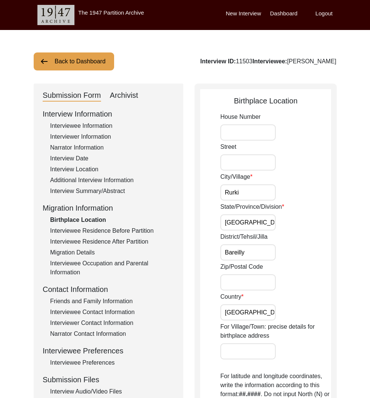
click at [104, 231] on div "Interviewee Residence Before Partition" at bounding box center [112, 230] width 124 height 9
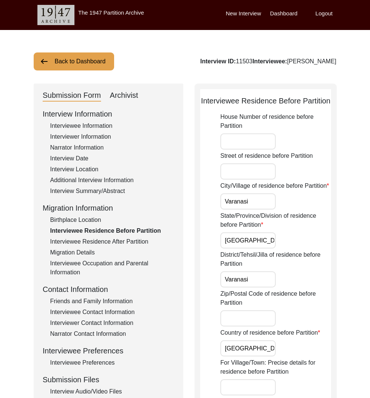
click at [91, 192] on div "Interview Summary/Abstract" at bounding box center [112, 190] width 124 height 9
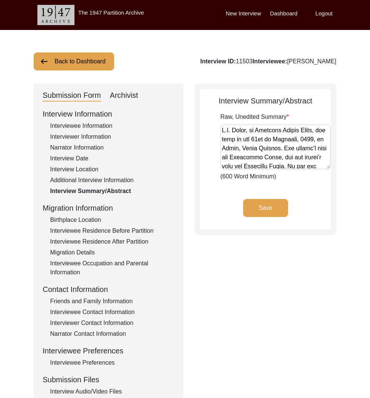
drag, startPoint x: 330, startPoint y: 166, endPoint x: 328, endPoint y: 171, distance: 5.8
click at [329, 169] on textarea "Raw, Unedited Summary" at bounding box center [275, 146] width 110 height 45
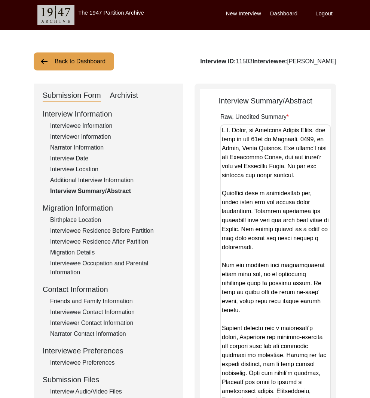
drag, startPoint x: 328, startPoint y: 170, endPoint x: 290, endPoint y: 358, distance: 191.5
click at [296, 384] on html "The 1947 Partition Archive New Interview Dashboard Logout Back to Dashboard Int…" at bounding box center [185, 298] width 370 height 596
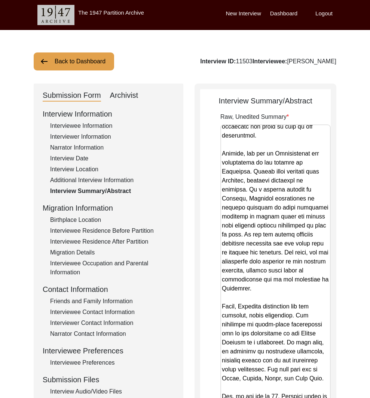
scroll to position [1026, 0]
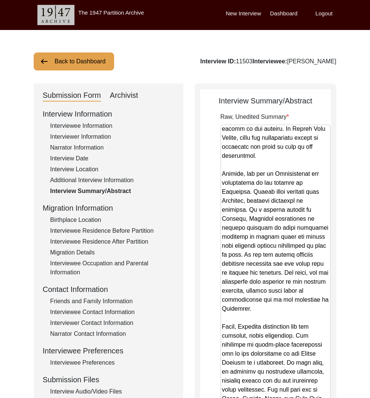
click at [299, 136] on textarea "Raw, Unedited Summary" at bounding box center [275, 273] width 110 height 299
click at [107, 228] on div "Interviewee Residence Before Partition" at bounding box center [112, 230] width 124 height 9
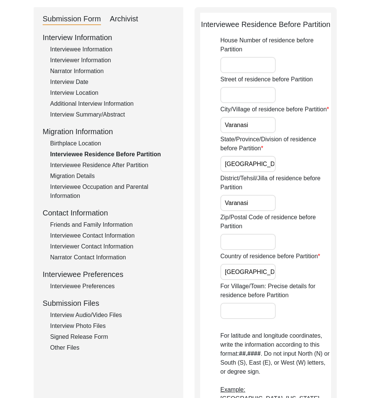
scroll to position [337, 0]
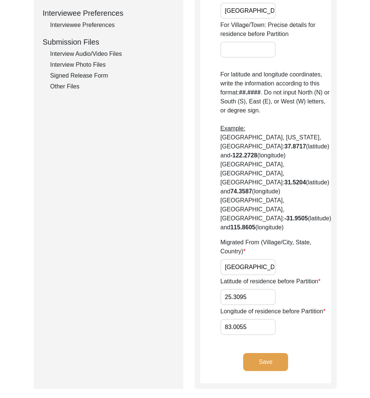
click at [255, 259] on input "Varanasi, Uttar Pradesh, India" at bounding box center [247, 267] width 55 height 16
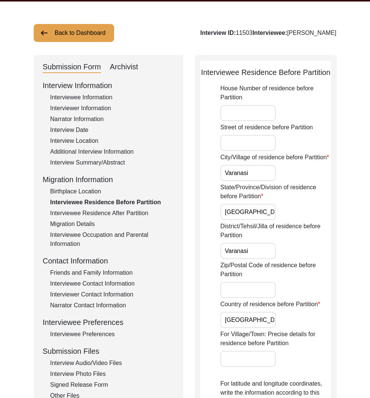
scroll to position [0, 0]
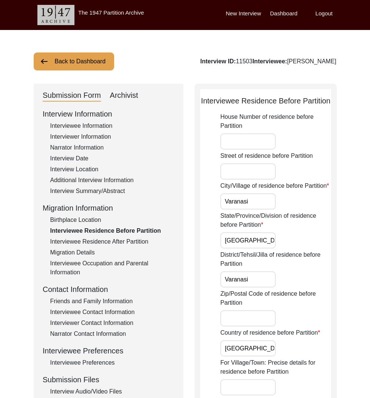
click at [107, 124] on div "Interviewee Information" at bounding box center [112, 125] width 124 height 9
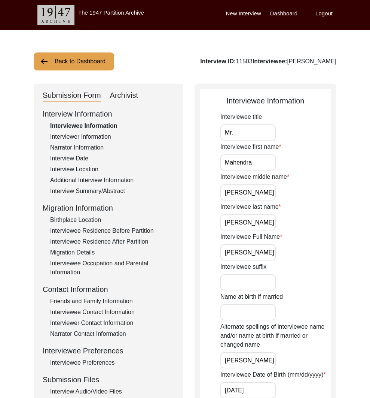
click at [246, 248] on input "Mahendra Narain Gupta" at bounding box center [247, 252] width 55 height 16
click at [247, 248] on input "Mahendra Narain Gupta" at bounding box center [247, 252] width 55 height 16
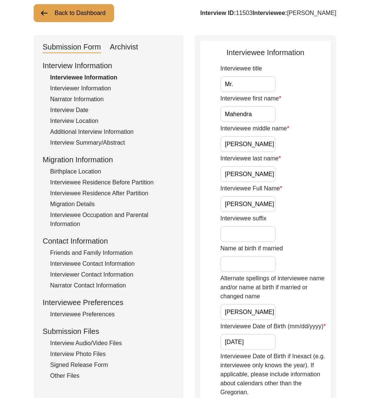
scroll to position [50, 0]
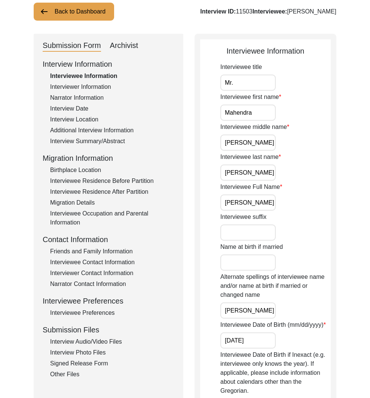
click at [80, 107] on div "Interview Date" at bounding box center [112, 108] width 124 height 9
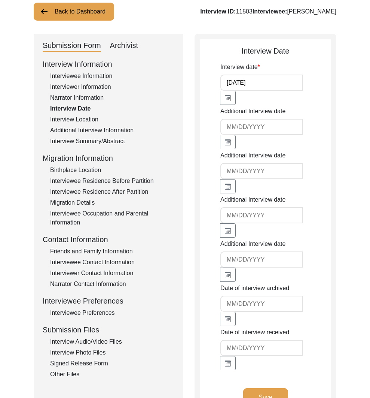
click at [83, 121] on div "Interview Location" at bounding box center [112, 119] width 124 height 9
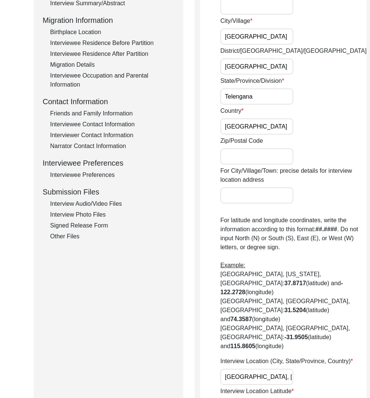
scroll to position [395, 0]
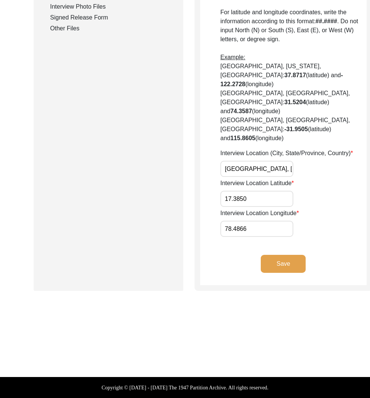
click at [240, 173] on input "Hyderabad, Telangana, India" at bounding box center [256, 169] width 73 height 16
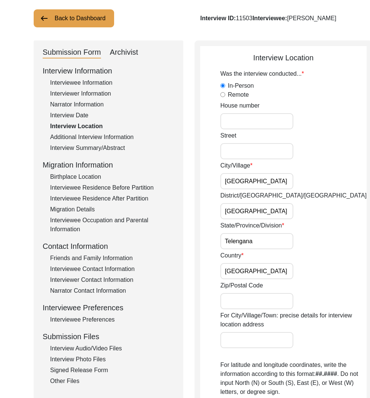
scroll to position [0, 0]
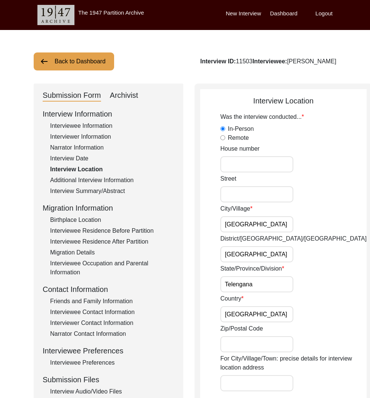
click at [82, 137] on div "Interviewer Information" at bounding box center [112, 136] width 124 height 9
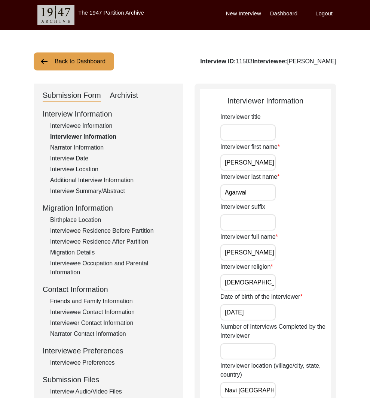
click at [251, 256] on input "Medha Agarwal" at bounding box center [247, 252] width 55 height 16
click at [95, 60] on button "Back to Dashboard" at bounding box center [74, 61] width 80 height 18
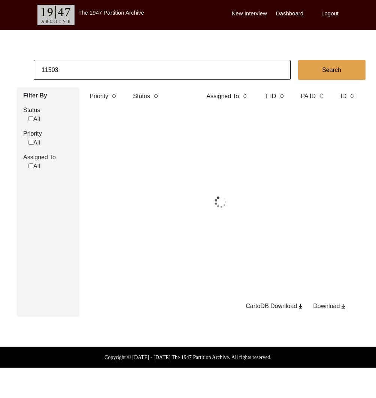
drag, startPoint x: 57, startPoint y: 70, endPoint x: 78, endPoint y: 71, distance: 21.4
click at [78, 71] on input "11503" at bounding box center [162, 70] width 257 height 20
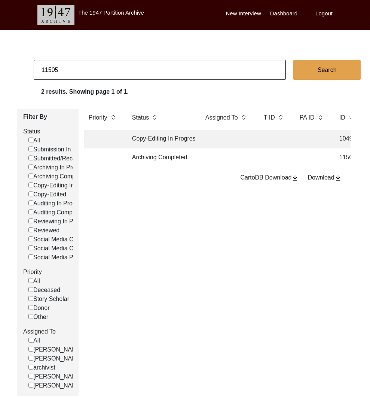
click at [165, 155] on td "Archiving Completed" at bounding box center [161, 157] width 67 height 19
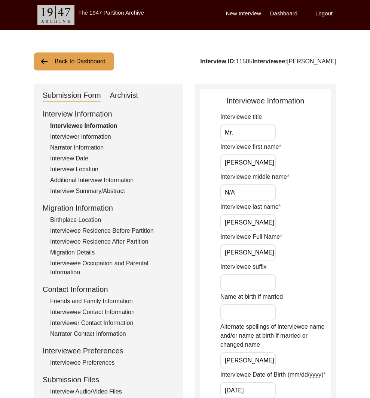
click at [74, 137] on div "Interviewer Information" at bounding box center [112, 136] width 124 height 9
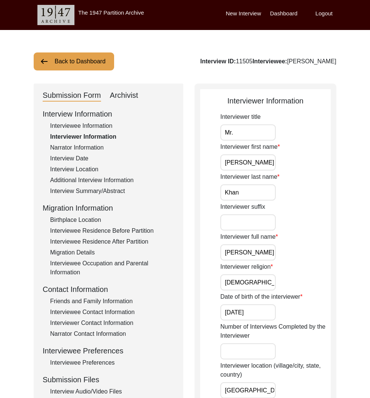
click at [118, 181] on div "Additional Interview Information" at bounding box center [112, 180] width 124 height 9
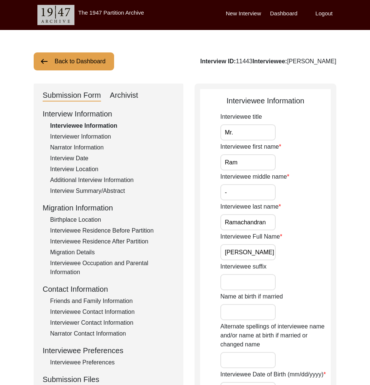
click at [88, 58] on button "Back to Dashboard" at bounding box center [74, 61] width 80 height 18
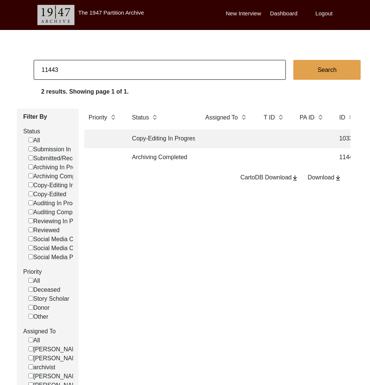
click at [155, 67] on input "11443" at bounding box center [160, 70] width 252 height 20
paste input "3168"
type input "13168"
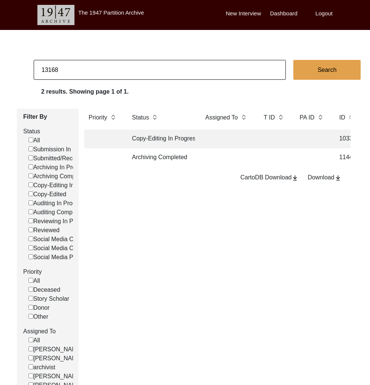
checkbox input "false"
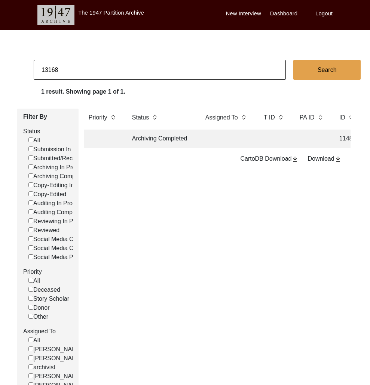
click at [206, 139] on td at bounding box center [227, 139] width 52 height 19
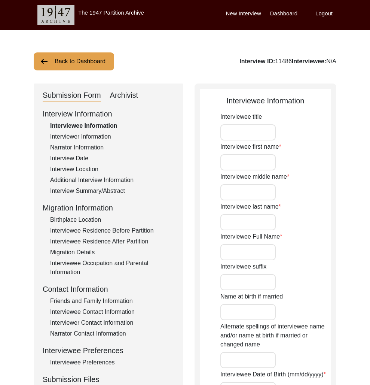
type input "Mrs."
type input "[DEMOGRAPHIC_DATA]"
type input "Bano"
type input "[PERSON_NAME]"
type input "[PERSON_NAME] [PERSON_NAME]"
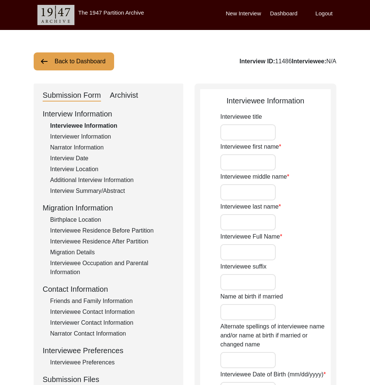
type input "1937"
type input "88"
type input "[DEMOGRAPHIC_DATA]"
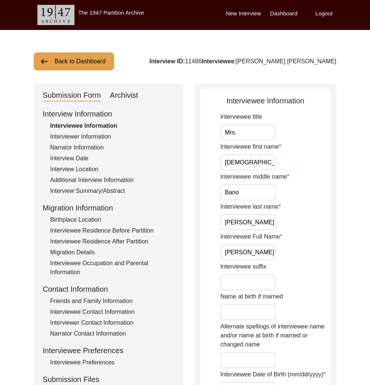
drag, startPoint x: 130, startPoint y: 95, endPoint x: 183, endPoint y: 123, distance: 60.3
click at [130, 95] on div "Archivist" at bounding box center [124, 95] width 28 height 12
select select "Archiving Completed"
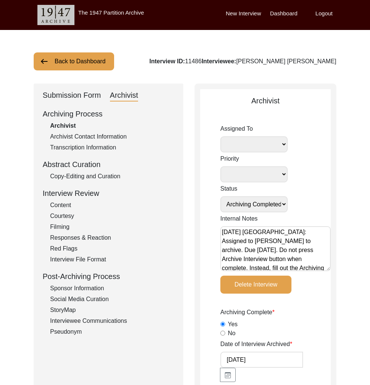
click at [90, 64] on button "Back to Dashboard" at bounding box center [74, 61] width 80 height 18
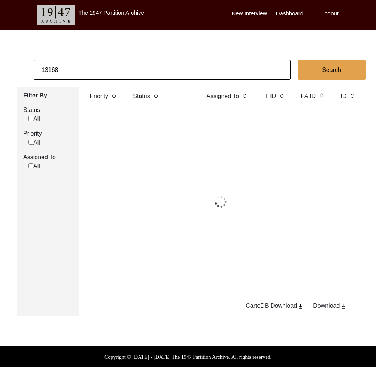
click at [96, 69] on input "13168" at bounding box center [162, 70] width 257 height 20
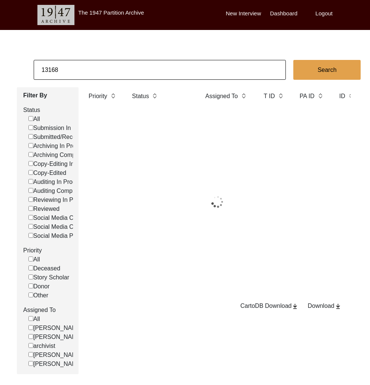
click at [96, 69] on input "13168" at bounding box center [160, 70] width 252 height 20
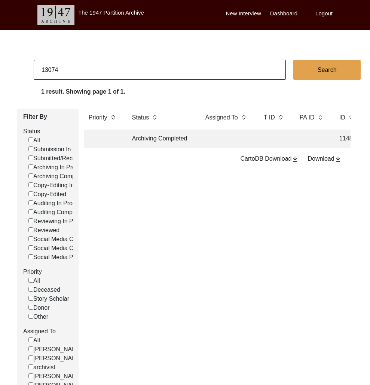
type input "13074"
checkbox input "false"
click at [206, 146] on td at bounding box center [227, 139] width 52 height 19
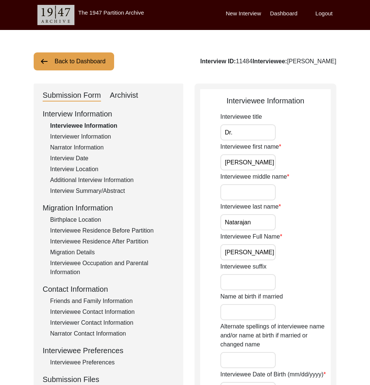
click at [232, 62] on div "Interview ID: 11484 Interviewee: Rajagopalan Natarajan" at bounding box center [268, 61] width 136 height 9
copy div "11484"
click at [77, 61] on button "Back to Dashboard" at bounding box center [74, 61] width 80 height 18
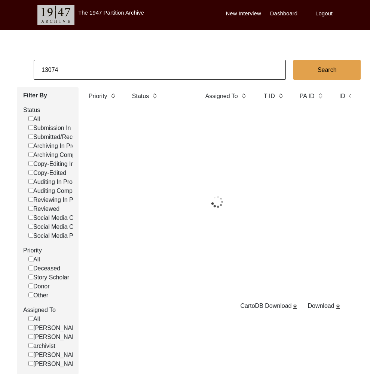
click at [95, 76] on input "13074" at bounding box center [160, 70] width 252 height 20
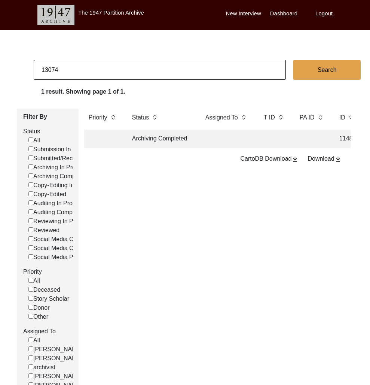
paste input "07"
type input "13007"
checkbox input "false"
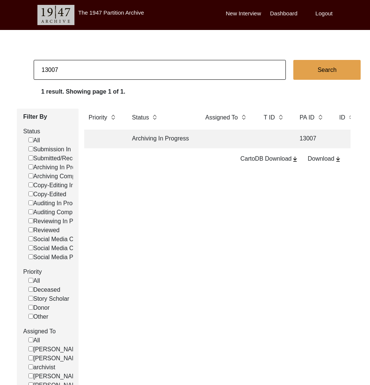
click at [200, 68] on input "13007" at bounding box center [160, 70] width 252 height 20
paste input "1462"
type input "11462"
checkbox input "false"
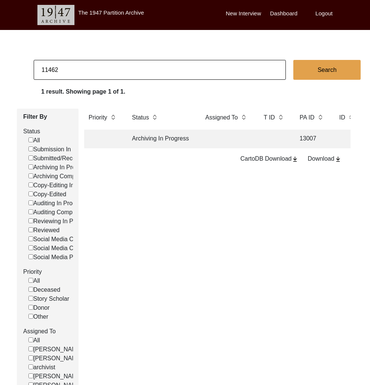
checkbox input "false"
click at [261, 139] on td at bounding box center [274, 139] width 30 height 19
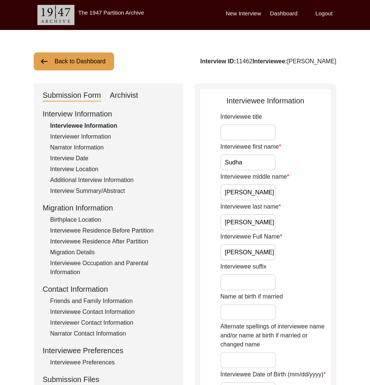
drag, startPoint x: 128, startPoint y: 98, endPoint x: 128, endPoint y: 102, distance: 4.5
click at [128, 98] on div "Archivist" at bounding box center [124, 95] width 28 height 12
select select "Archiving Completed"
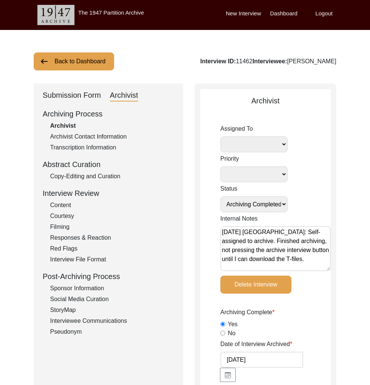
click at [96, 66] on button "Back to Dashboard" at bounding box center [74, 61] width 80 height 18
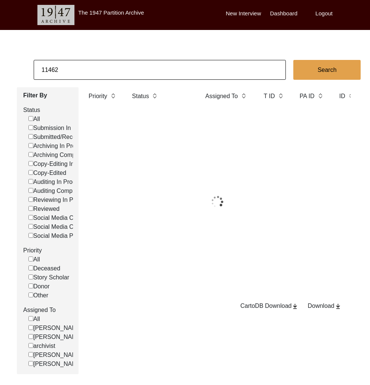
click at [103, 69] on input "11462" at bounding box center [160, 70] width 252 height 20
click at [103, 68] on input "11462" at bounding box center [160, 70] width 252 height 20
paste input "3143"
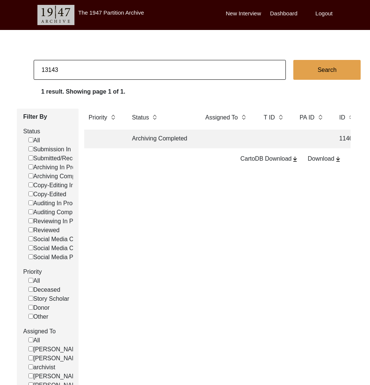
type input "13143"
checkbox input "false"
click at [157, 136] on td "Archiving Completed" at bounding box center [161, 139] width 67 height 19
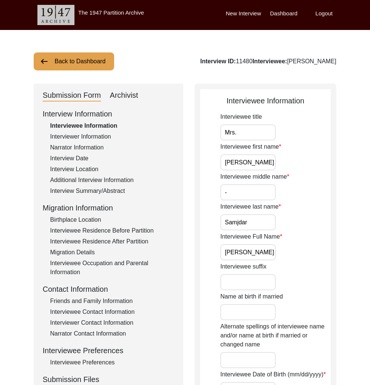
click at [250, 59] on div "Interview ID: 11480 Interviewee: Sefali Samajdar" at bounding box center [268, 61] width 136 height 9
copy div "11480"
click at [71, 63] on button "Back to Dashboard" at bounding box center [74, 61] width 80 height 18
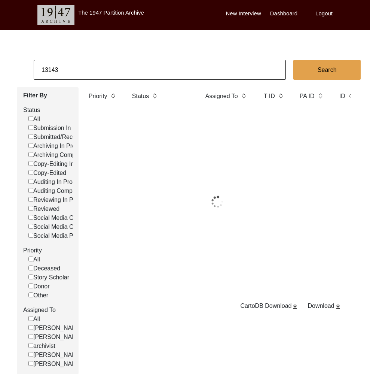
click at [76, 68] on input "13143" at bounding box center [160, 70] width 252 height 20
paste input "4"
type input "13144"
checkbox input "false"
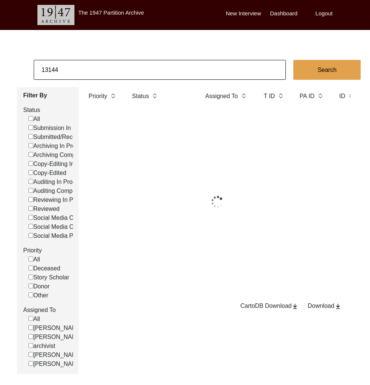
checkbox input "false"
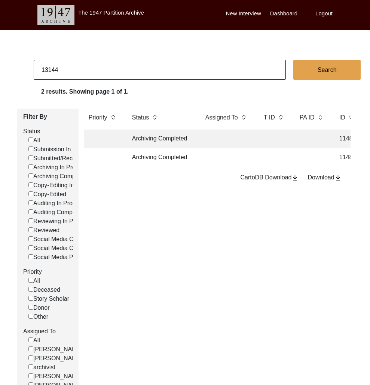
click at [171, 140] on td "Archiving Completed" at bounding box center [161, 139] width 67 height 19
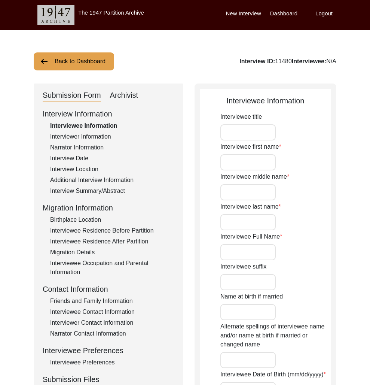
type input "Mrs."
type input "Sefali"
type input "-"
type input "Samjdar"
type input "Sefali Samajdar"
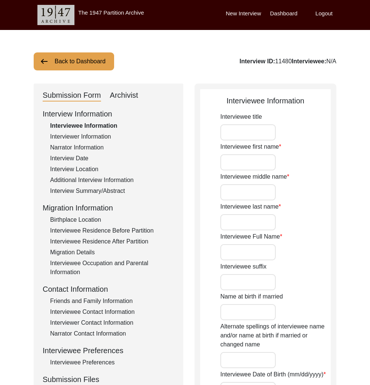
type input "01/28/1942"
type input "83"
type input "[DEMOGRAPHIC_DATA]"
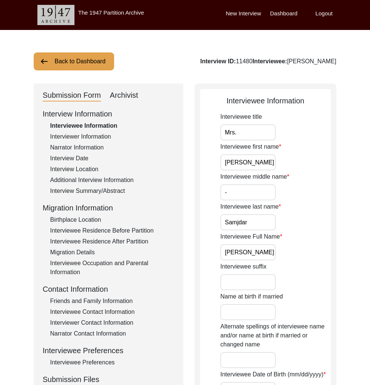
click at [65, 59] on button "Back to Dashboard" at bounding box center [74, 61] width 80 height 18
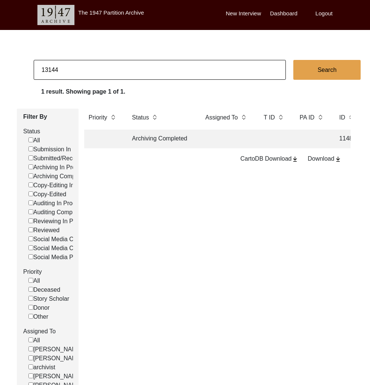
click at [193, 143] on td "Archiving Completed" at bounding box center [161, 139] width 67 height 19
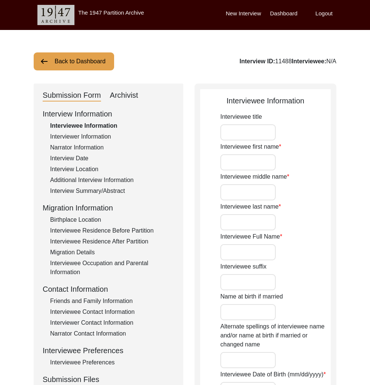
type input "Mr."
type input "Santisekhar"
type input "-"
type input "Bhattacharya"
type input "Santisekhar Bhattacharya"
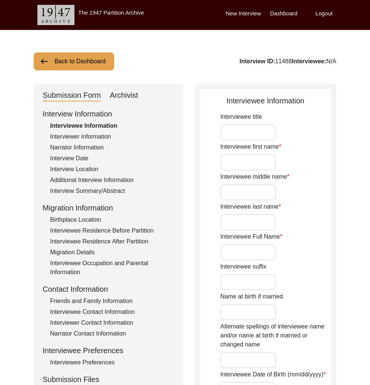
type input "01/28/1942"
type input "83"
type input "[DEMOGRAPHIC_DATA]"
click at [226, 63] on div "Interview ID: 11488 Interviewee: Santisekhar Bhattacharya" at bounding box center [268, 61] width 136 height 9
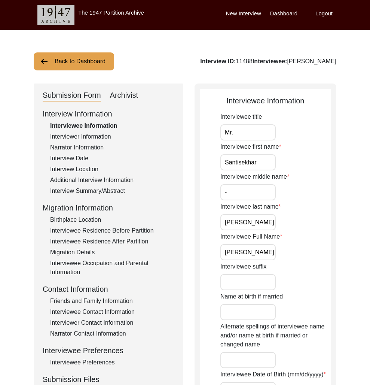
click at [226, 63] on div "Interview ID: 11488 Interviewee: Santisekhar Bhattacharya" at bounding box center [268, 61] width 136 height 9
copy div "11488"
click at [89, 67] on button "Back to Dashboard" at bounding box center [74, 61] width 80 height 18
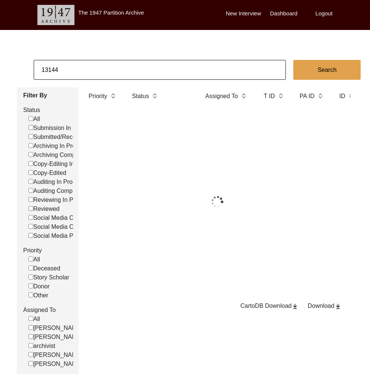
click at [90, 71] on input "13144" at bounding box center [160, 70] width 252 height 20
paste input "5"
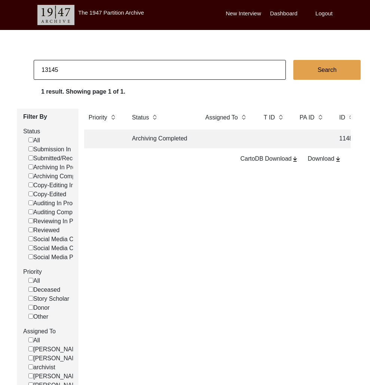
type input "13145"
checkbox input "false"
click at [152, 70] on input "13145" at bounding box center [160, 70] width 252 height 20
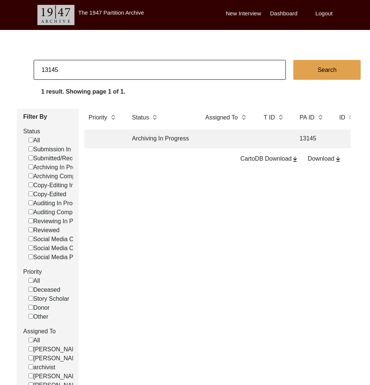
click at [152, 70] on input "13145" at bounding box center [160, 70] width 252 height 20
paste input "51"
type input "13151"
checkbox input "false"
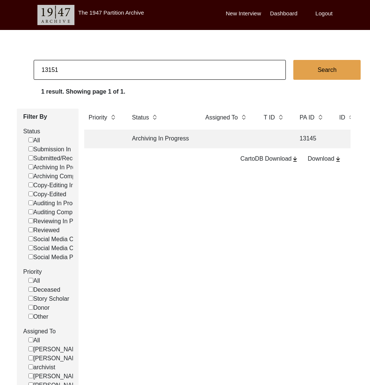
checkbox input "false"
click at [234, 139] on td at bounding box center [227, 139] width 52 height 19
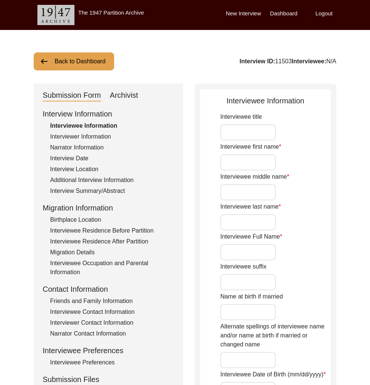
type input "Mr."
type input "Mahendra"
type input "Narain"
type input "Gupta"
type input "Mahendra Narain Gupta"
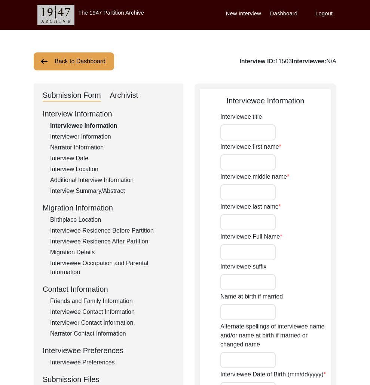
type input "M.N. Gupta"
type input "12/28/1928"
type input "96"
type input "[DEMOGRAPHIC_DATA]"
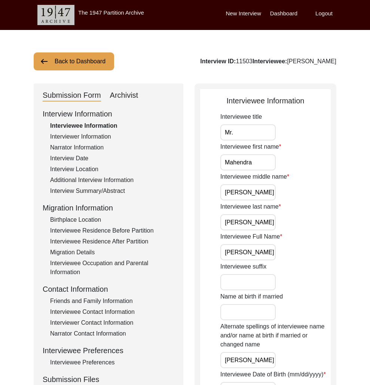
click at [229, 60] on div "Interview ID: 11503 Interviewee: Mahendra Narain Gupta" at bounding box center [268, 61] width 136 height 9
copy div "11503"
click at [69, 60] on button "Back to Dashboard" at bounding box center [74, 61] width 80 height 18
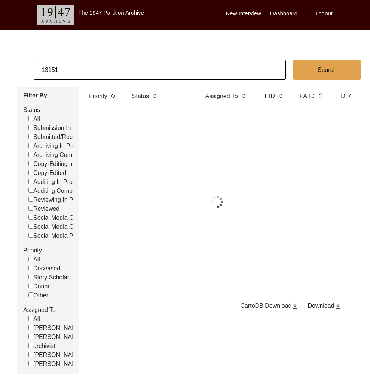
drag, startPoint x: 69, startPoint y: 60, endPoint x: 83, endPoint y: 73, distance: 19.6
click at [82, 73] on input "13151" at bounding box center [160, 70] width 252 height 20
paste input "9"
type input "13159"
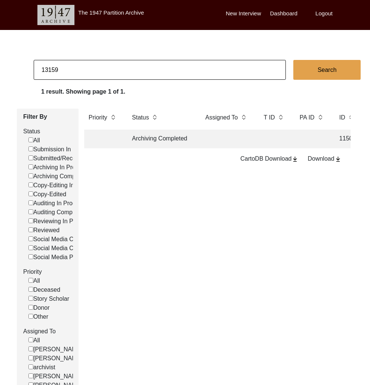
checkbox input "false"
click at [128, 74] on input "13159" at bounding box center [160, 70] width 252 height 20
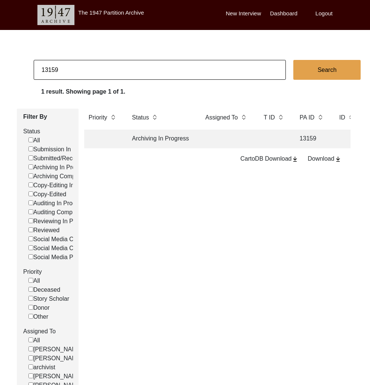
paste input "148"
type input "11489"
checkbox input "false"
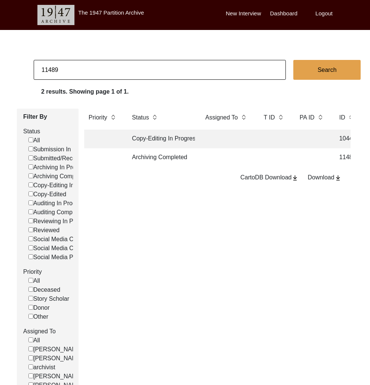
click at [173, 157] on td "Archiving Completed" at bounding box center [161, 157] width 67 height 19
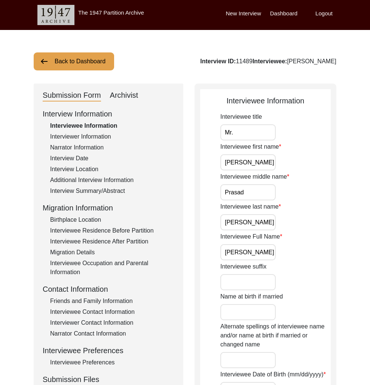
drag, startPoint x: 124, startPoint y: 97, endPoint x: 176, endPoint y: 167, distance: 88.3
click at [124, 97] on div "Archivist" at bounding box center [124, 95] width 28 height 12
select select "Archiving Completed"
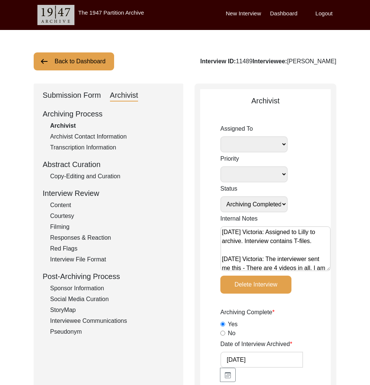
click at [74, 65] on button "Back to Dashboard" at bounding box center [74, 61] width 80 height 18
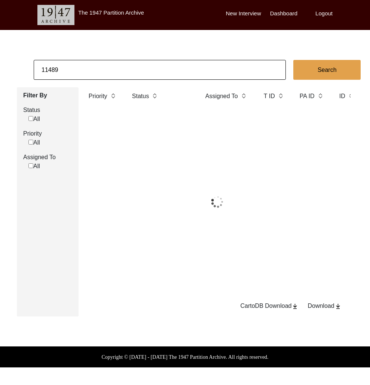
click at [88, 72] on input "11489" at bounding box center [160, 70] width 252 height 20
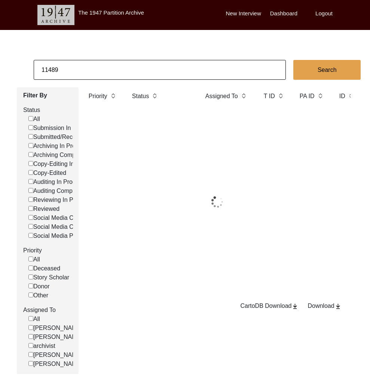
click at [88, 72] on input "11489" at bounding box center [160, 70] width 252 height 20
paste input "31"
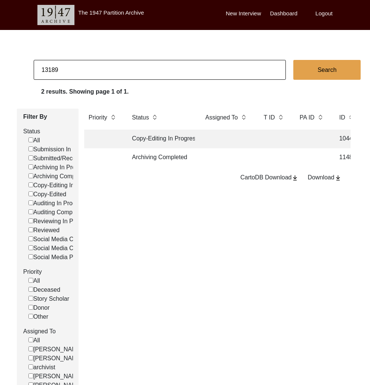
type input "13189"
checkbox input "false"
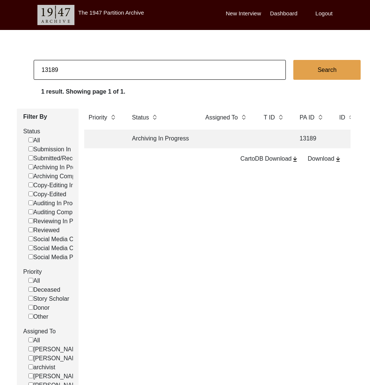
click at [96, 68] on input "13189" at bounding box center [160, 70] width 252 height 20
paste input "91"
type input "13191"
checkbox input "false"
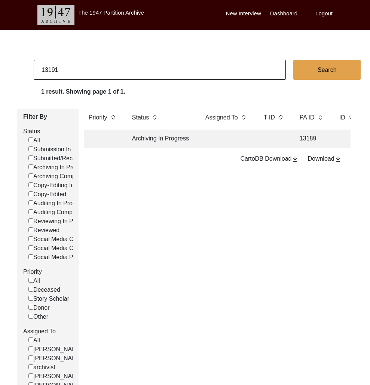
checkbox input "false"
click at [173, 137] on td "Archiving Completed" at bounding box center [161, 139] width 67 height 19
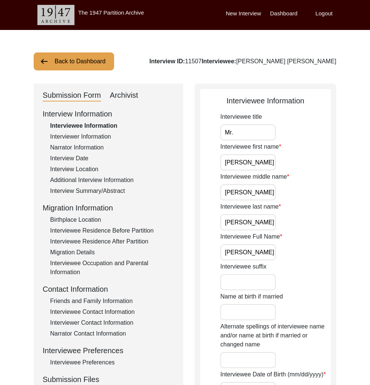
click at [228, 62] on div "Interview ID: 11507 Interviewee: Mohmmed Abdul Sabeer" at bounding box center [242, 61] width 187 height 9
copy div "11507"
click at [77, 64] on button "Back to Dashboard" at bounding box center [74, 61] width 80 height 18
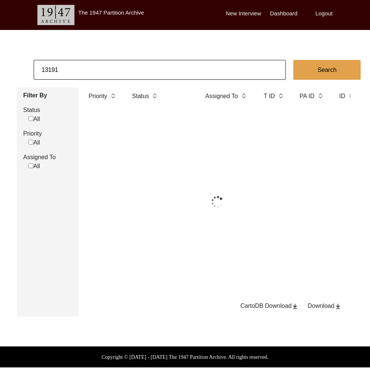
drag, startPoint x: 77, startPoint y: 64, endPoint x: 85, endPoint y: 67, distance: 8.3
click at [85, 67] on input "13191" at bounding box center [160, 70] width 252 height 20
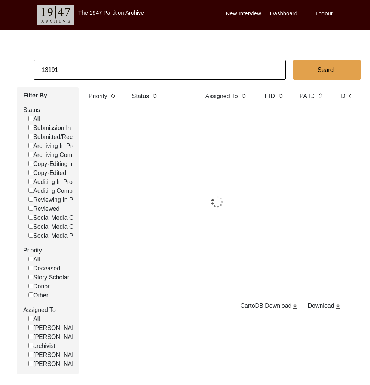
click at [85, 67] on input "13191" at bounding box center [160, 70] width 252 height 20
paste input "6"
type input "13196"
checkbox input "false"
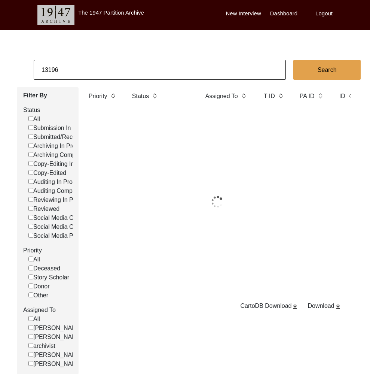
checkbox input "false"
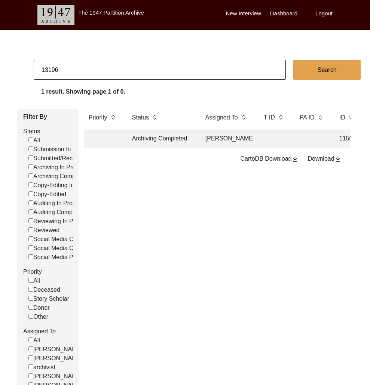
click at [149, 136] on td "Archiving Completed" at bounding box center [161, 139] width 67 height 19
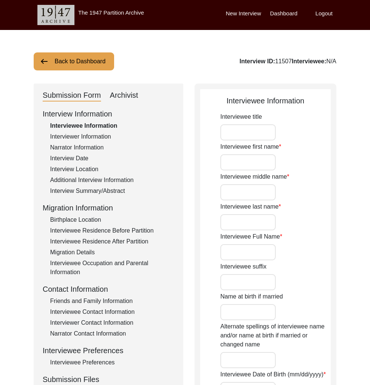
type input "Mr."
type input "Mohmmed"
type input "Abdul"
type input "Sabeer"
type input "Mohmmed Abdul Sabeer"
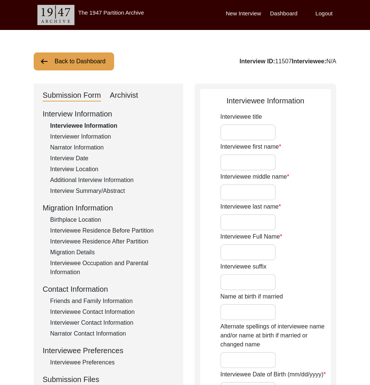
type input "1942"
type input "Interviewee doesn't remember his exact birthdate. He remembers he was 5 at the …"
type input "83"
type input "Islam"
type input "[DEMOGRAPHIC_DATA]"
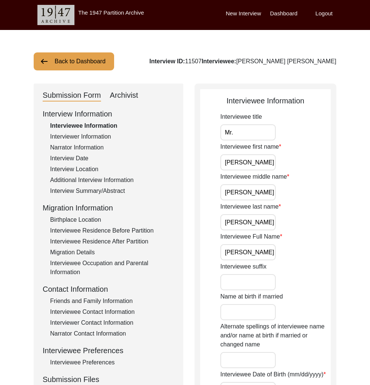
click at [103, 64] on button "Back to Dashboard" at bounding box center [74, 61] width 80 height 18
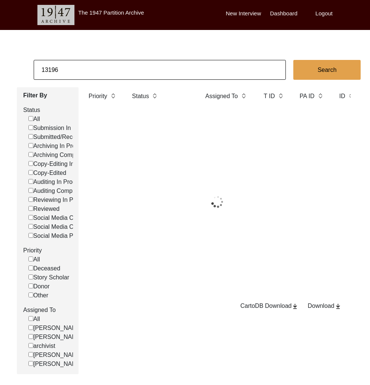
click at [91, 73] on input "13196" at bounding box center [160, 70] width 252 height 20
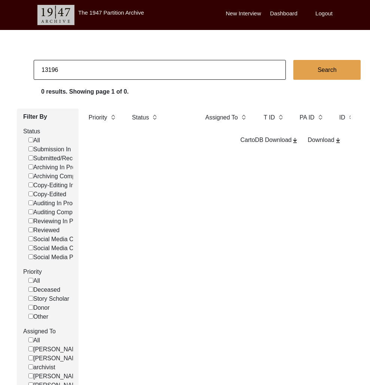
type input "13196"
checkbox input "false"
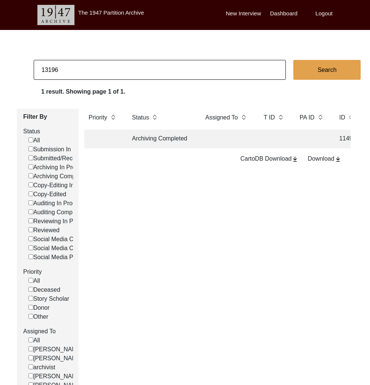
click at [173, 140] on td "Archiving Completed" at bounding box center [161, 139] width 67 height 19
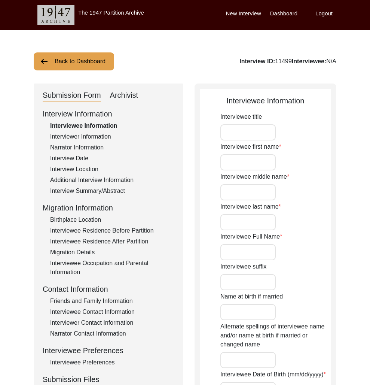
type input "Mrs."
type input "Yashodabai"
type input "-"
type input "Kamble"
type input "Yashodabai Kamble"
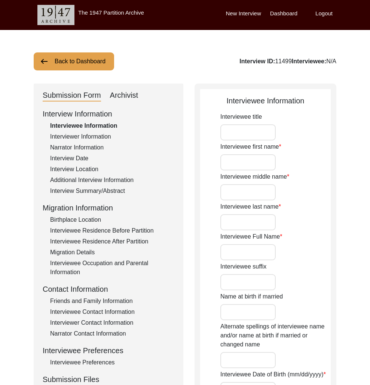
type input "08/02/1939"
type input "85"
type input "Christianity"
type textarea "Her family converted to Christianity. They used to belong to lower caste. Uncle…"
type input "[DEMOGRAPHIC_DATA]"
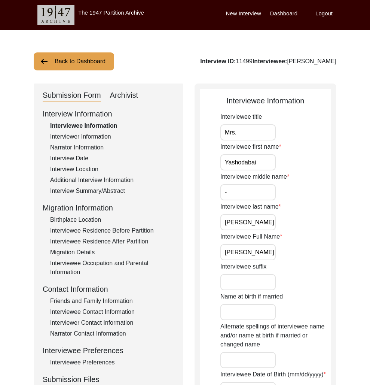
click at [87, 61] on button "Back to Dashboard" at bounding box center [74, 61] width 80 height 18
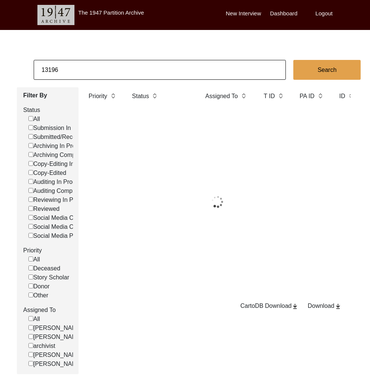
click at [93, 66] on input "13196" at bounding box center [160, 70] width 252 height 20
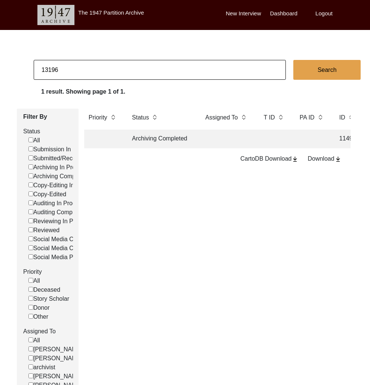
click at [93, 66] on input "13196" at bounding box center [160, 70] width 252 height 20
type input "13197"
checkbox input "false"
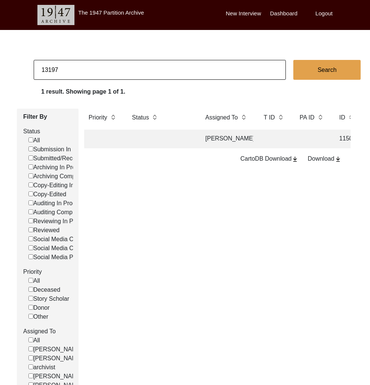
click at [273, 144] on td at bounding box center [274, 139] width 30 height 19
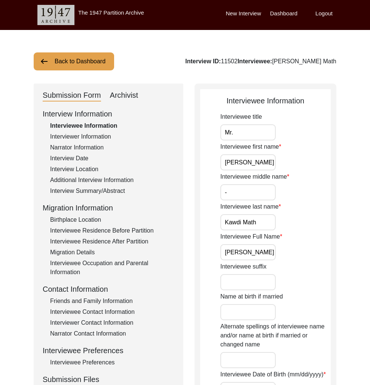
click at [60, 69] on button "Back to Dashboard" at bounding box center [74, 61] width 80 height 18
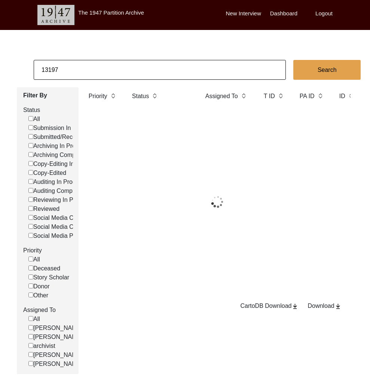
click at [61, 69] on input "13197" at bounding box center [160, 70] width 252 height 20
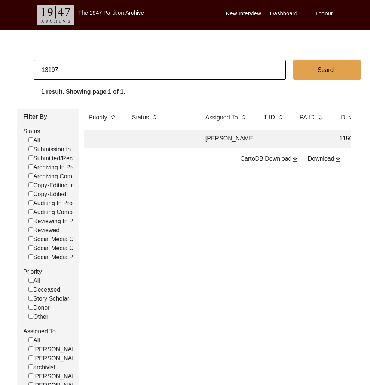
paste input "203"
type input "13203"
checkbox input "false"
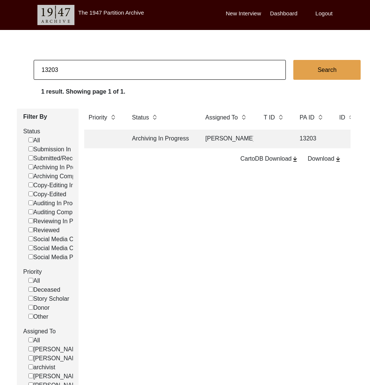
click at [145, 74] on input "13203" at bounding box center [160, 70] width 252 height 20
paste input "4"
type input "13204"
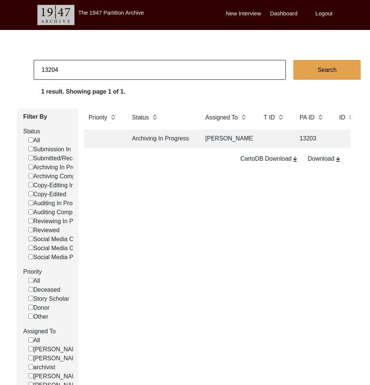
checkbox input "false"
click at [75, 65] on input "13204" at bounding box center [160, 70] width 252 height 20
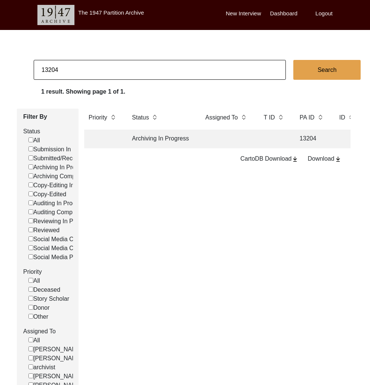
paste input "11"
type input "13211"
checkbox input "false"
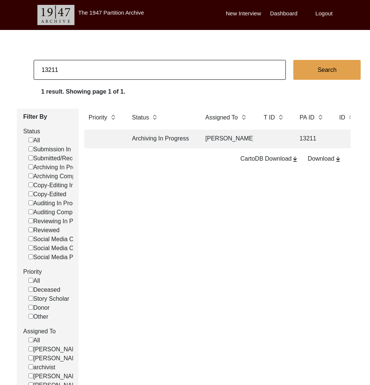
click at [116, 71] on input "13211" at bounding box center [160, 70] width 252 height 20
paste input "2"
type input "13212"
checkbox input "false"
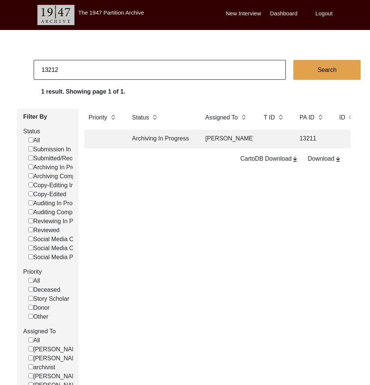
checkbox input "false"
click at [147, 70] on input "13212" at bounding box center [160, 70] width 252 height 20
paste input "20"
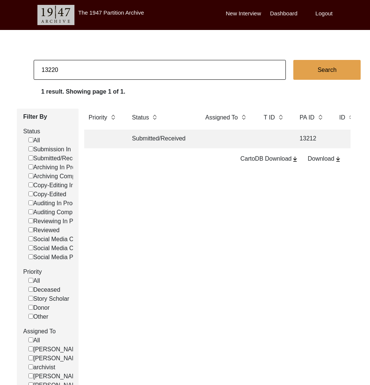
type input "13220"
checkbox input "false"
click at [110, 68] on input "13220" at bounding box center [160, 70] width 252 height 20
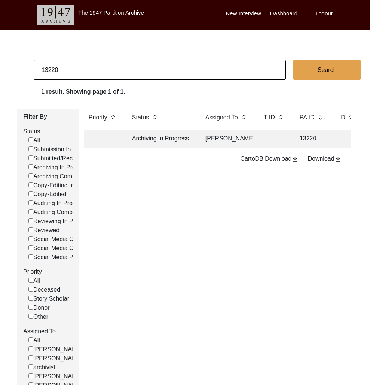
click at [109, 68] on input "13220" at bounding box center [160, 70] width 252 height 20
paste input "1"
type input "13221"
checkbox input "false"
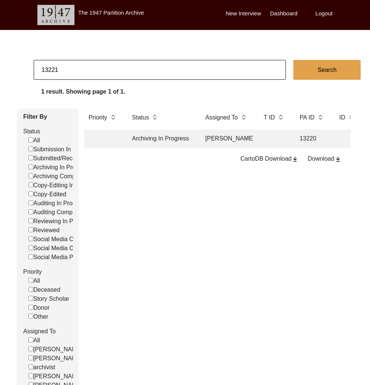
checkbox input "false"
drag, startPoint x: 54, startPoint y: 70, endPoint x: 65, endPoint y: 71, distance: 10.9
click at [64, 71] on input "13221" at bounding box center [160, 70] width 252 height 20
type input "13222"
checkbox input "false"
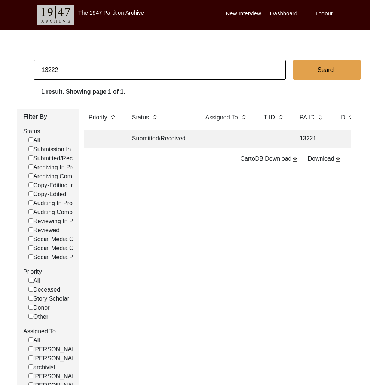
checkbox input "false"
drag, startPoint x: 53, startPoint y: 69, endPoint x: 65, endPoint y: 70, distance: 11.7
click at [65, 70] on input "13222" at bounding box center [160, 70] width 252 height 20
type input "13229"
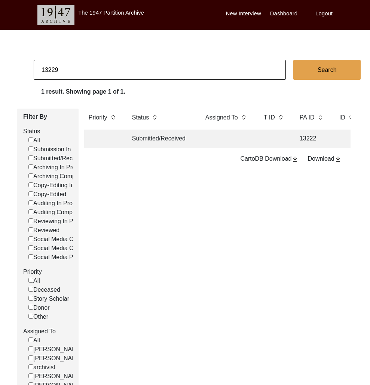
checkbox input "false"
click at [61, 67] on input "13229" at bounding box center [160, 70] width 252 height 20
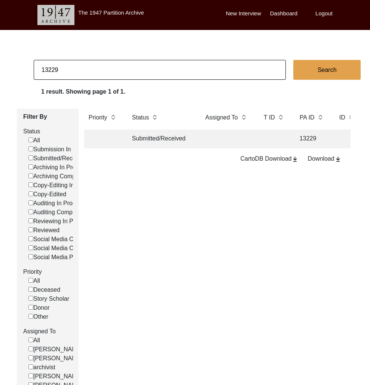
paste input "333"
type input "13333"
checkbox input "false"
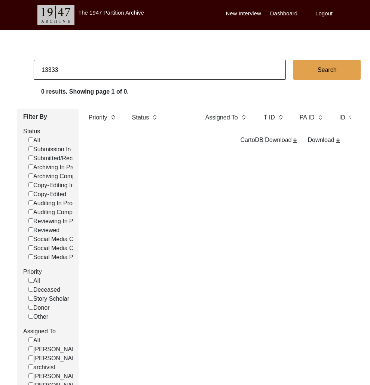
type input "13333"
checkbox input "false"
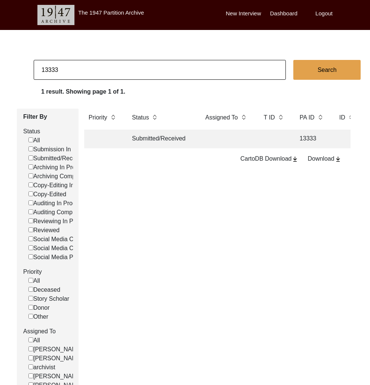
click at [137, 68] on input "13333" at bounding box center [160, 70] width 252 height 20
paste input "1459"
type input "11459"
checkbox input "false"
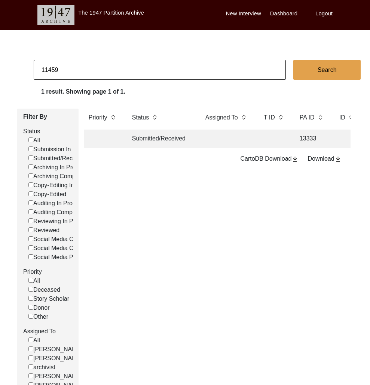
checkbox input "false"
click at [94, 75] on input "11459" at bounding box center [160, 70] width 252 height 20
paste input "3092"
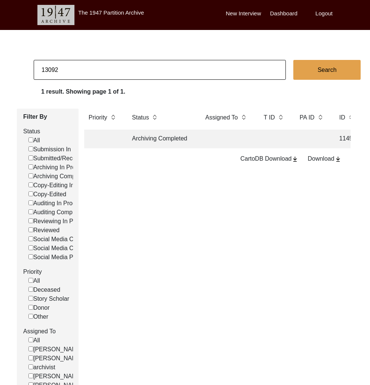
type input "13092"
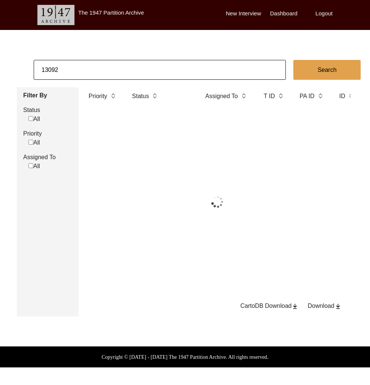
checkbox input "false"
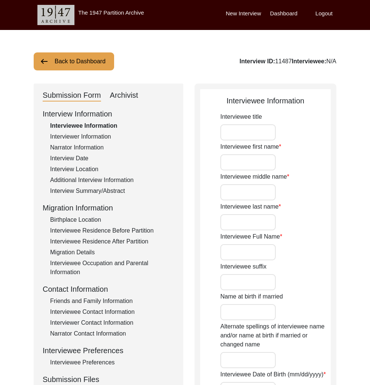
type input "Mr."
type input "Muhammad"
type input "Shareef"
type input "Muhammad Shareef"
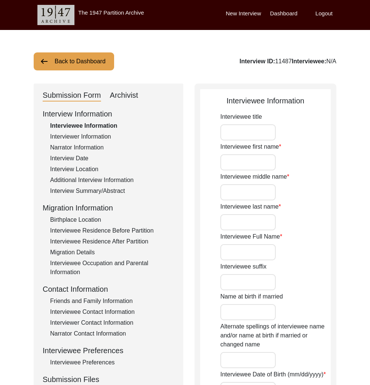
type input "10/01/1936"
type input "88"
type input "Islam"
type input "N/A"
type input "Punjabi"
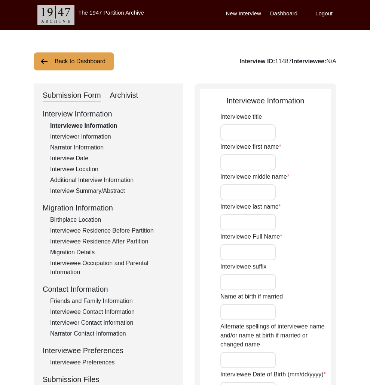
type input "Doabi or Jalandhari"
type input "[DEMOGRAPHIC_DATA]"
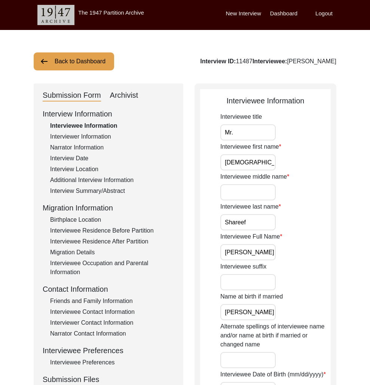
click at [238, 61] on div "Interview ID: 11487 Interviewee: Muhammad Shareef" at bounding box center [268, 61] width 136 height 9
copy div "11487"
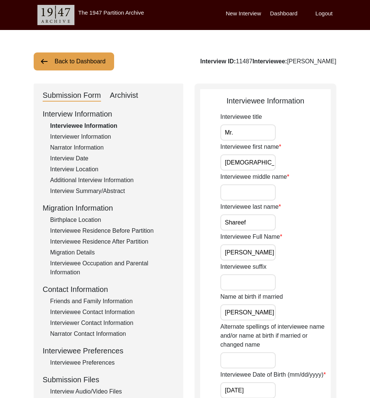
click at [86, 55] on button "Back to Dashboard" at bounding box center [74, 61] width 80 height 18
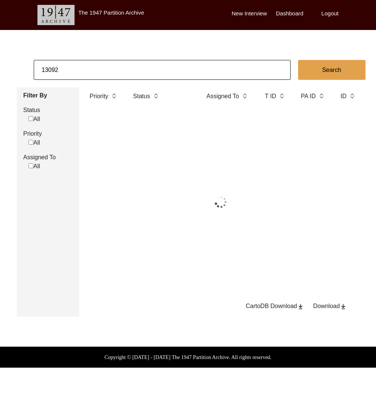
click at [112, 70] on input "13092" at bounding box center [162, 70] width 257 height 20
drag, startPoint x: 86, startPoint y: 55, endPoint x: 112, endPoint y: 71, distance: 30.2
click at [112, 70] on input "13092" at bounding box center [162, 70] width 257 height 20
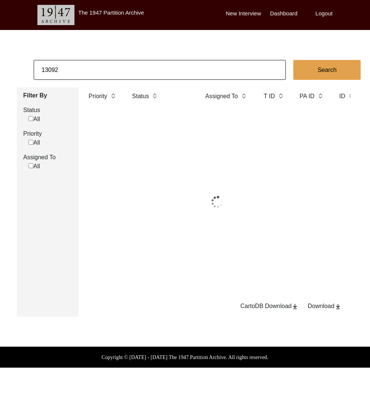
click at [112, 71] on input "13092" at bounding box center [160, 70] width 252 height 20
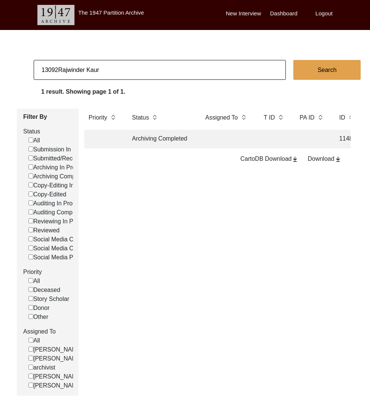
click at [112, 71] on input "13092Rajwinder Kaur" at bounding box center [160, 70] width 252 height 20
type input "Rajwinder Kaur"
checkbox input "false"
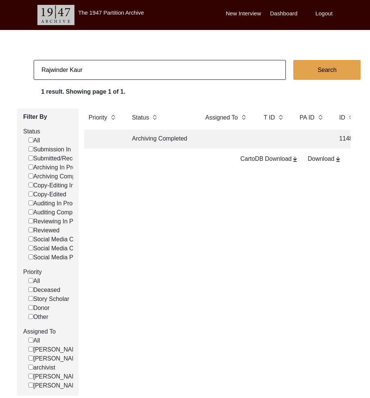
checkbox input "false"
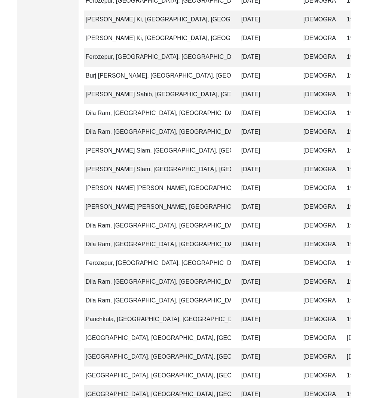
scroll to position [1046, 0]
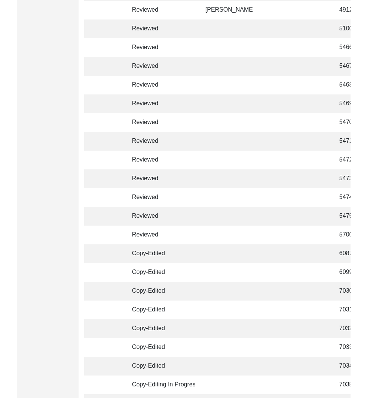
scroll to position [0, 501]
